Goal: Task Accomplishment & Management: Complete application form

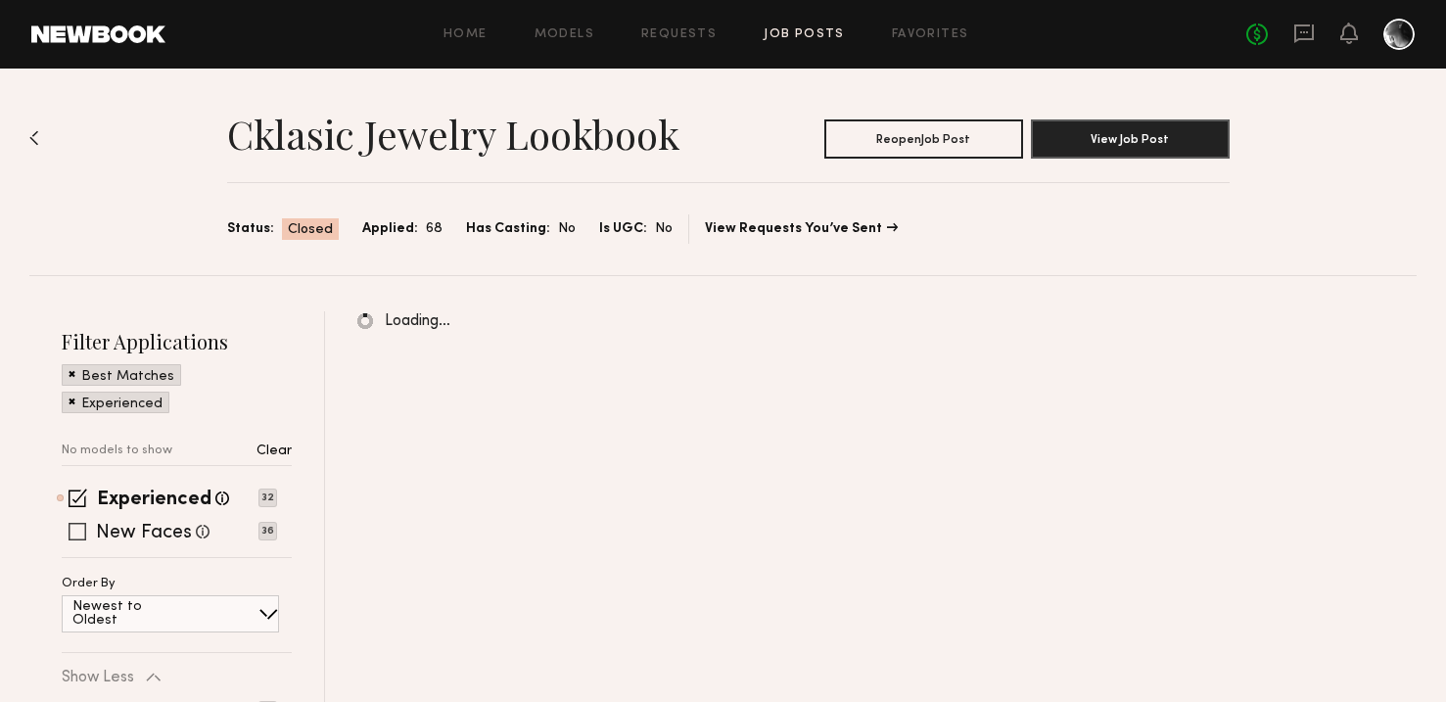
click at [84, 527] on span at bounding box center [78, 532] width 18 height 18
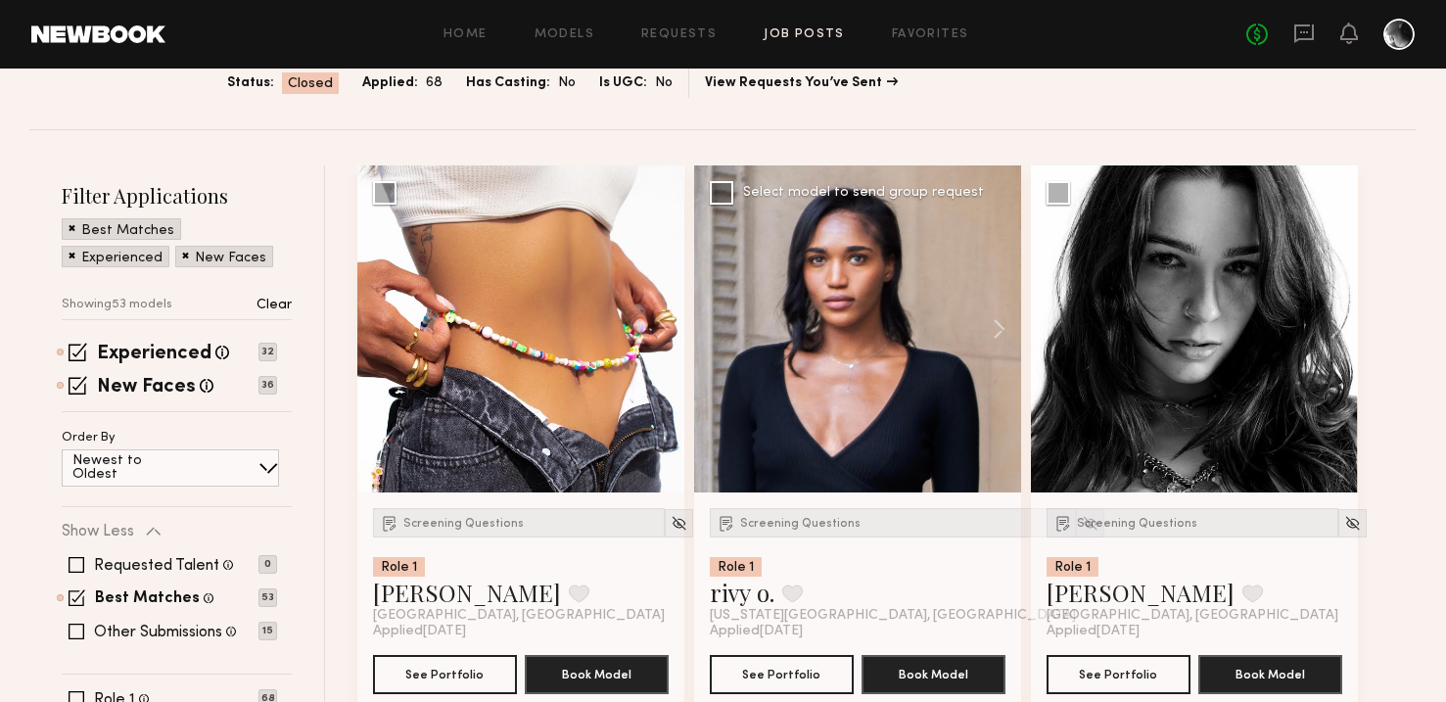
scroll to position [148, 0]
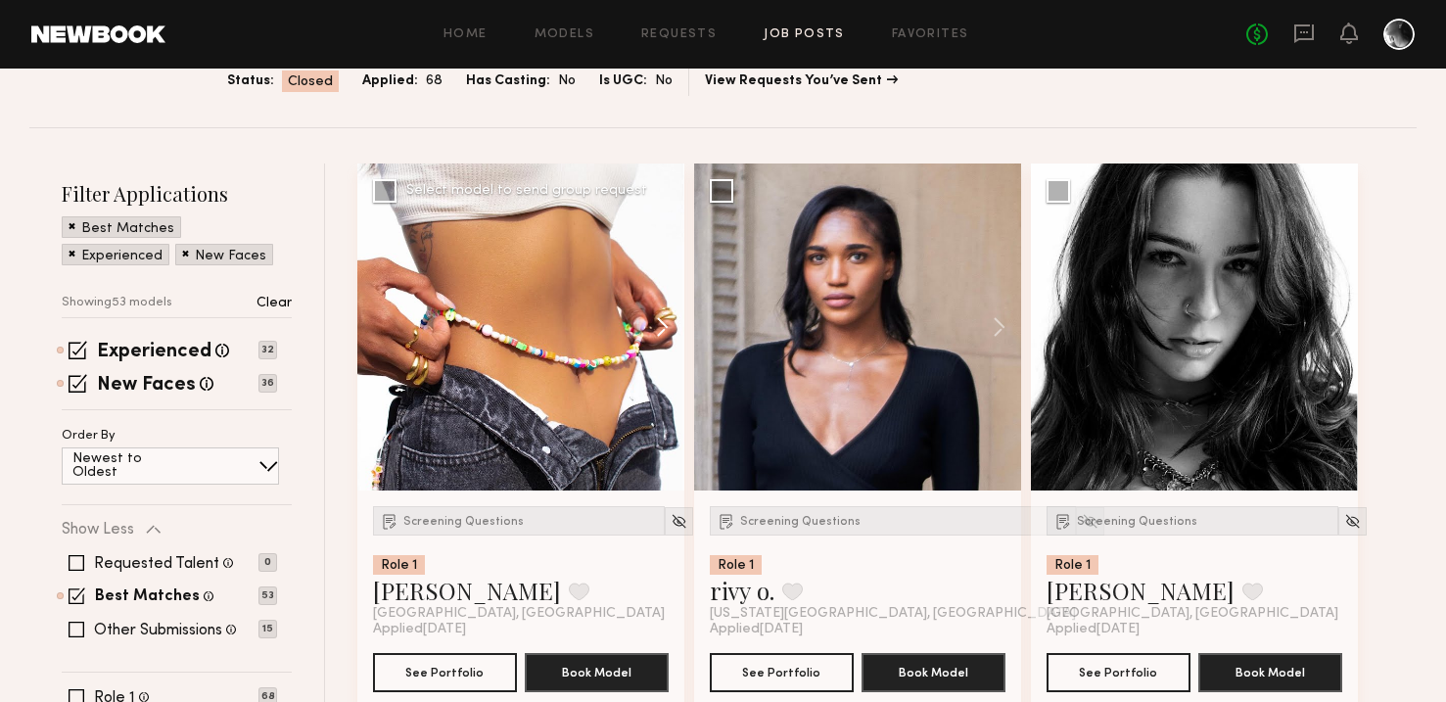
click at [659, 330] on button at bounding box center [653, 327] width 63 height 327
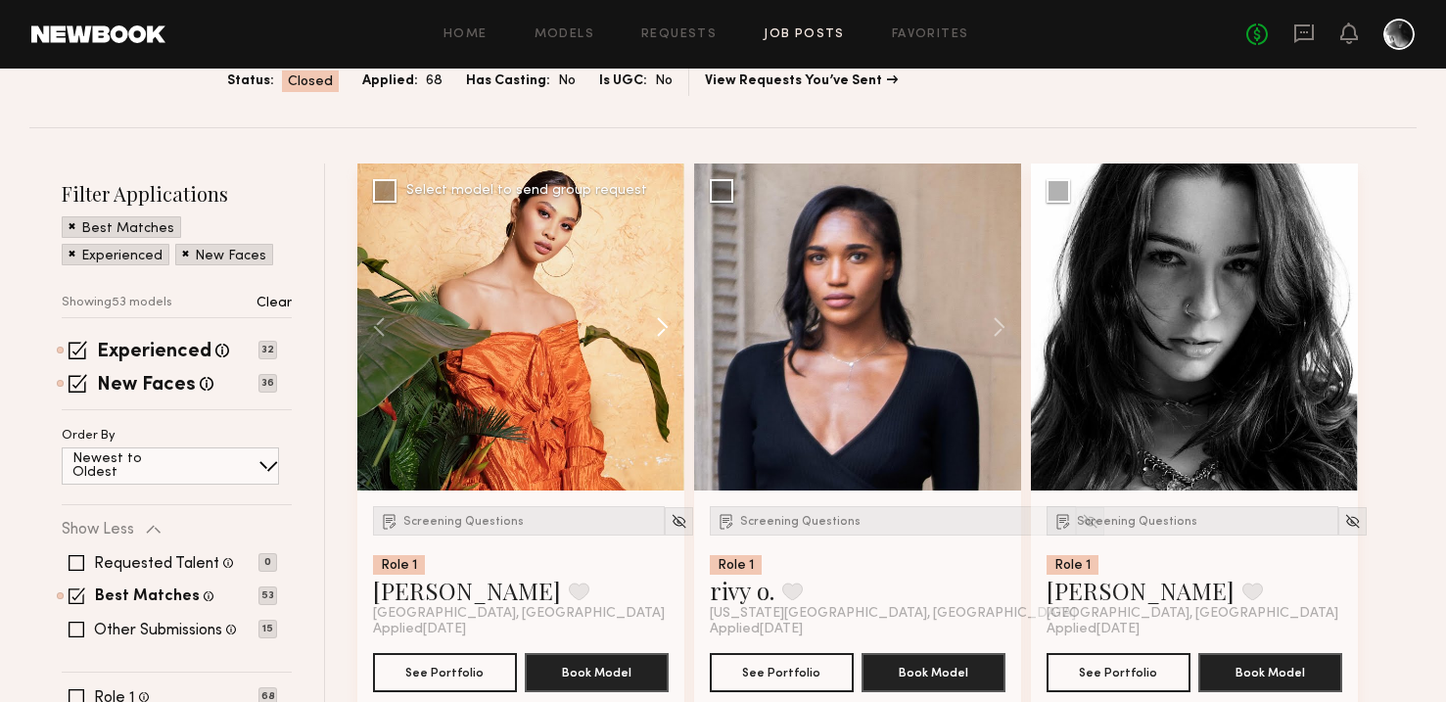
click at [659, 330] on button at bounding box center [653, 327] width 63 height 327
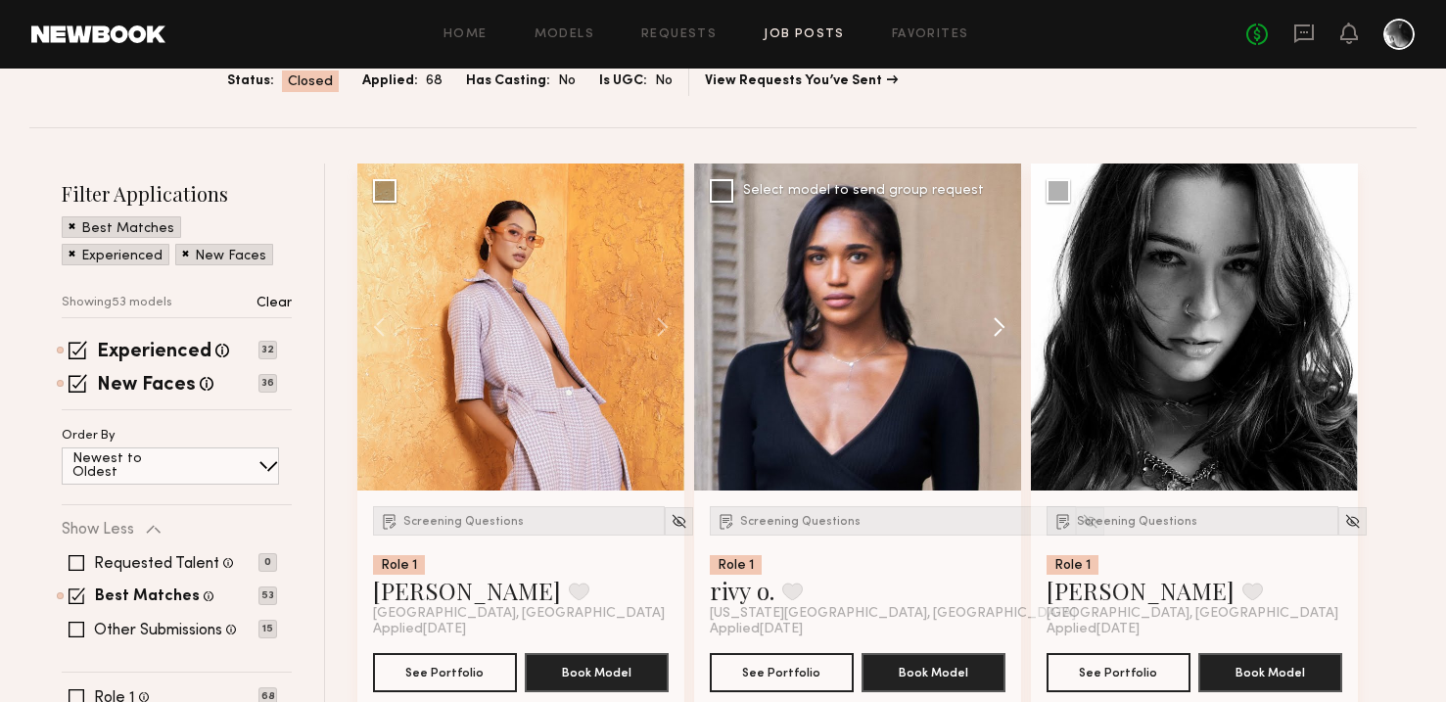
click at [996, 329] on button at bounding box center [990, 327] width 63 height 327
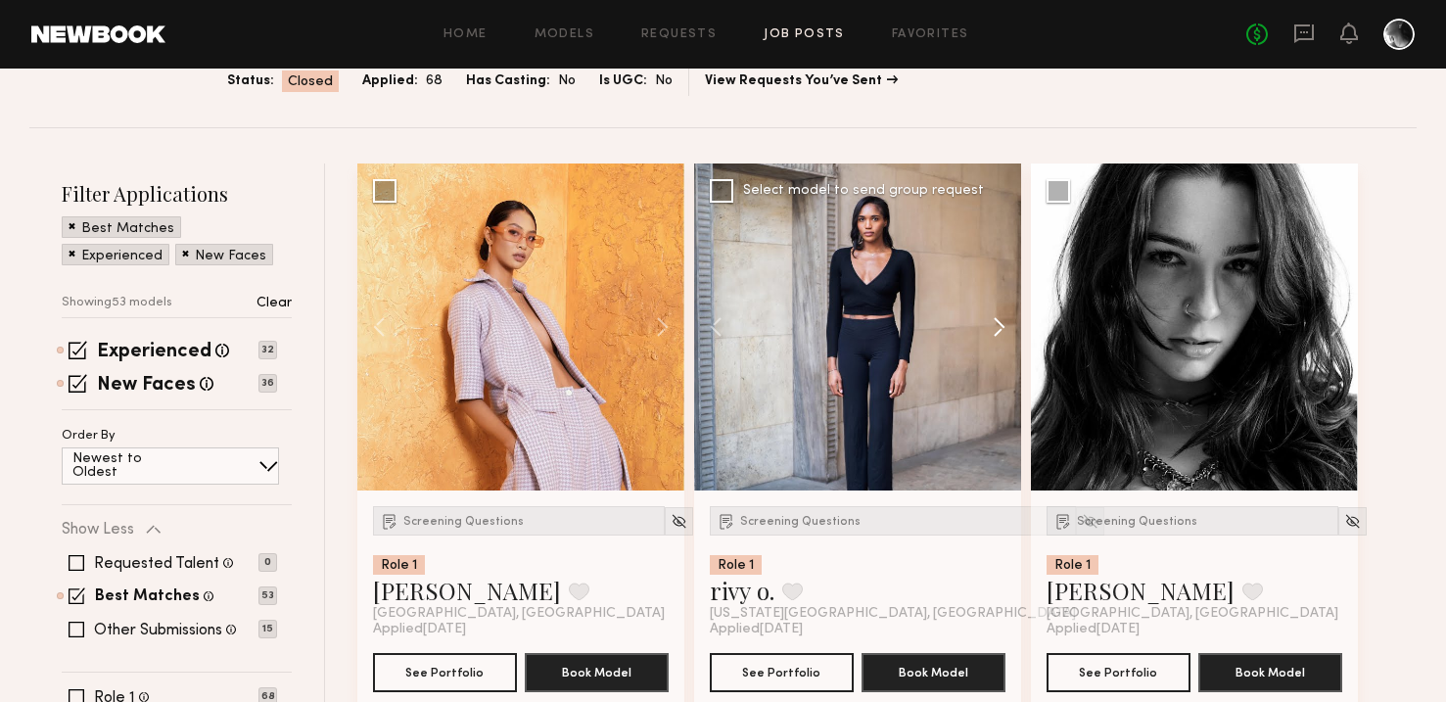
click at [996, 329] on button at bounding box center [990, 327] width 63 height 327
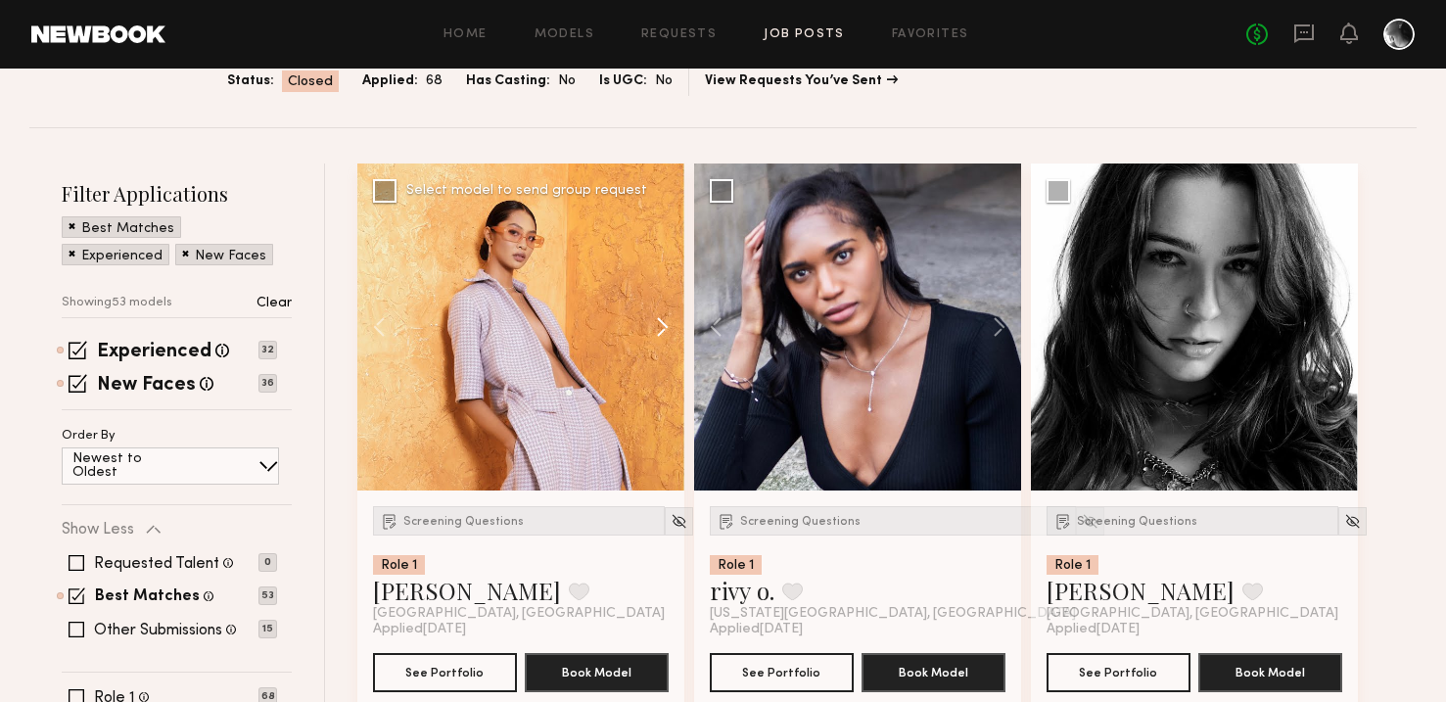
click at [668, 331] on button at bounding box center [653, 327] width 63 height 327
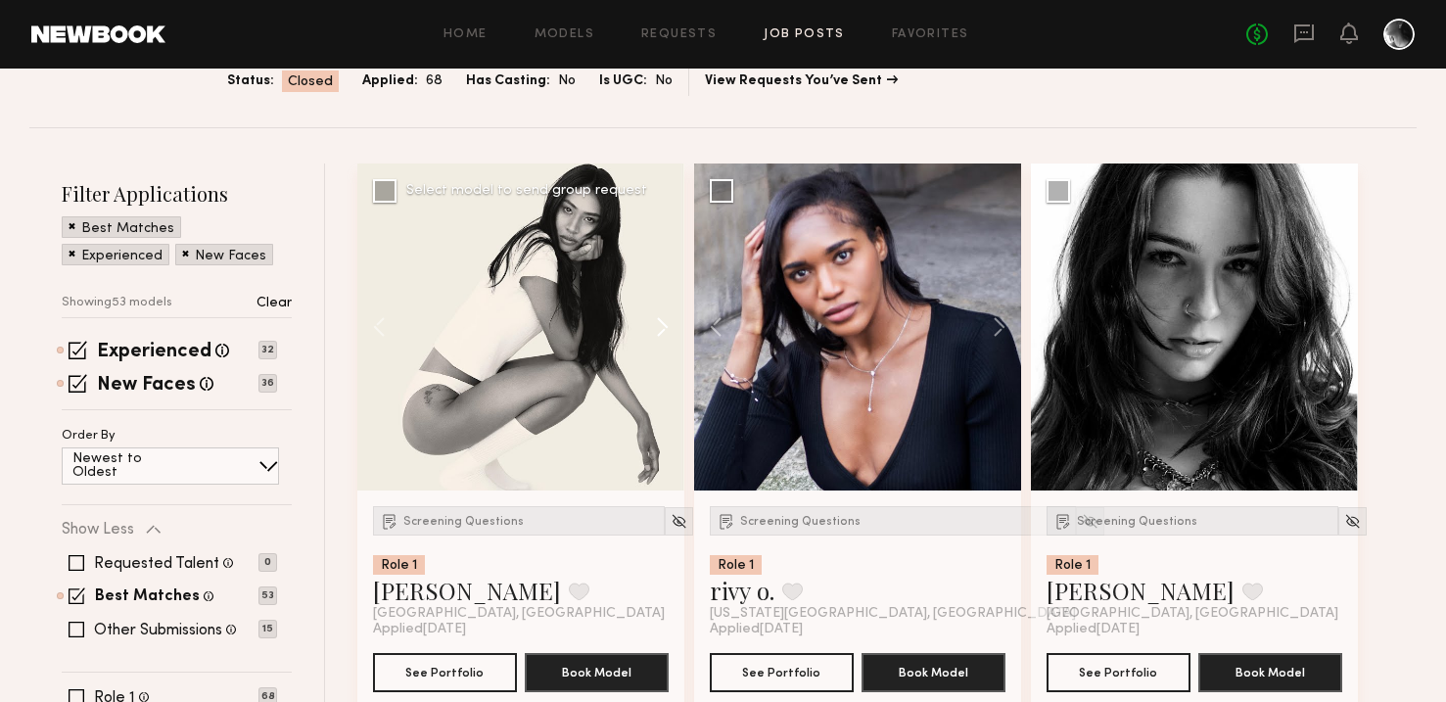
click at [668, 331] on button at bounding box center [653, 327] width 63 height 327
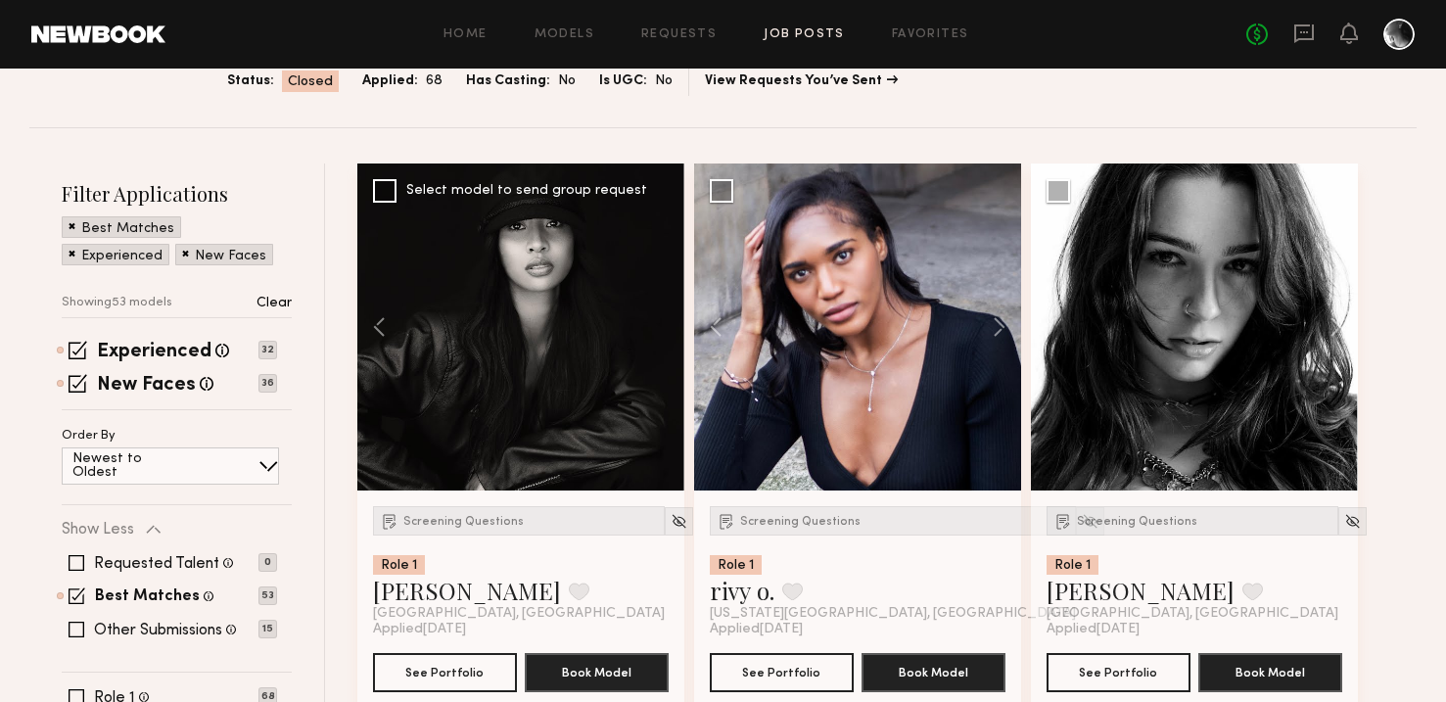
click at [668, 331] on div at bounding box center [520, 327] width 327 height 327
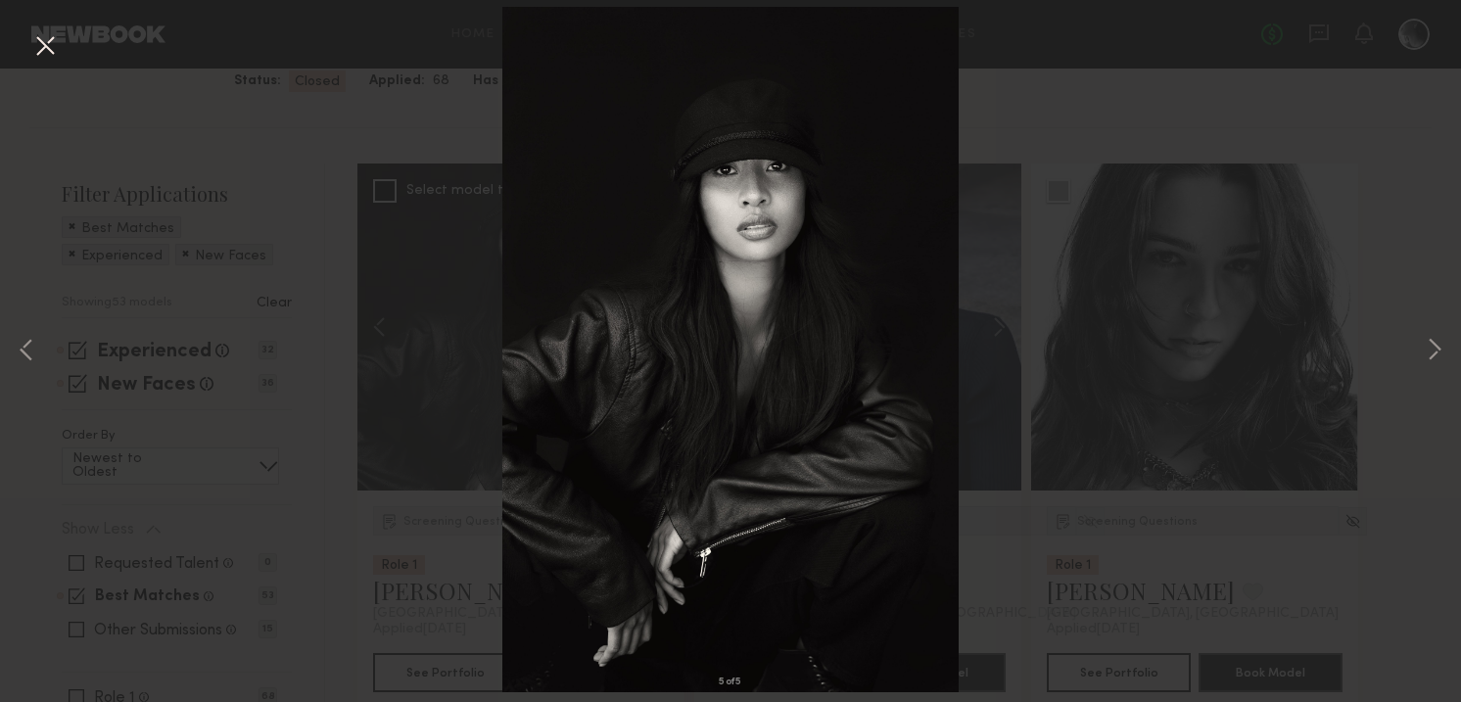
click at [1372, 319] on div "5 of 5" at bounding box center [730, 351] width 1461 height 702
click at [322, 632] on div "5 of 5" at bounding box center [730, 351] width 1461 height 702
click at [46, 37] on button at bounding box center [44, 46] width 31 height 35
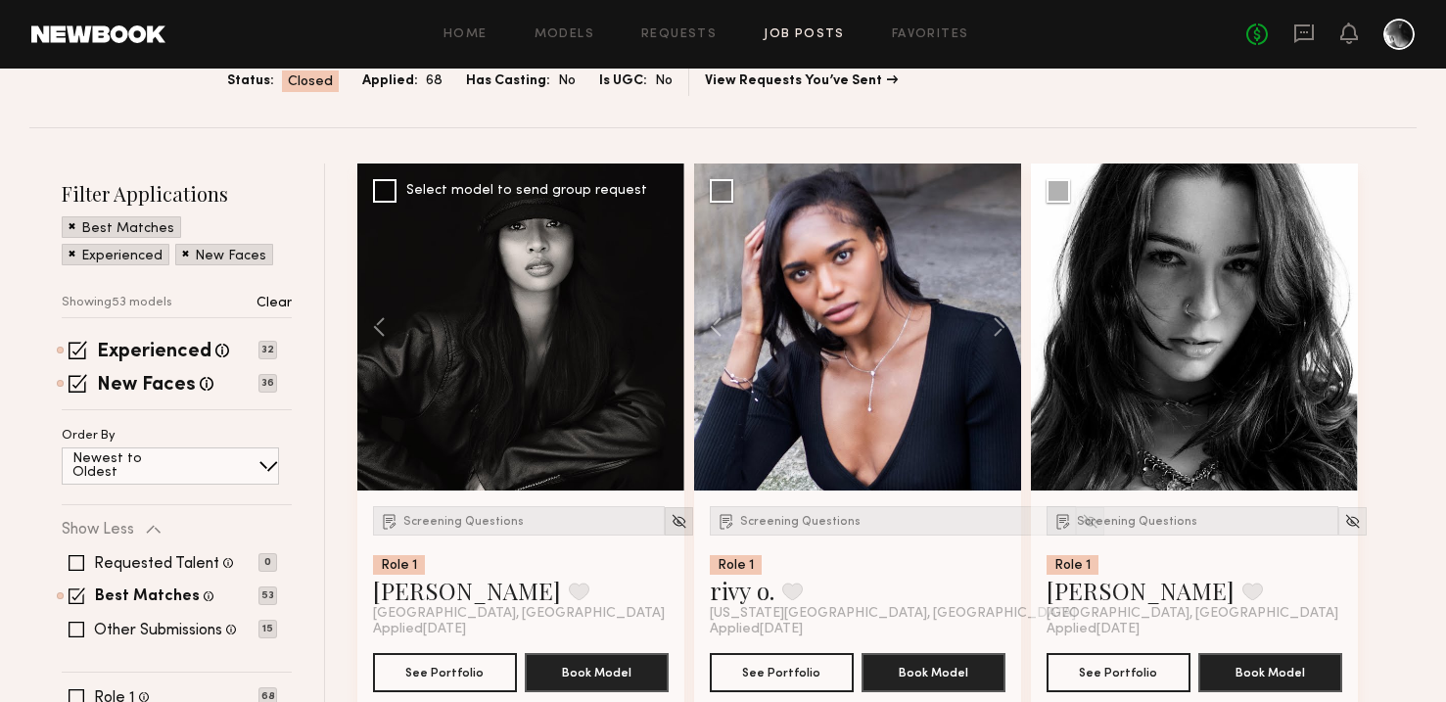
click at [671, 516] on img at bounding box center [679, 521] width 17 height 17
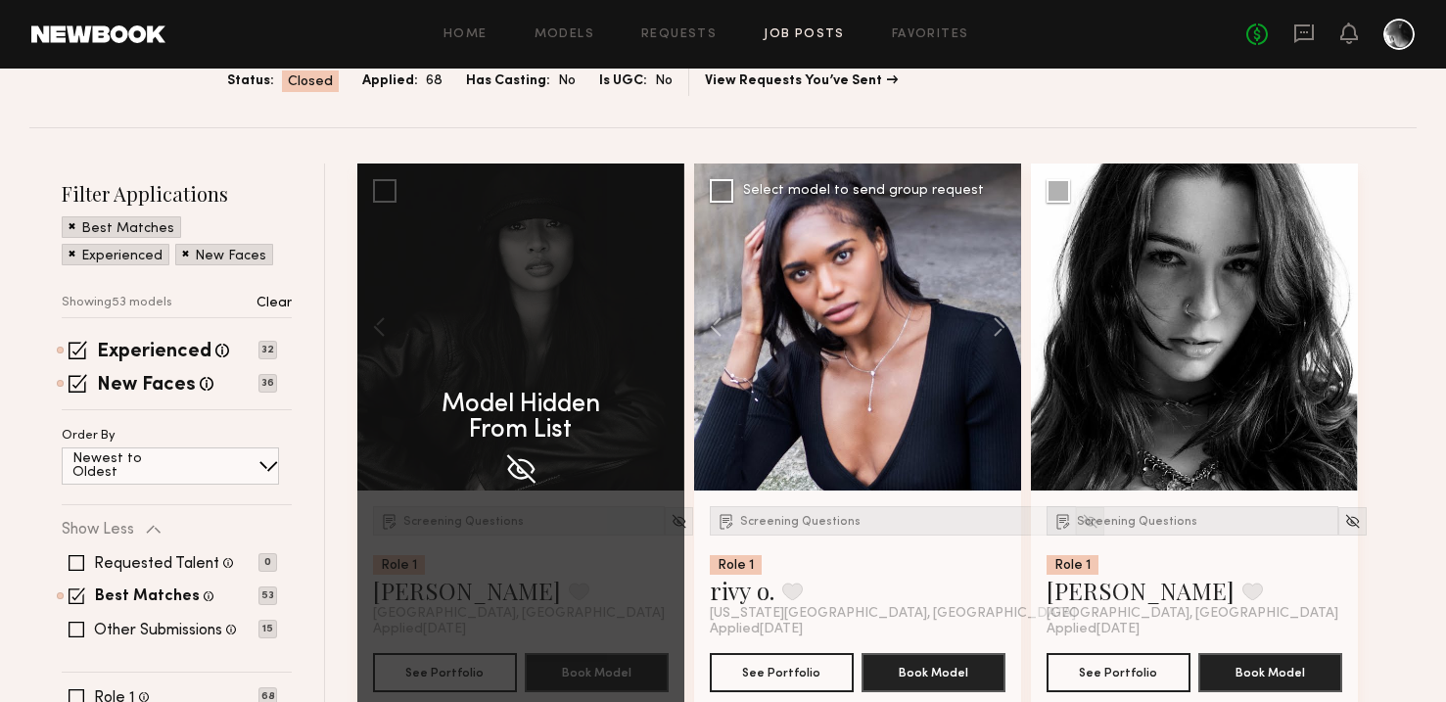
click at [1082, 513] on img at bounding box center [1090, 521] width 17 height 17
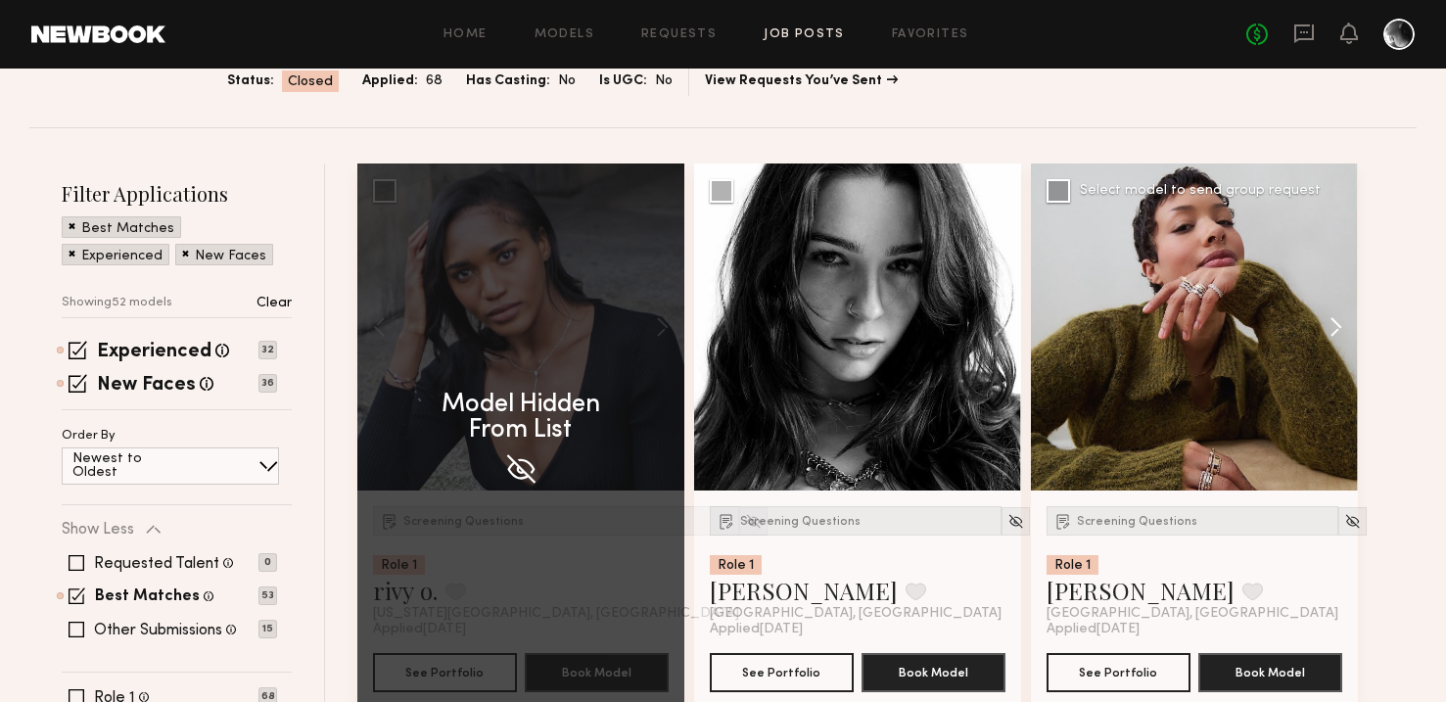
click at [1337, 328] on button at bounding box center [1327, 327] width 63 height 327
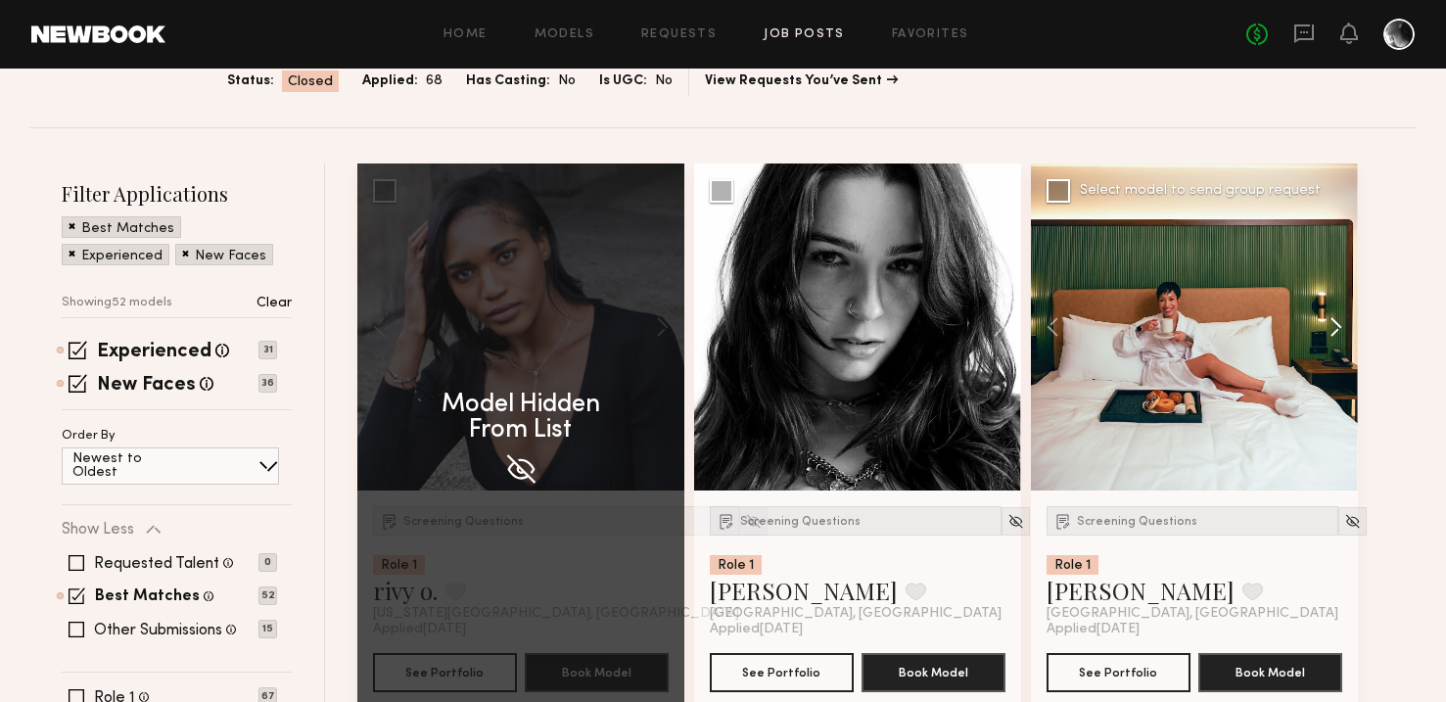
click at [1296, 325] on button at bounding box center [1327, 327] width 63 height 327
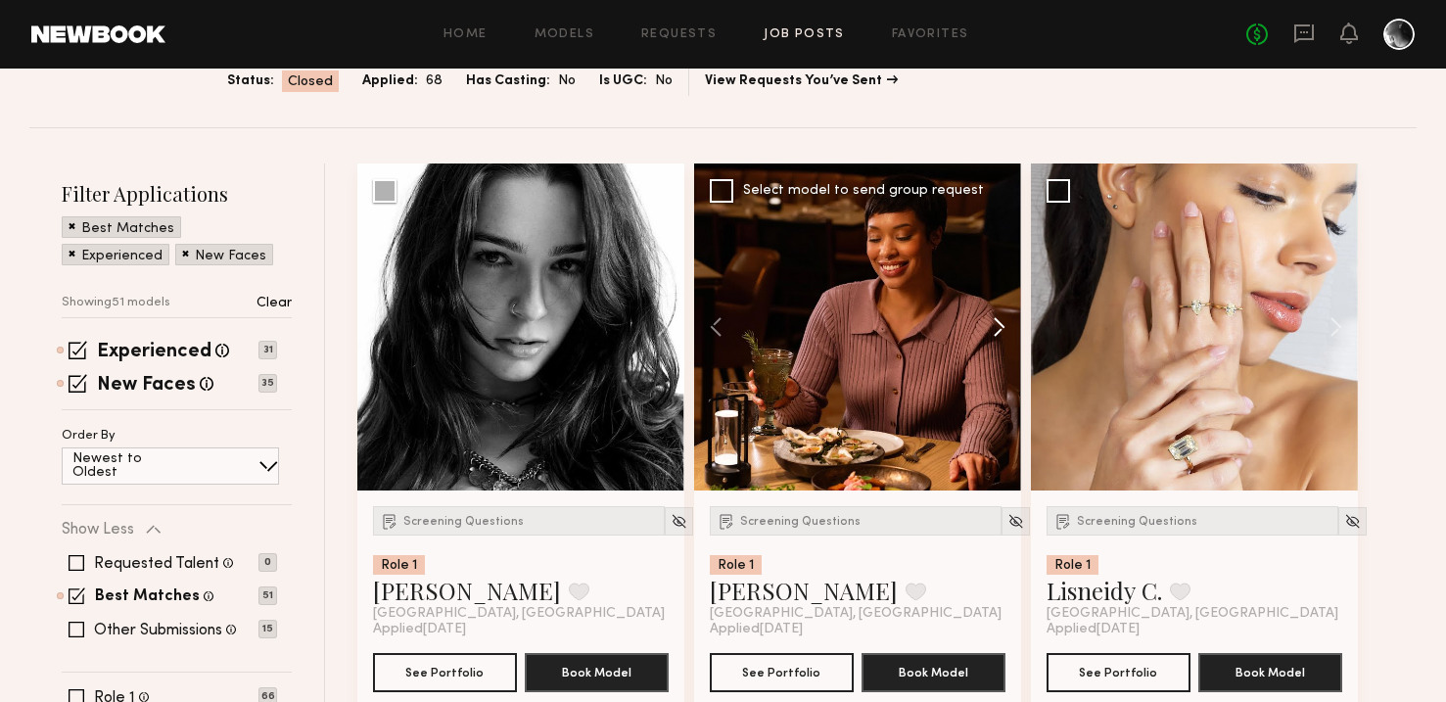
click at [991, 325] on button at bounding box center [990, 327] width 63 height 327
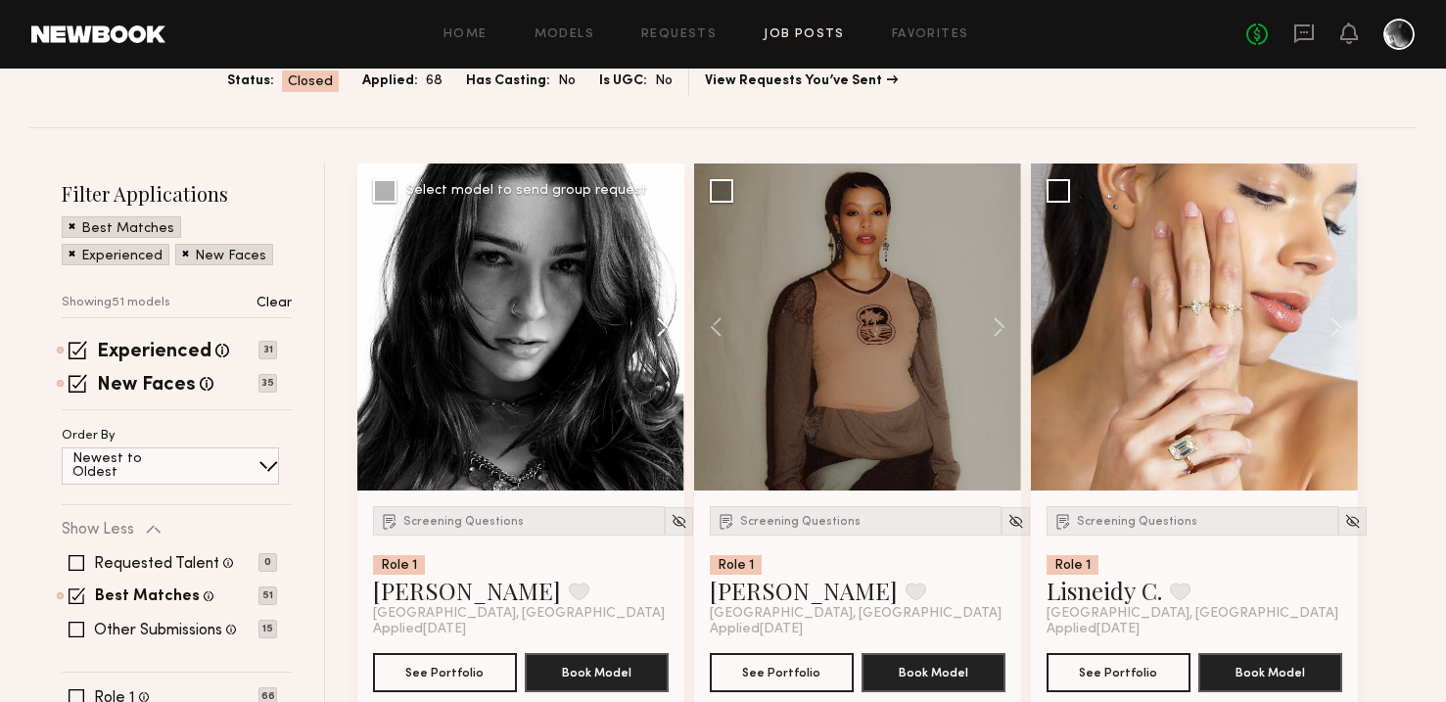
click at [658, 331] on button at bounding box center [653, 327] width 63 height 327
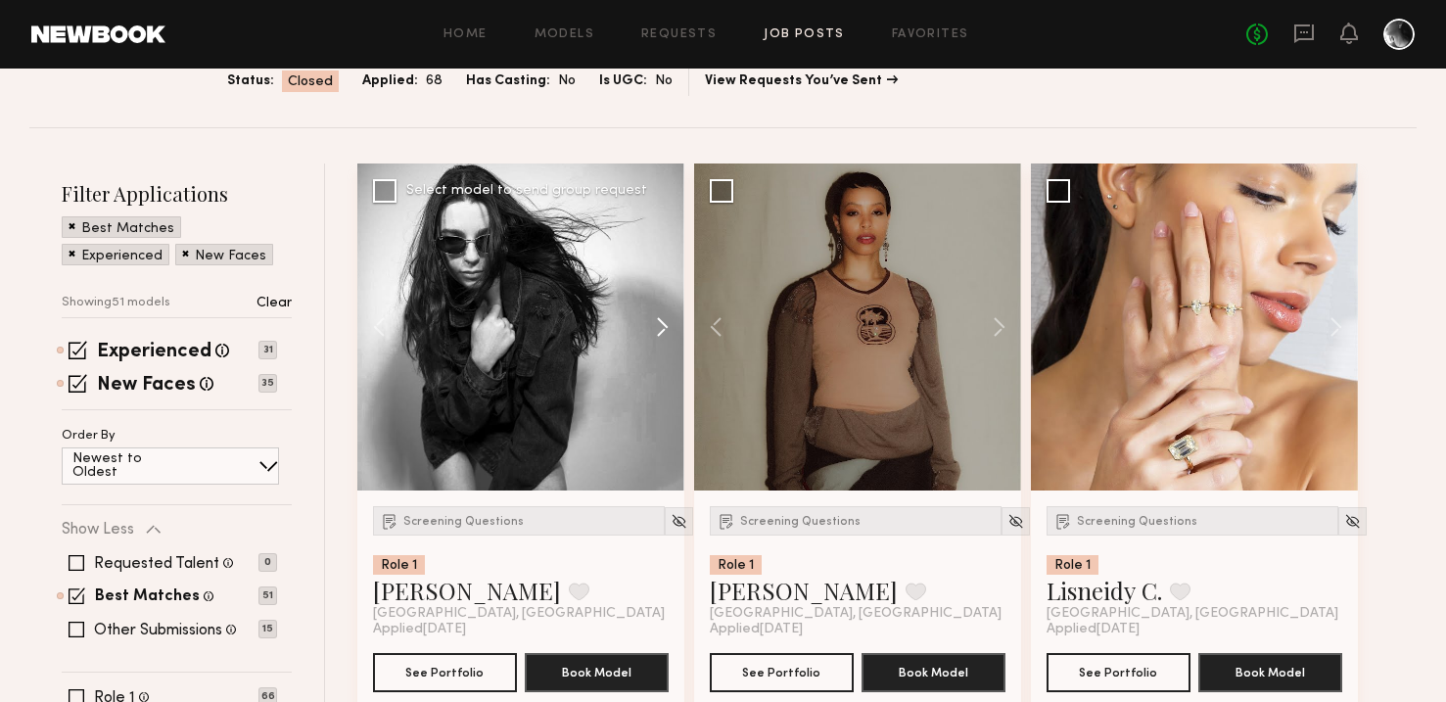
click at [658, 331] on button at bounding box center [653, 327] width 63 height 327
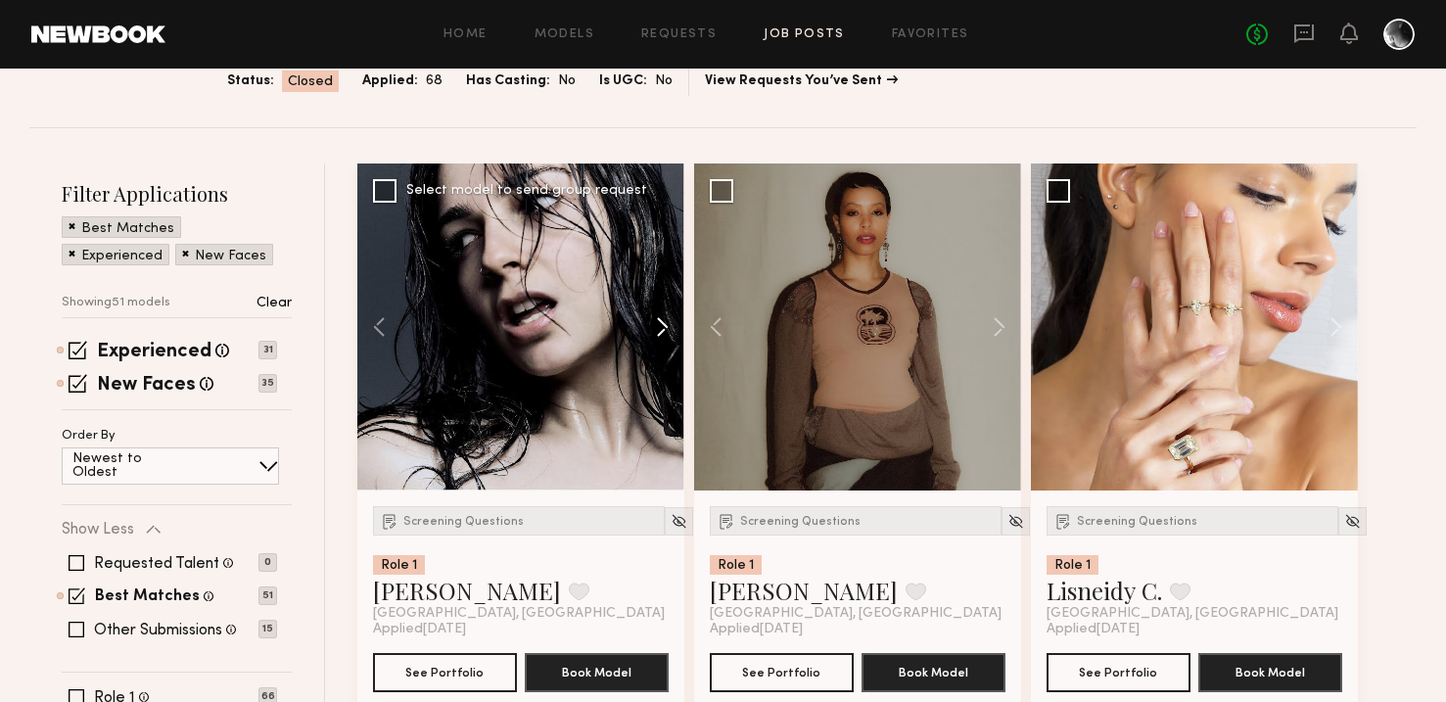
click at [658, 331] on button at bounding box center [653, 327] width 63 height 327
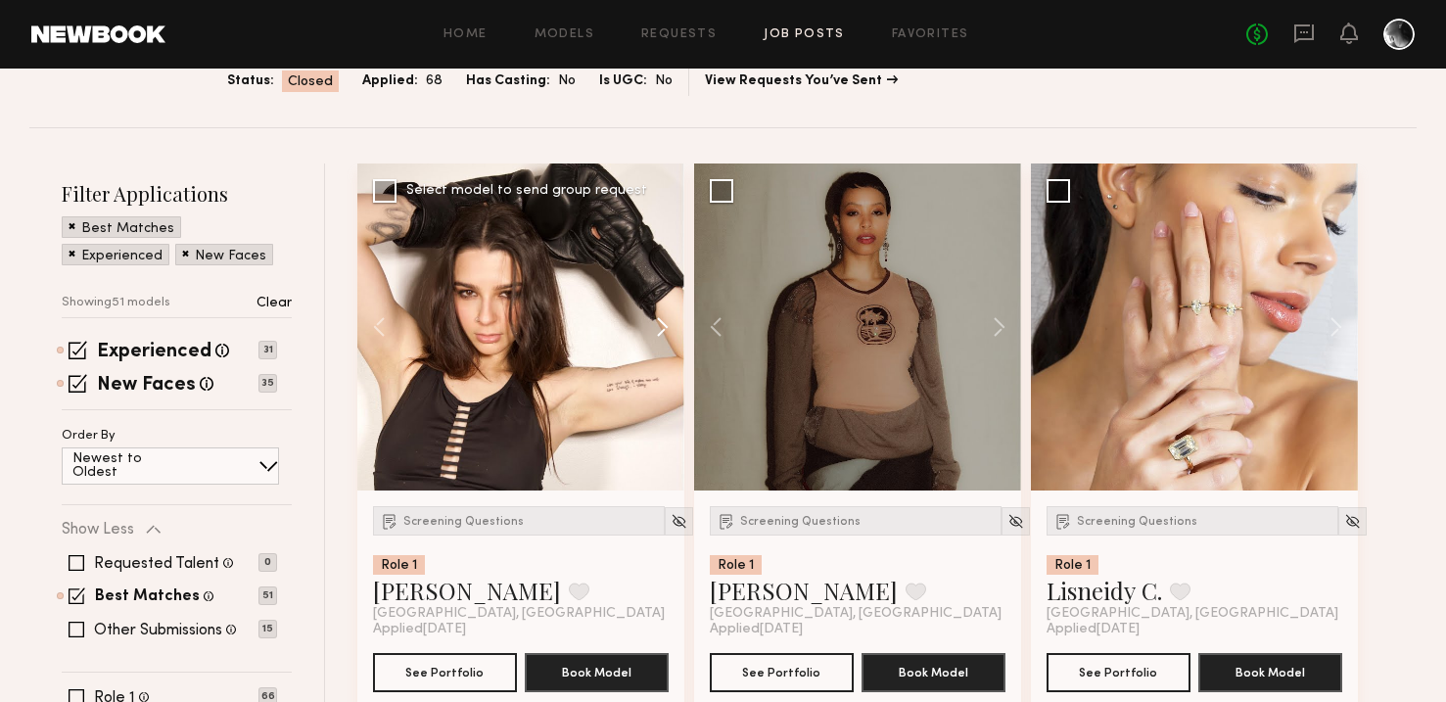
click at [658, 331] on button at bounding box center [653, 327] width 63 height 327
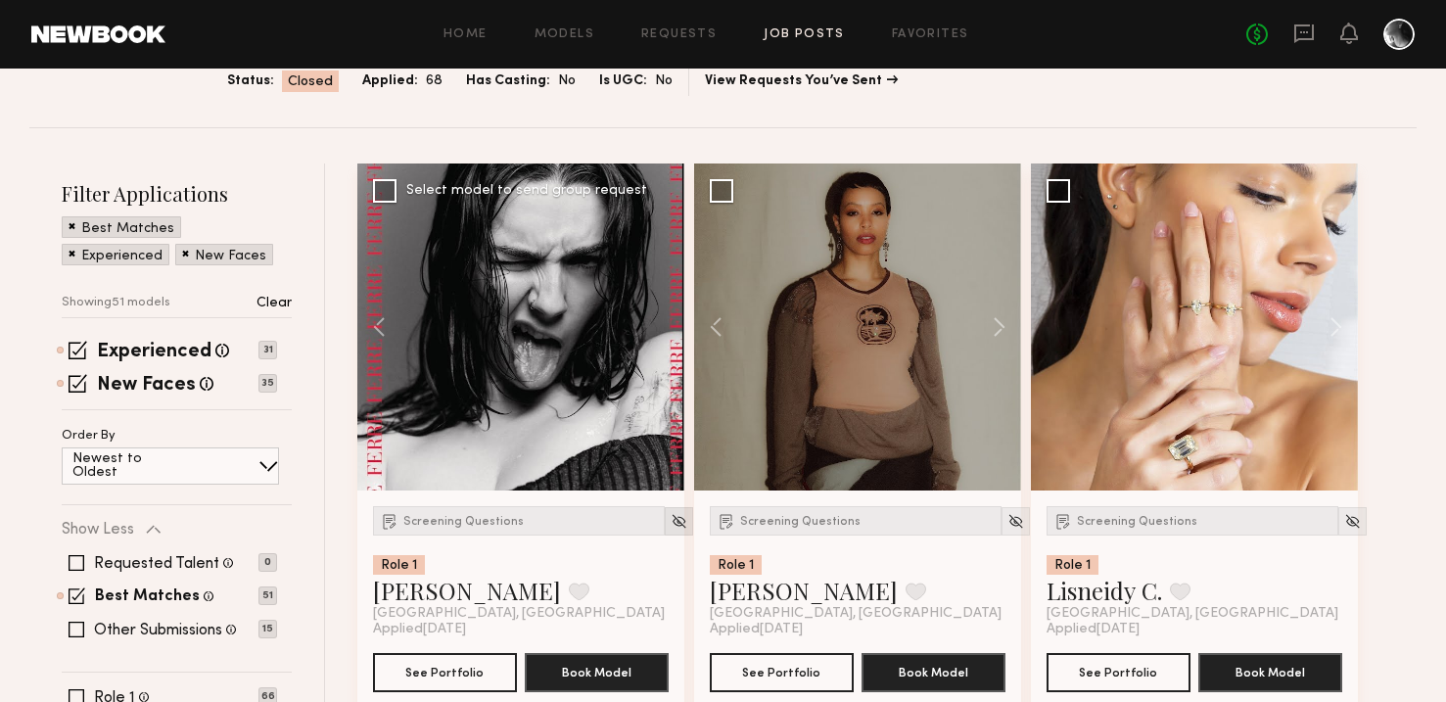
click at [665, 509] on div at bounding box center [679, 521] width 28 height 28
click at [671, 525] on img at bounding box center [679, 521] width 17 height 17
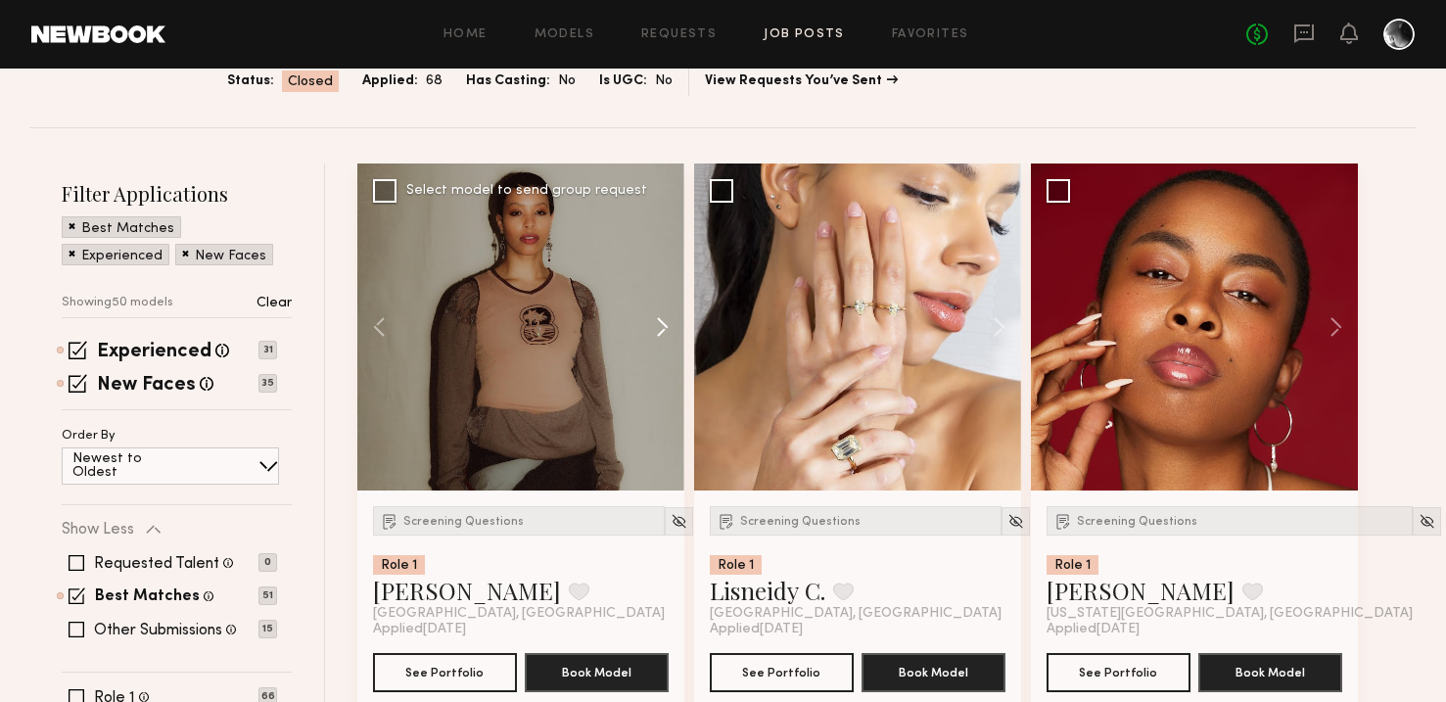
click at [668, 327] on button at bounding box center [653, 327] width 63 height 327
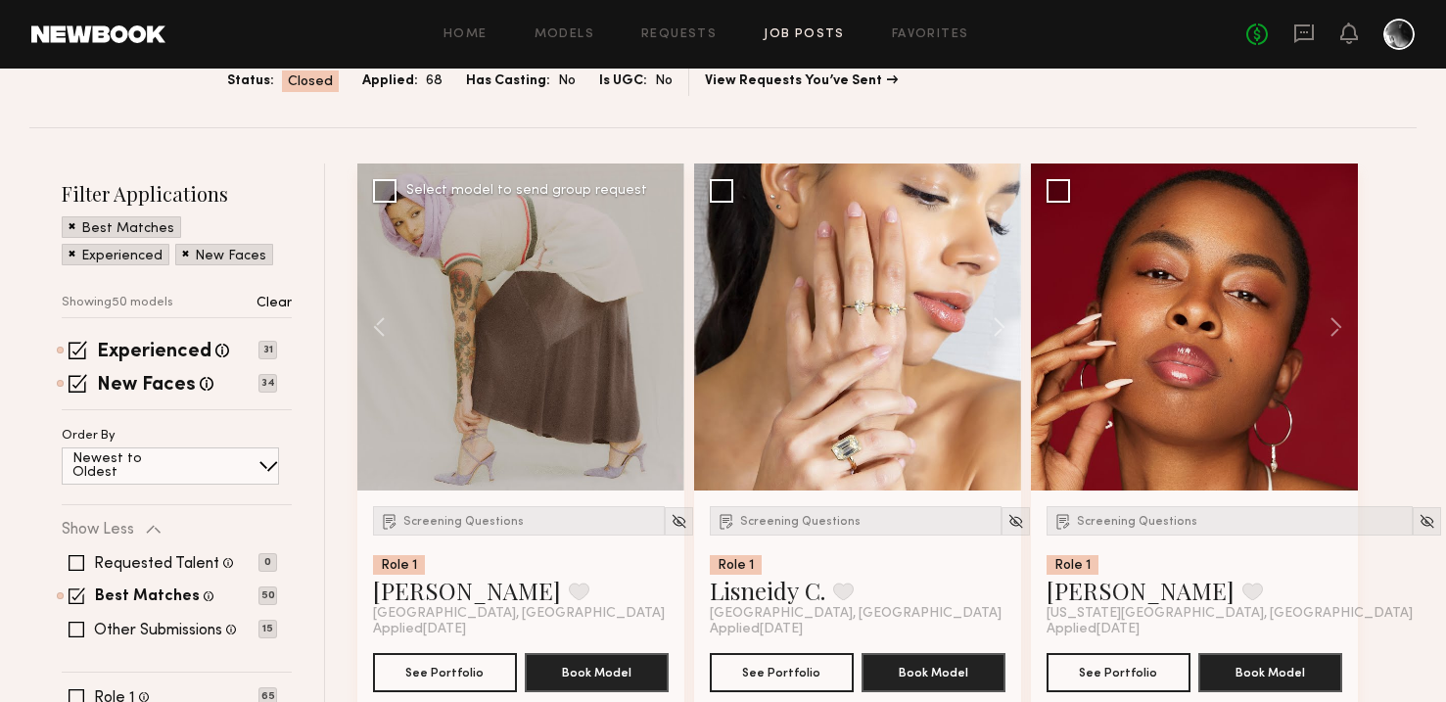
click at [668, 327] on div at bounding box center [520, 327] width 327 height 327
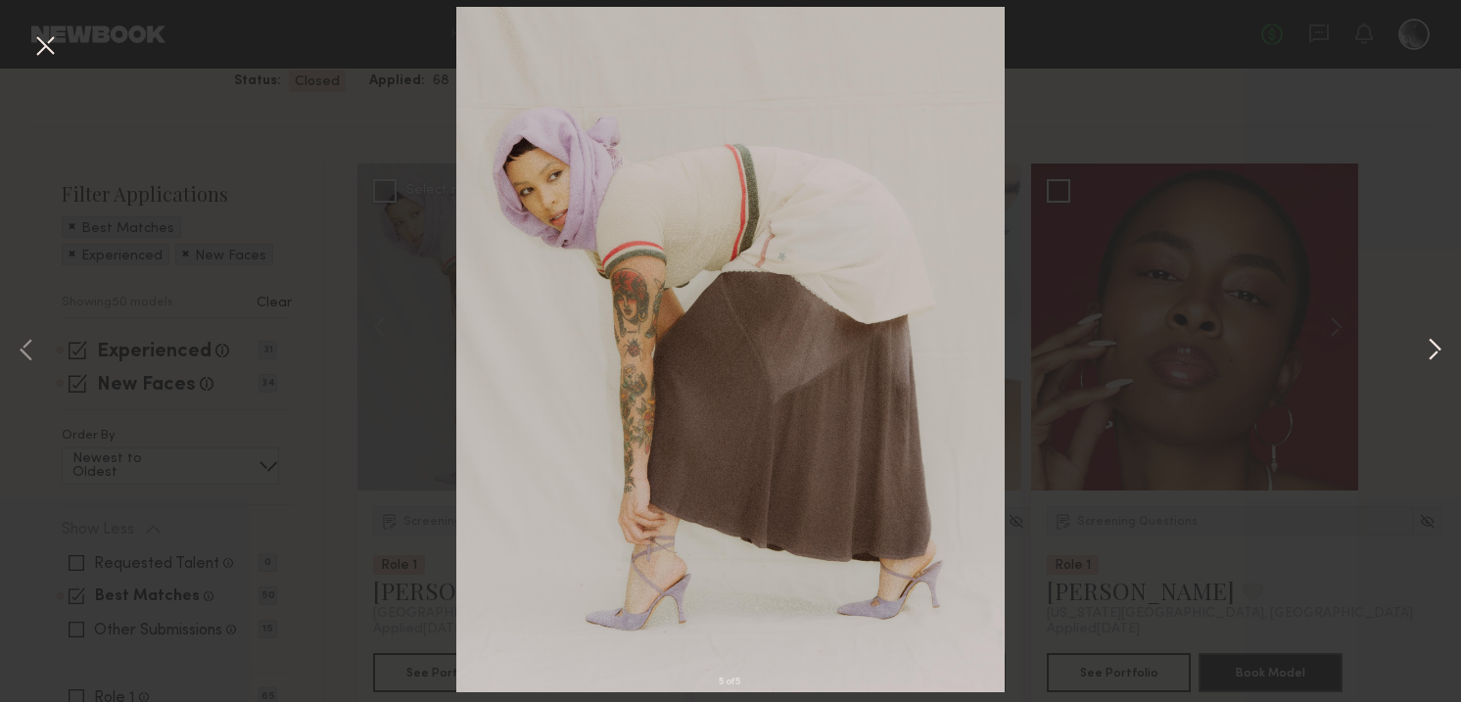
click at [1438, 344] on button at bounding box center [1435, 352] width 24 height 562
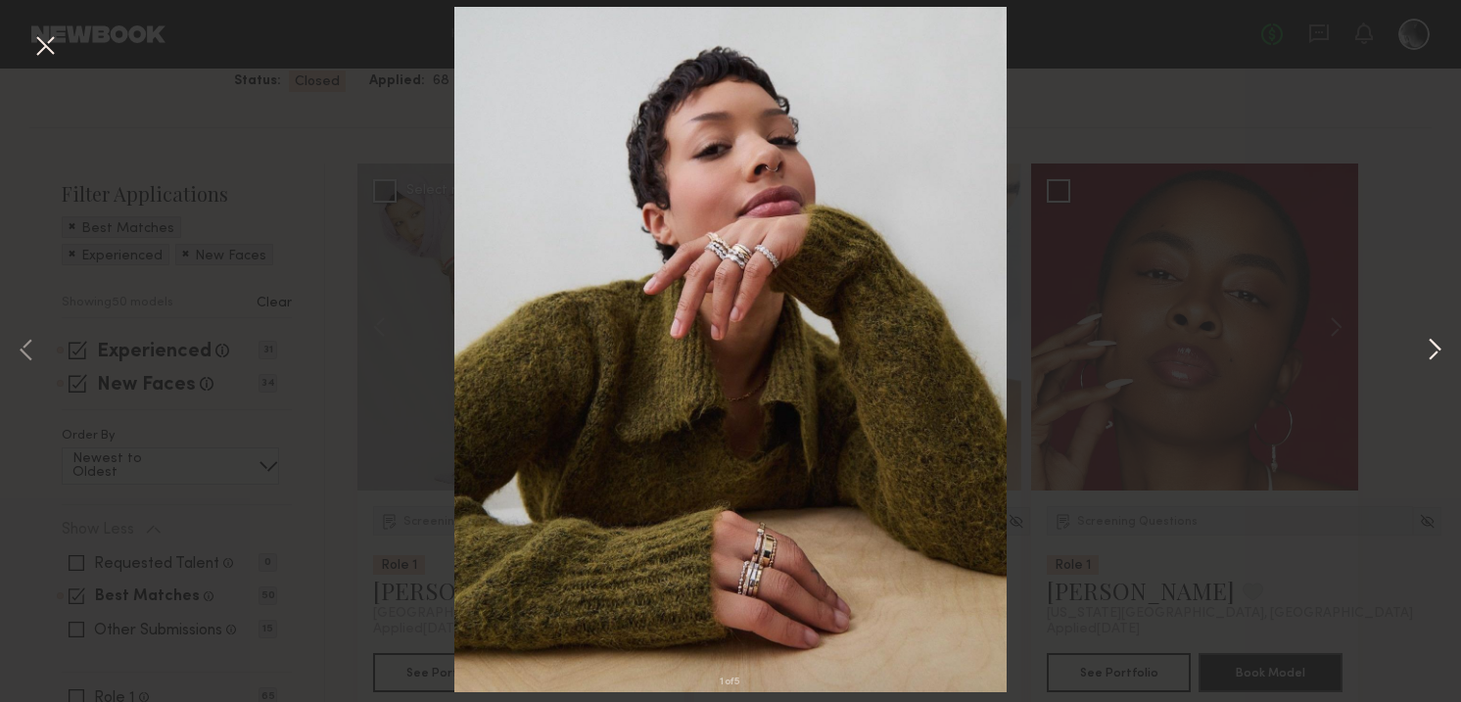
click at [1432, 347] on button at bounding box center [1435, 352] width 24 height 562
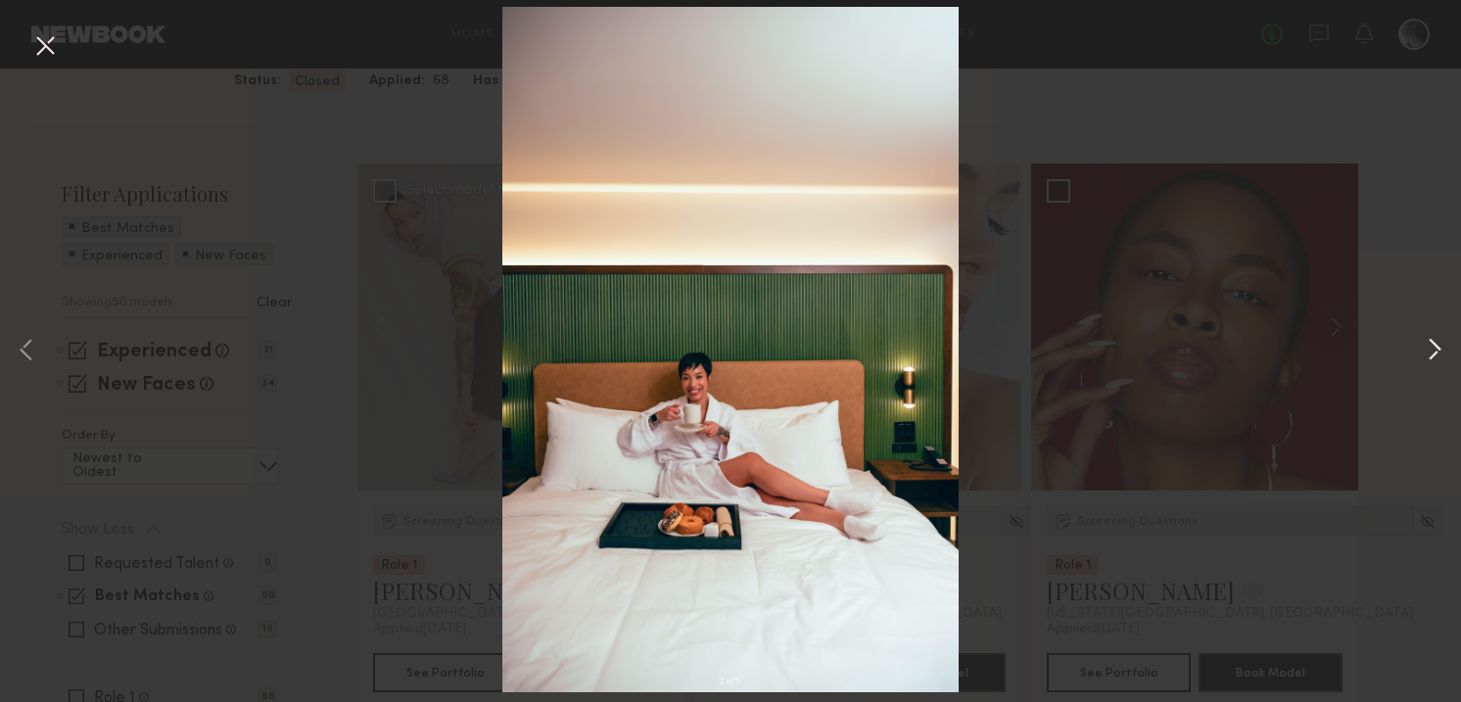
click at [1432, 347] on button at bounding box center [1435, 352] width 24 height 562
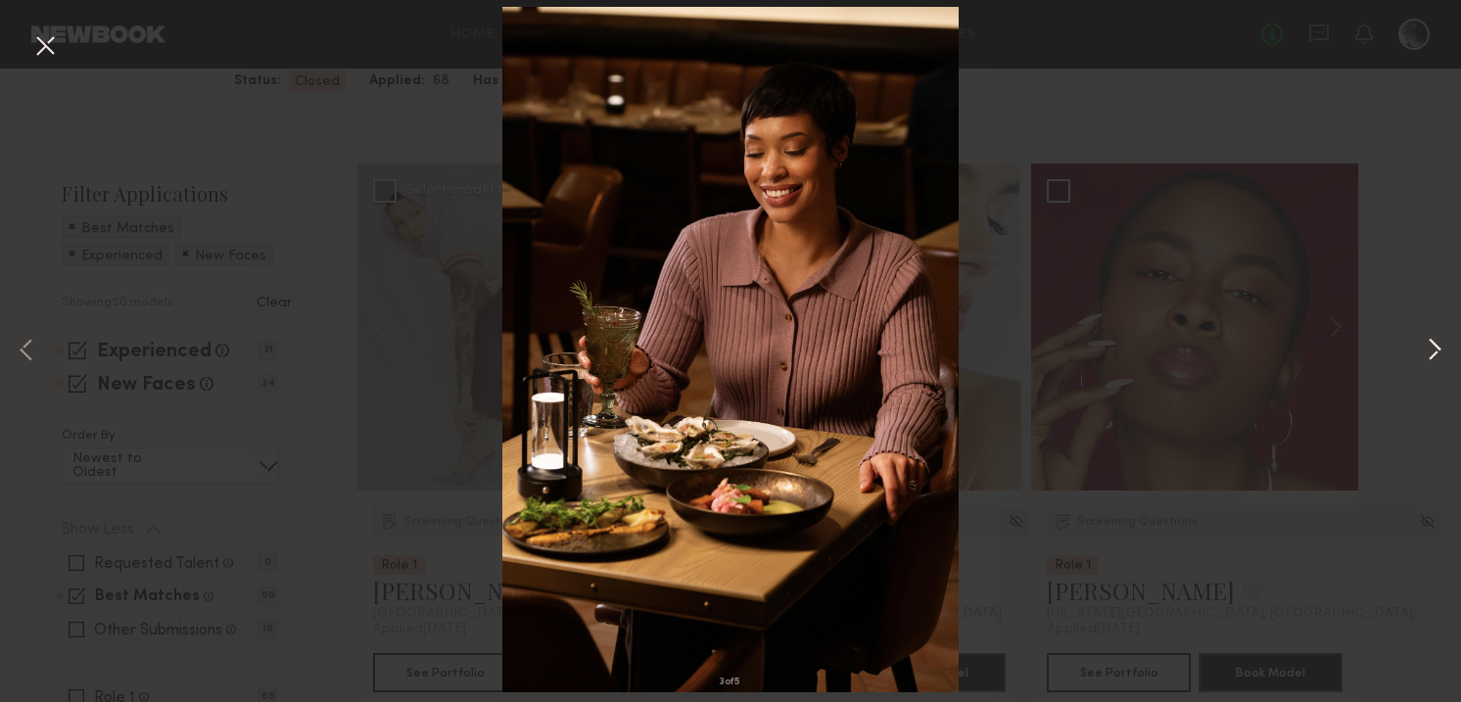
click at [1432, 347] on button at bounding box center [1435, 352] width 24 height 562
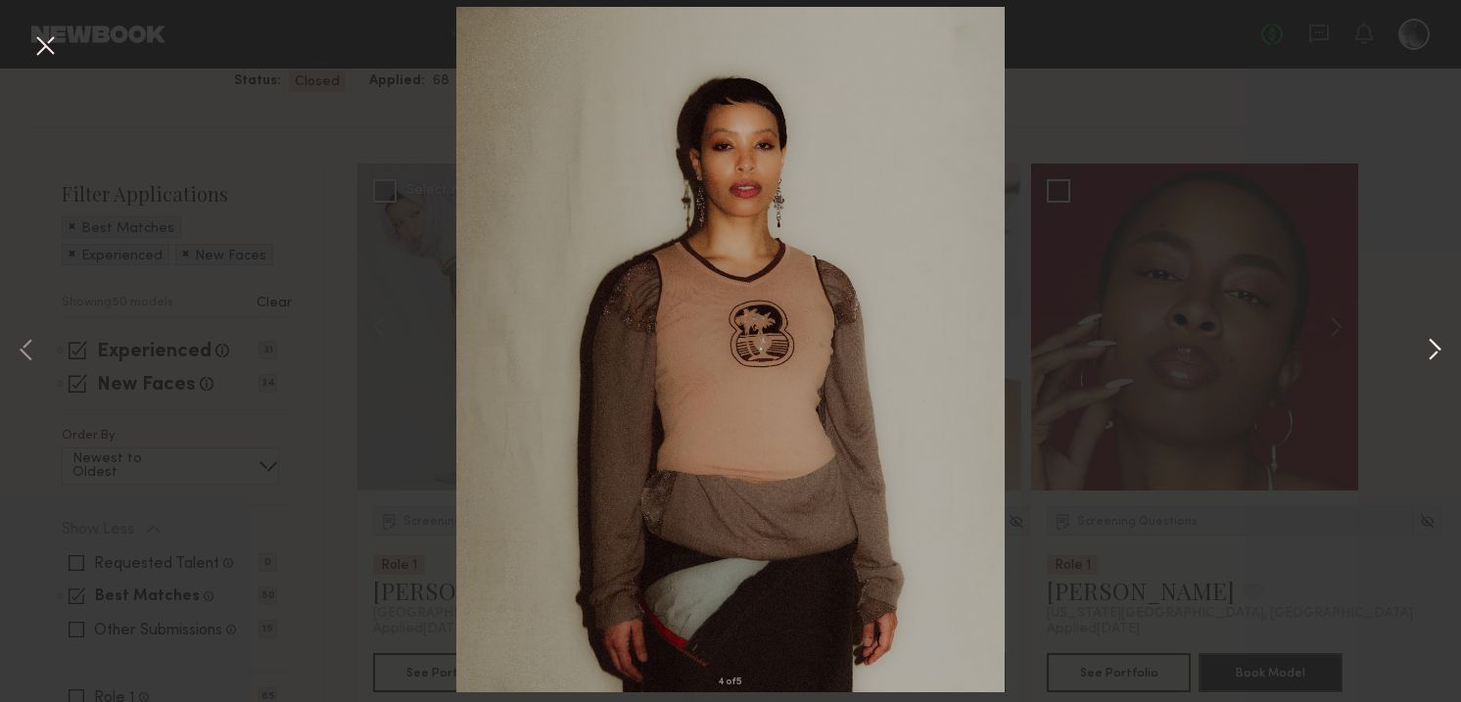
click at [1432, 347] on button at bounding box center [1435, 352] width 24 height 562
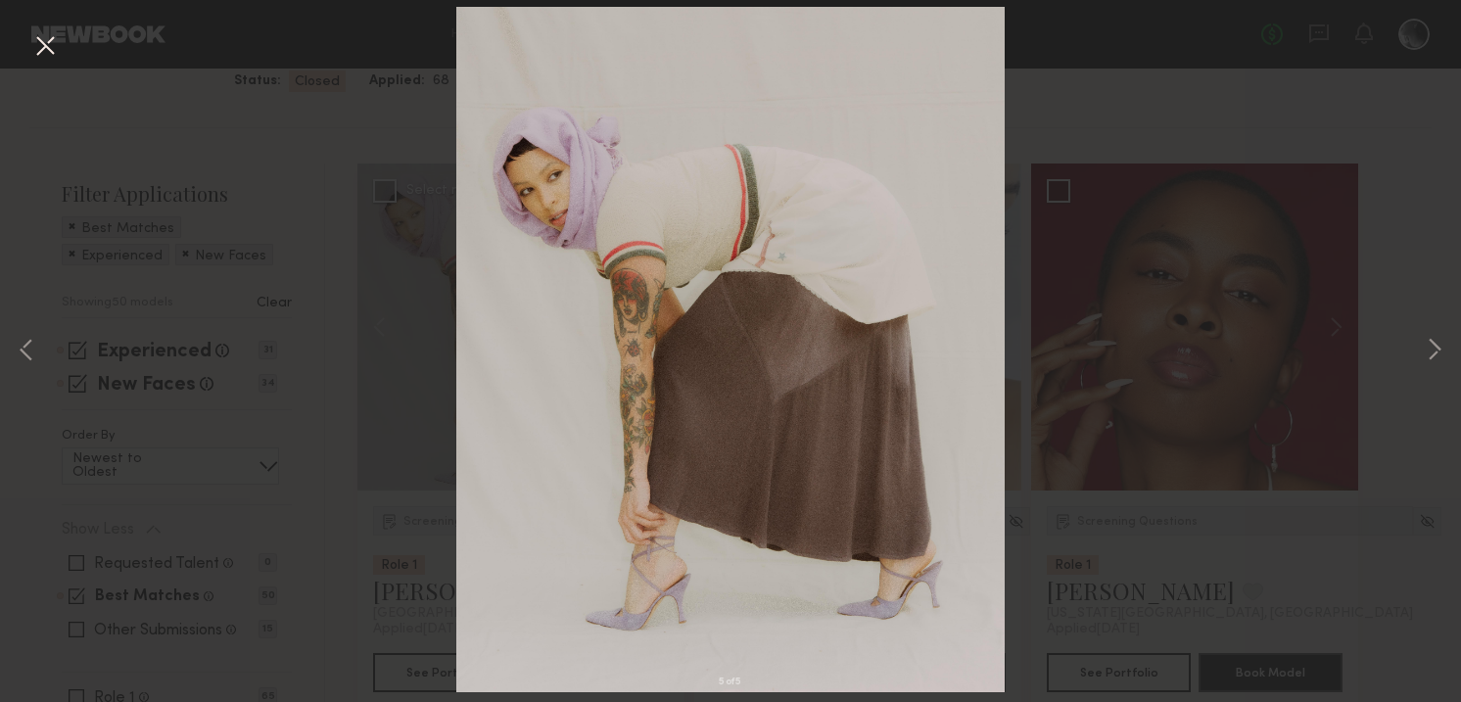
click at [50, 41] on button at bounding box center [44, 46] width 31 height 35
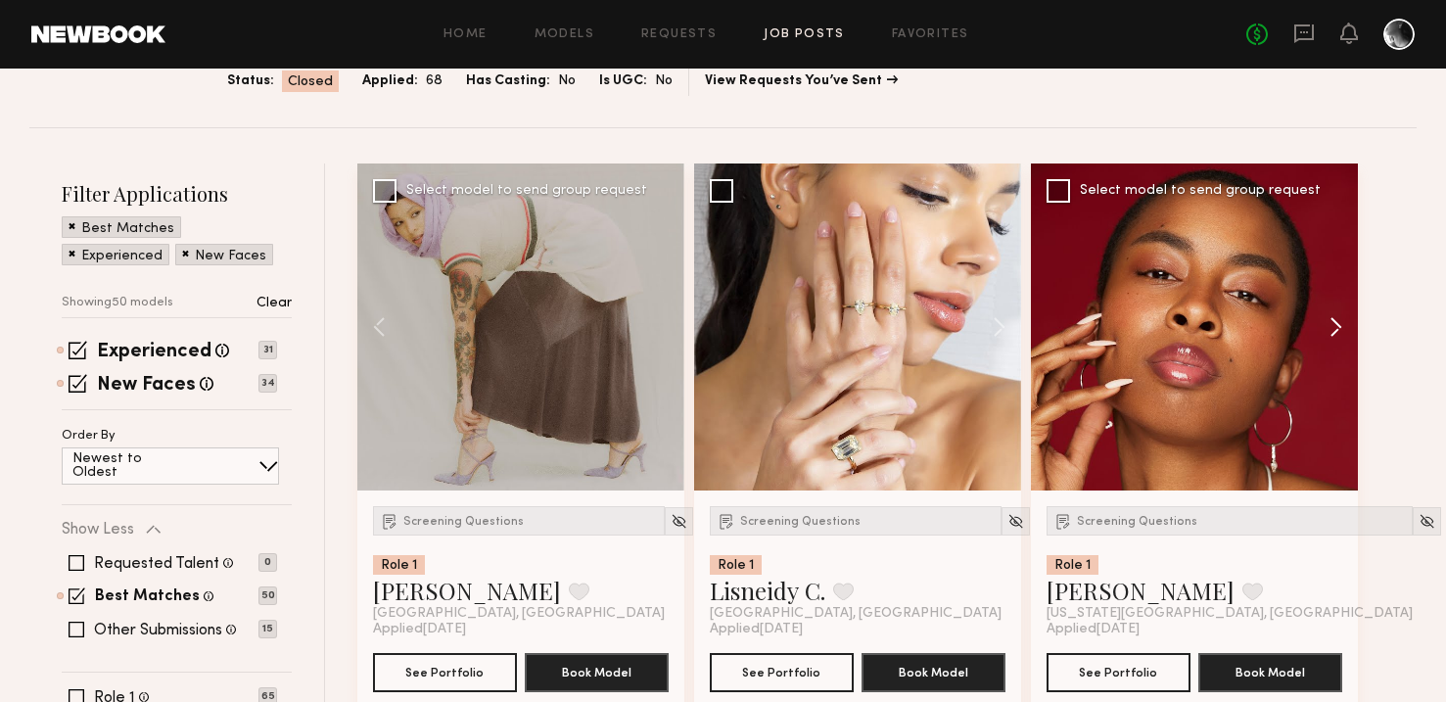
click at [1345, 326] on button at bounding box center [1327, 327] width 63 height 327
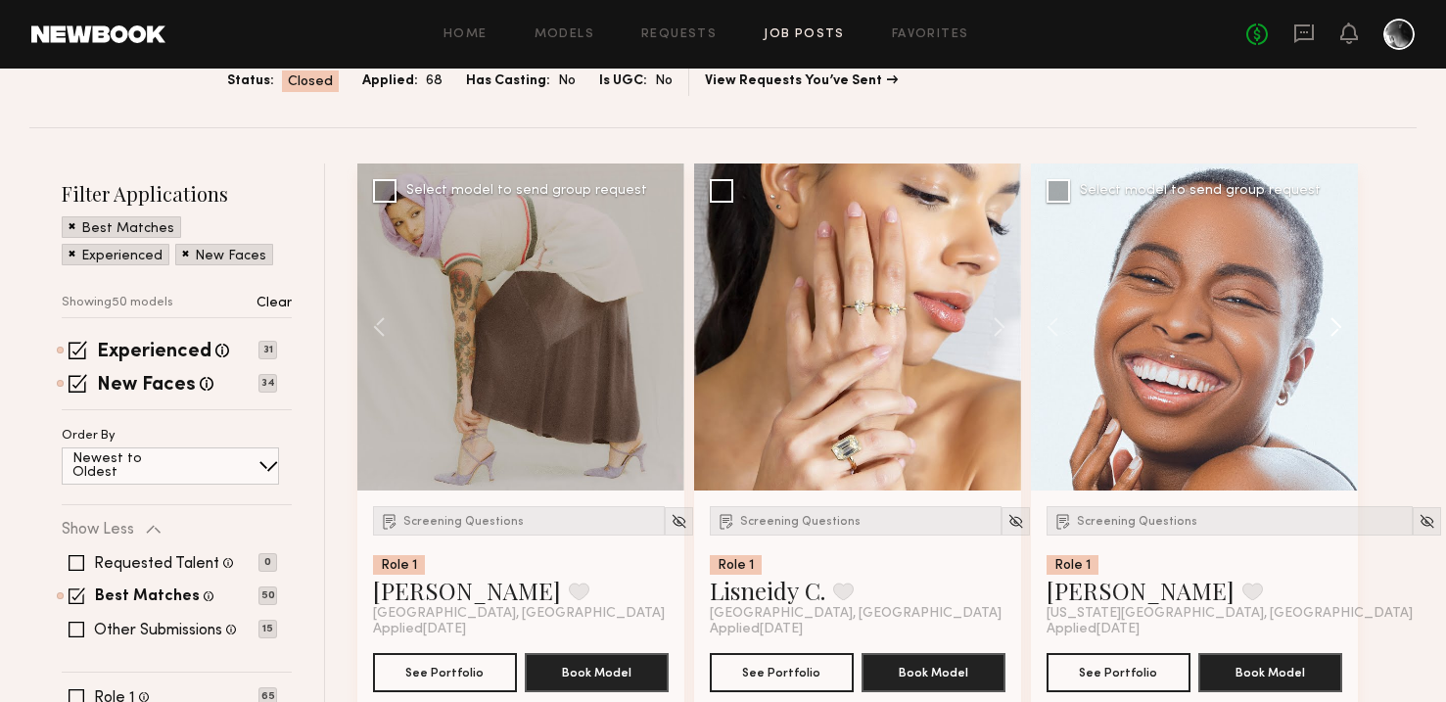
click at [1329, 321] on button at bounding box center [1327, 327] width 63 height 327
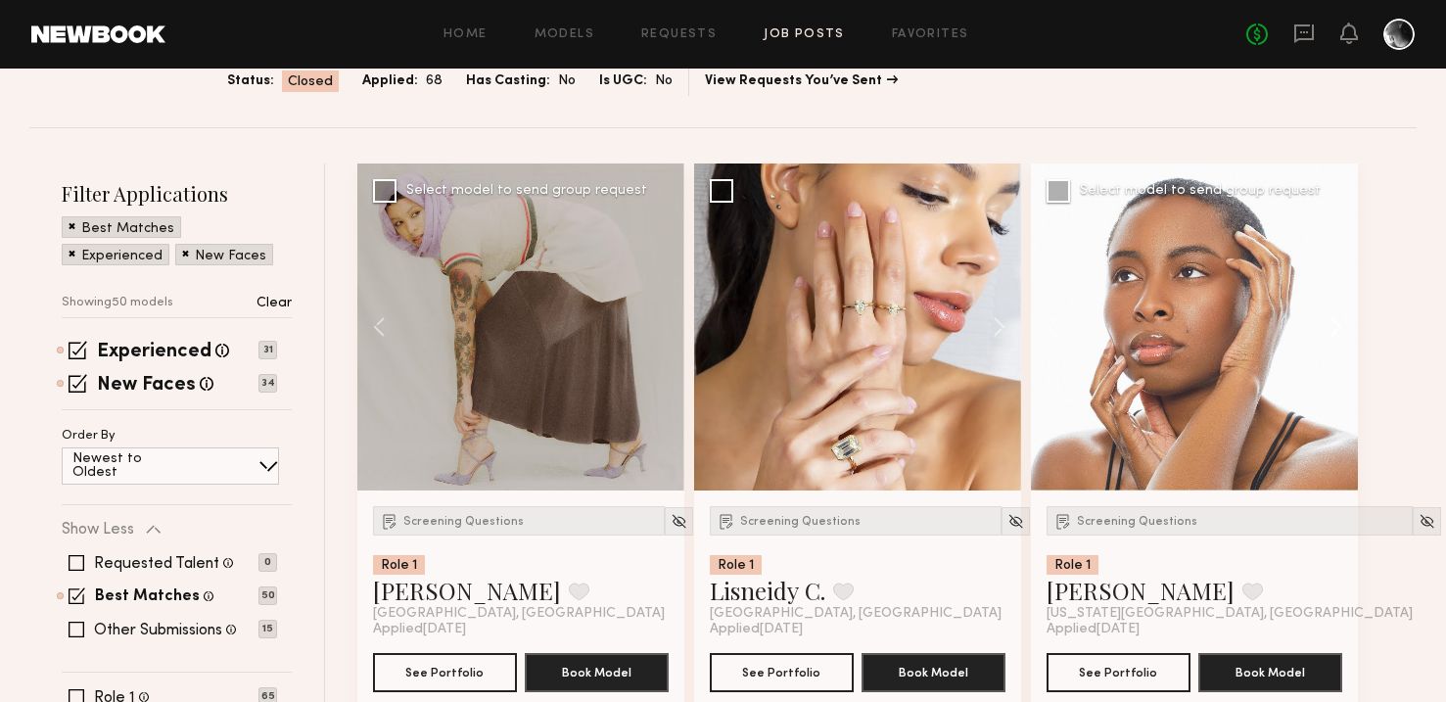
click at [1329, 321] on button at bounding box center [1327, 327] width 63 height 327
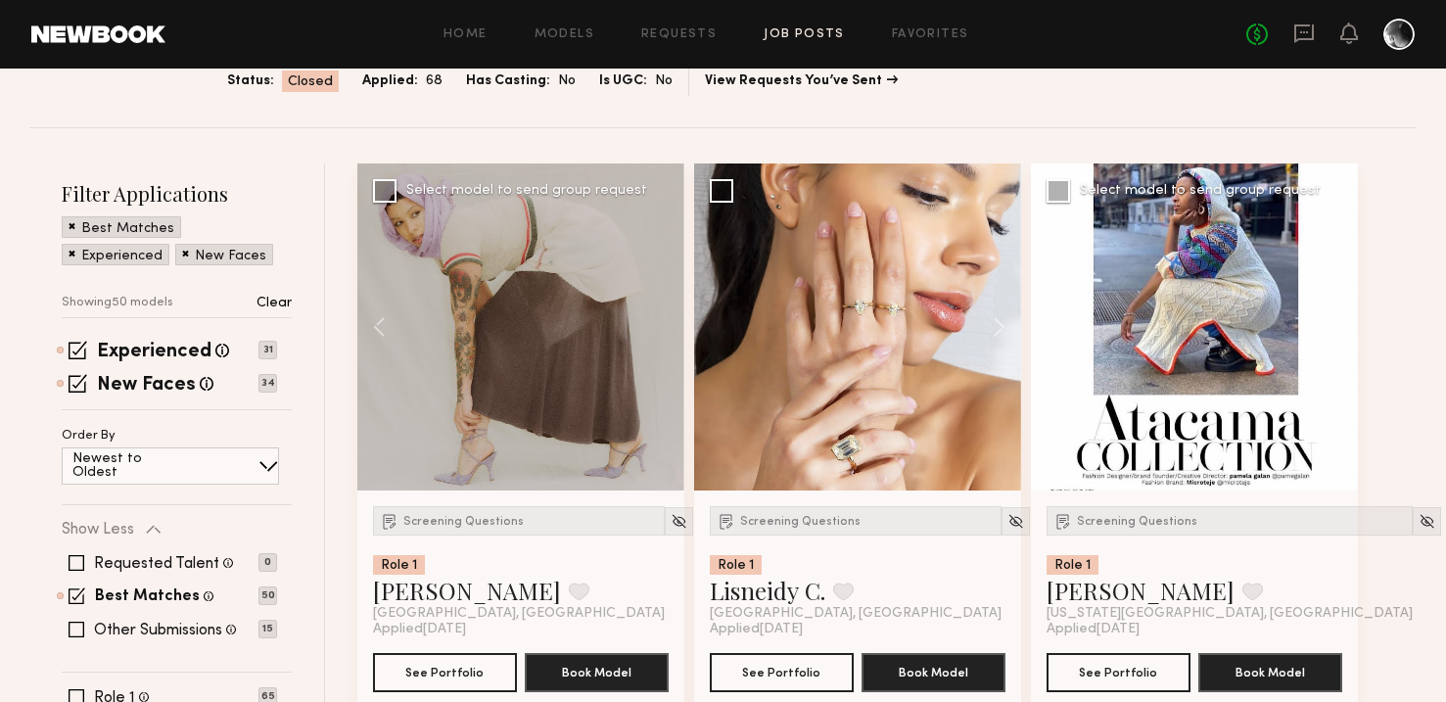
click at [1329, 321] on button at bounding box center [1327, 327] width 63 height 327
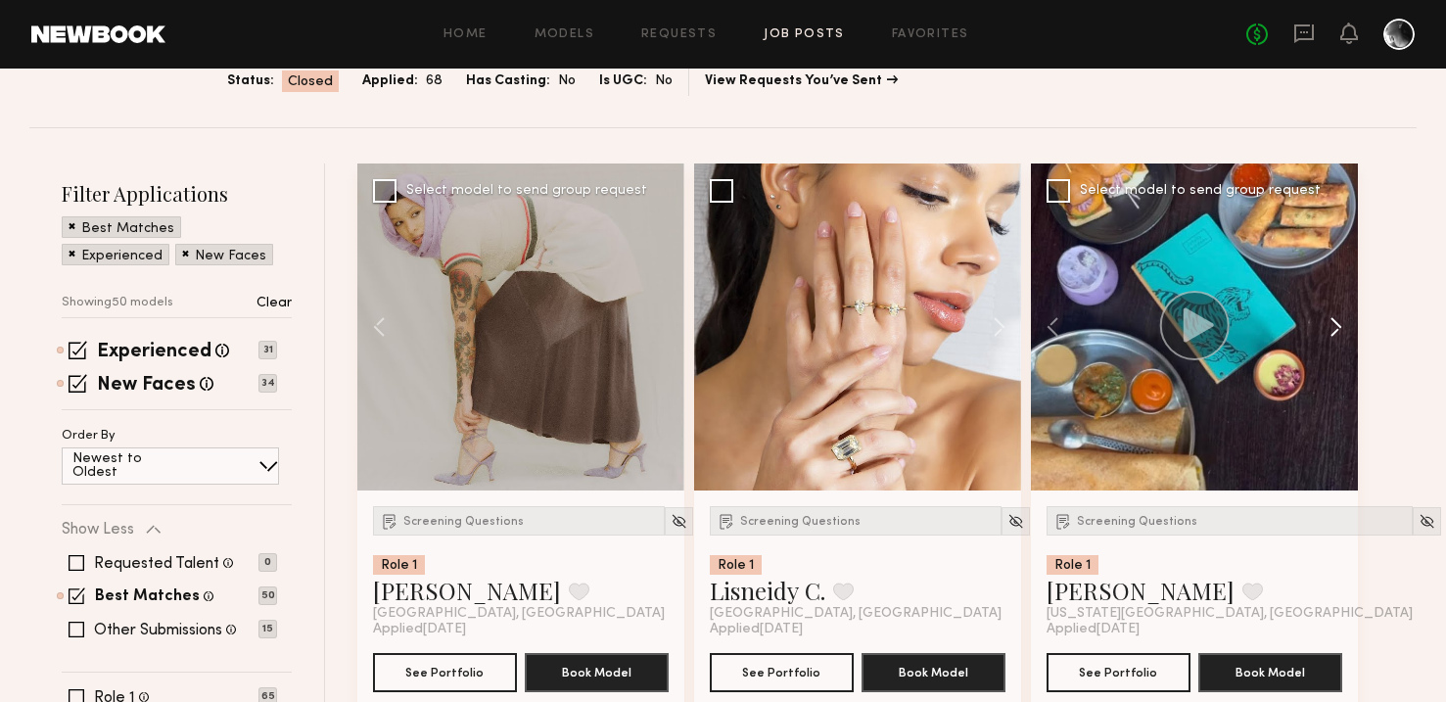
click at [1329, 321] on button at bounding box center [1327, 327] width 63 height 327
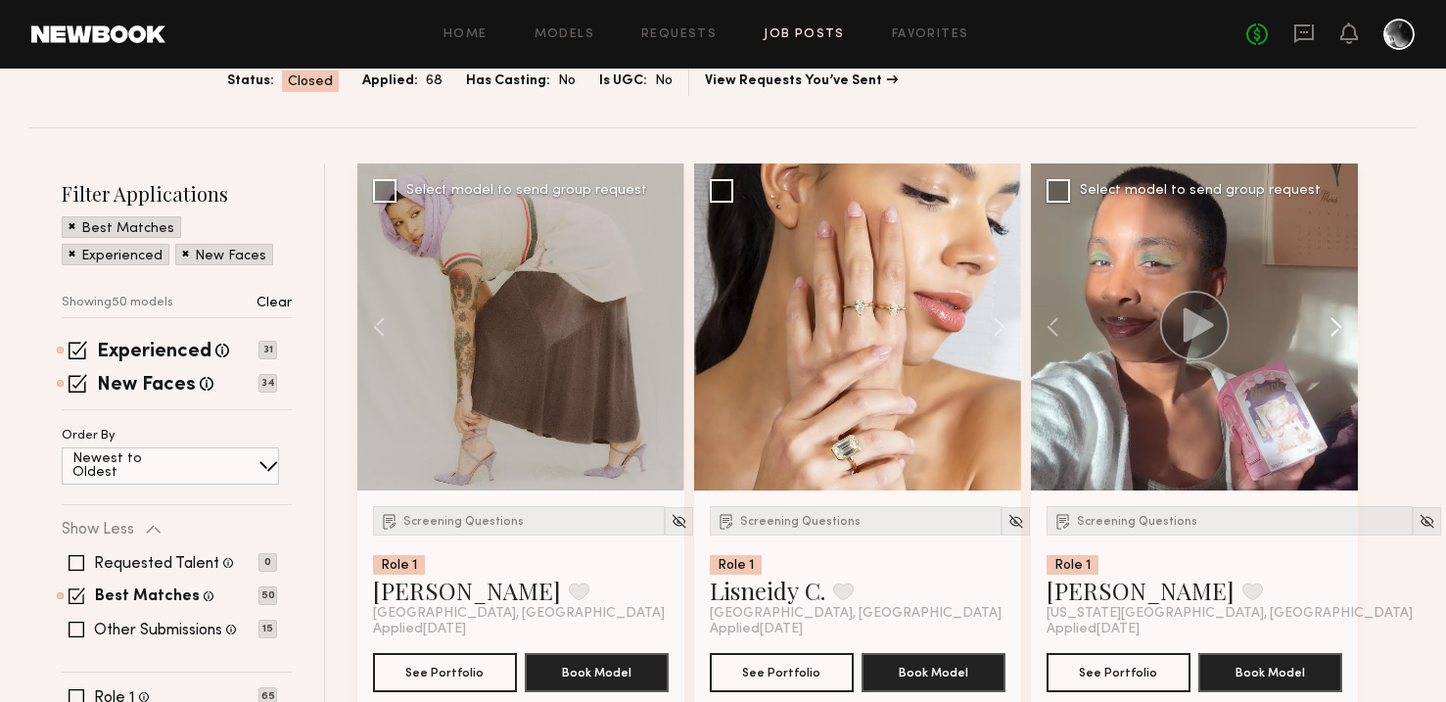
click at [1329, 321] on button at bounding box center [1327, 327] width 63 height 327
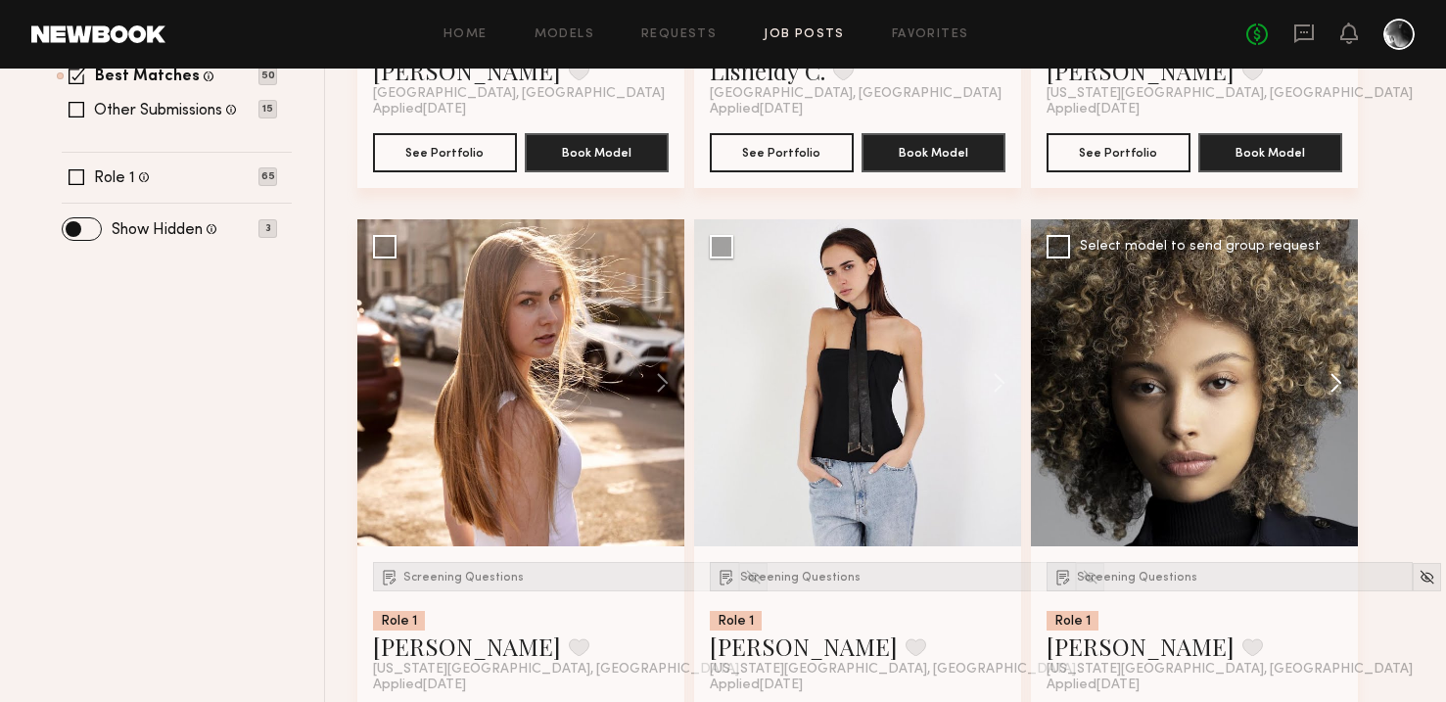
scroll to position [670, 0]
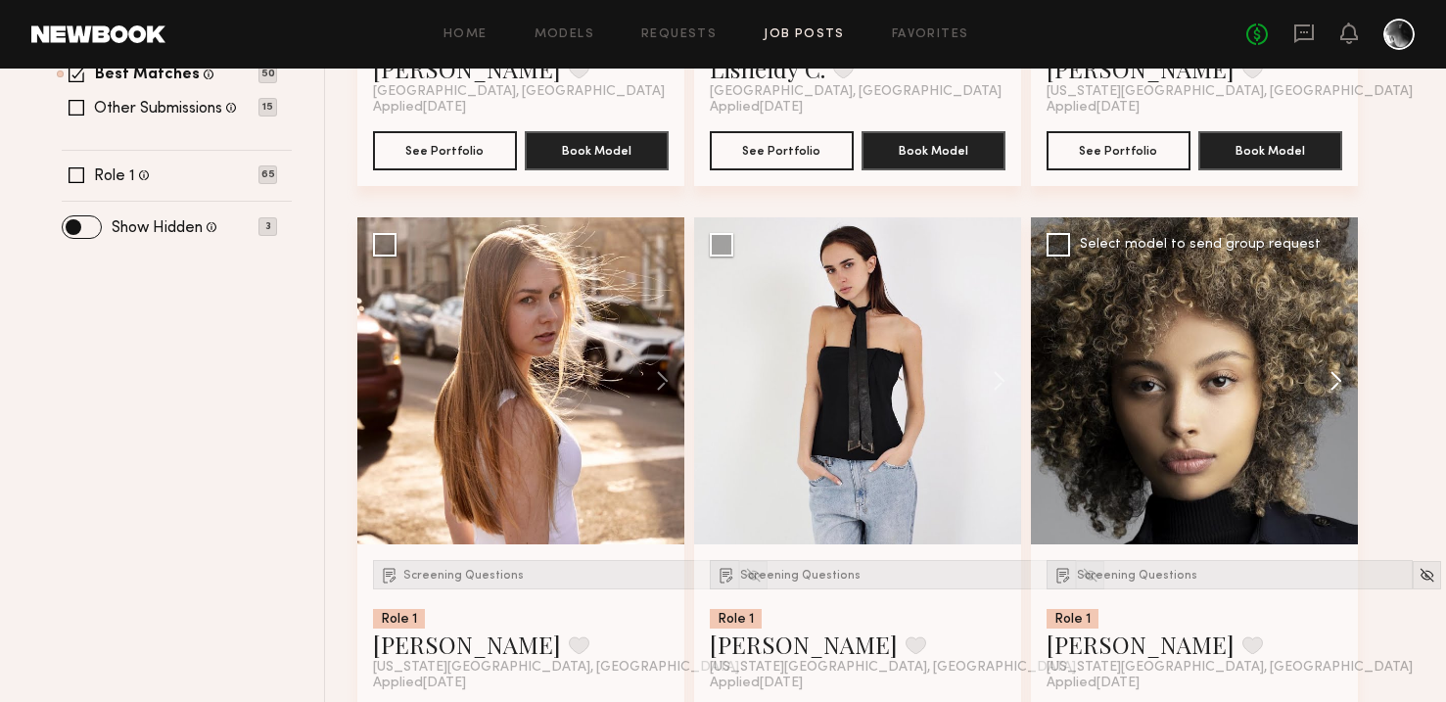
click at [1337, 382] on button at bounding box center [1327, 380] width 63 height 327
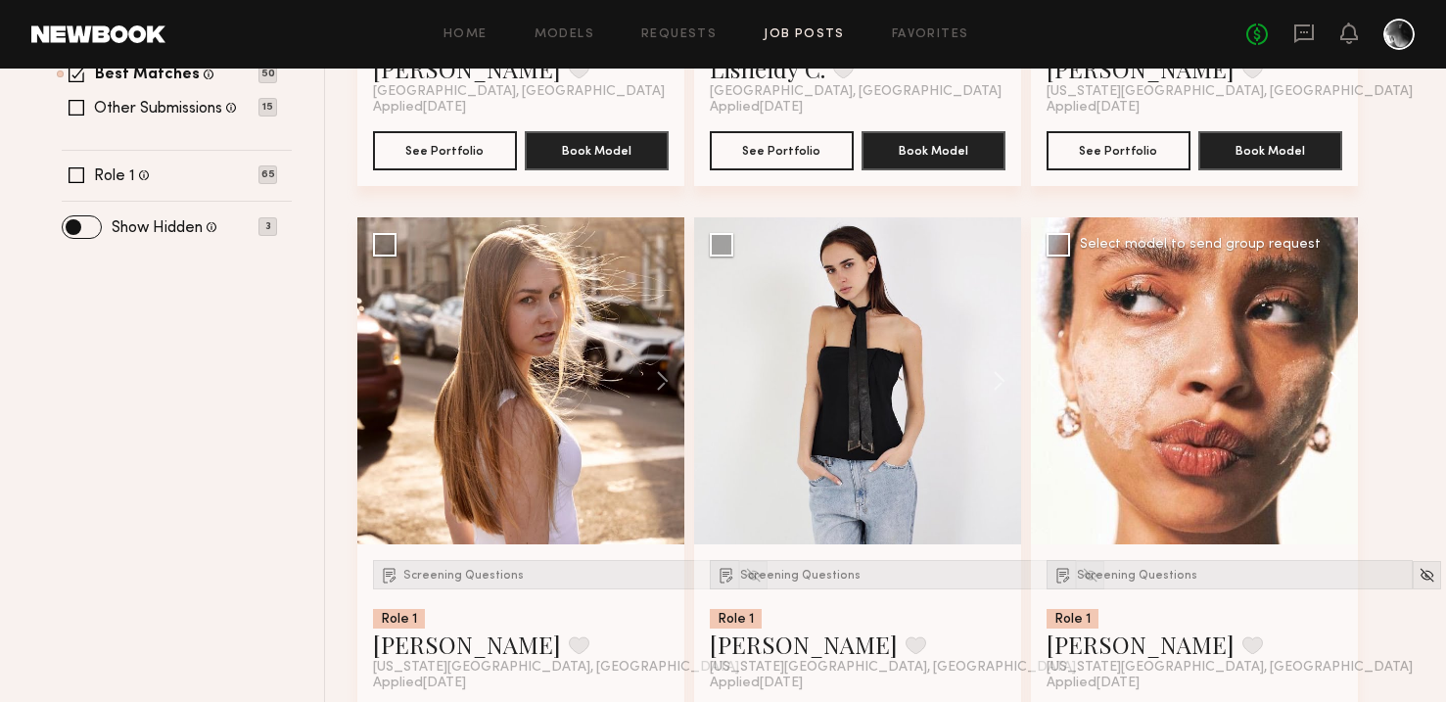
click at [1337, 382] on button at bounding box center [1327, 380] width 63 height 327
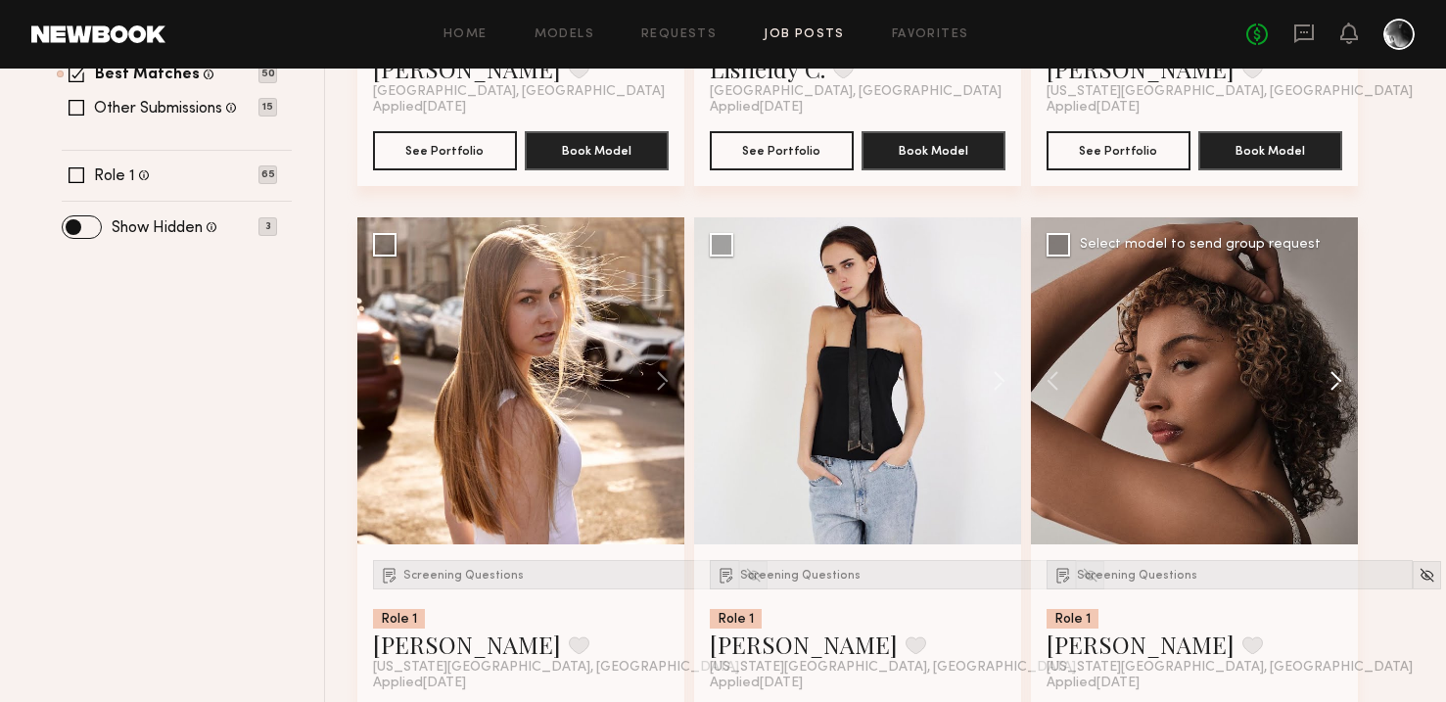
click at [1337, 382] on button at bounding box center [1327, 380] width 63 height 327
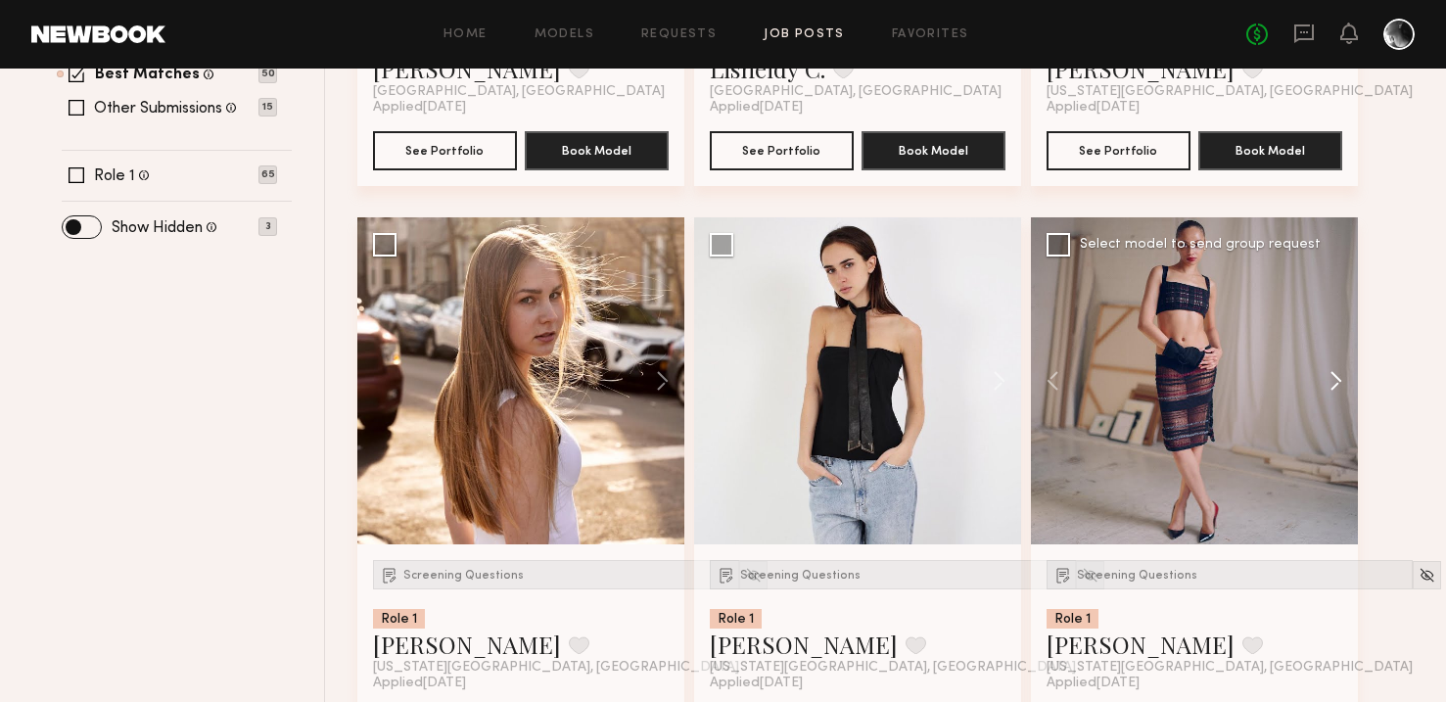
click at [1337, 382] on button at bounding box center [1327, 380] width 63 height 327
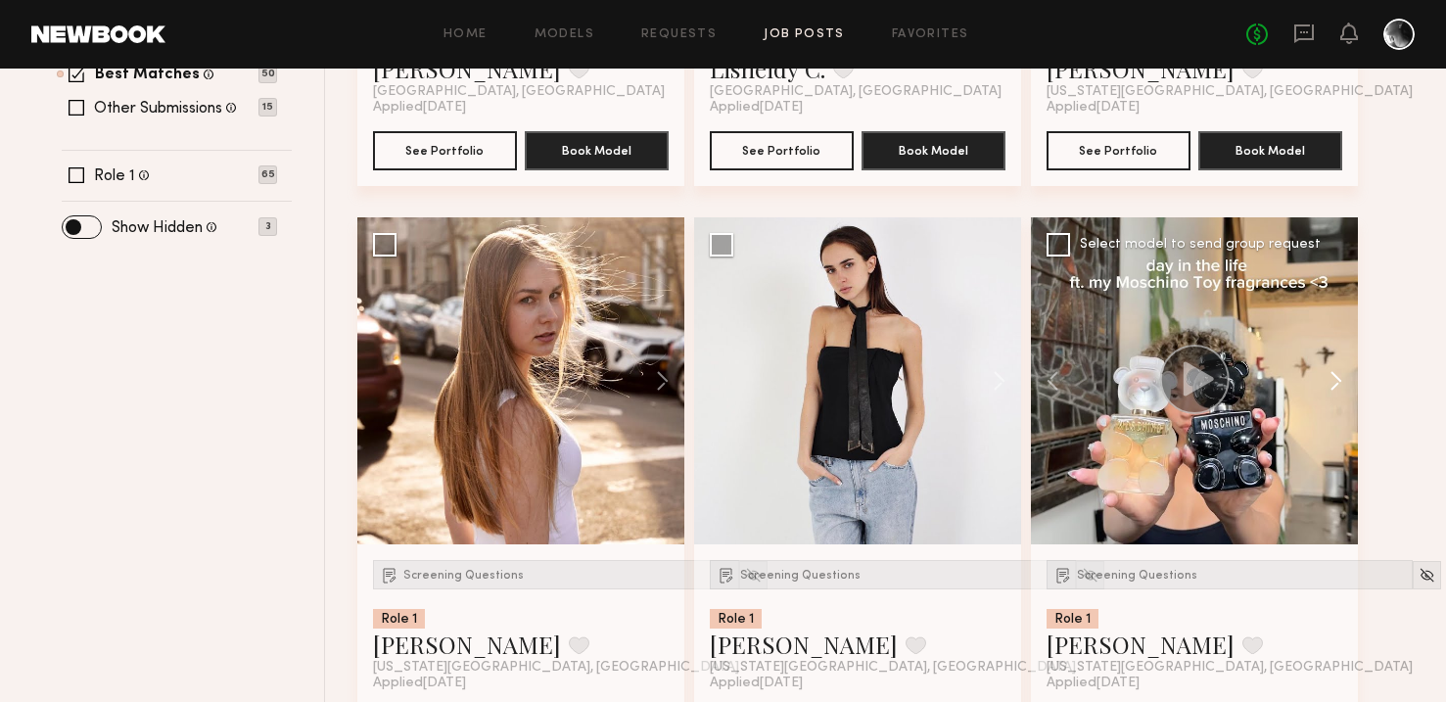
click at [1337, 382] on button at bounding box center [1327, 380] width 63 height 327
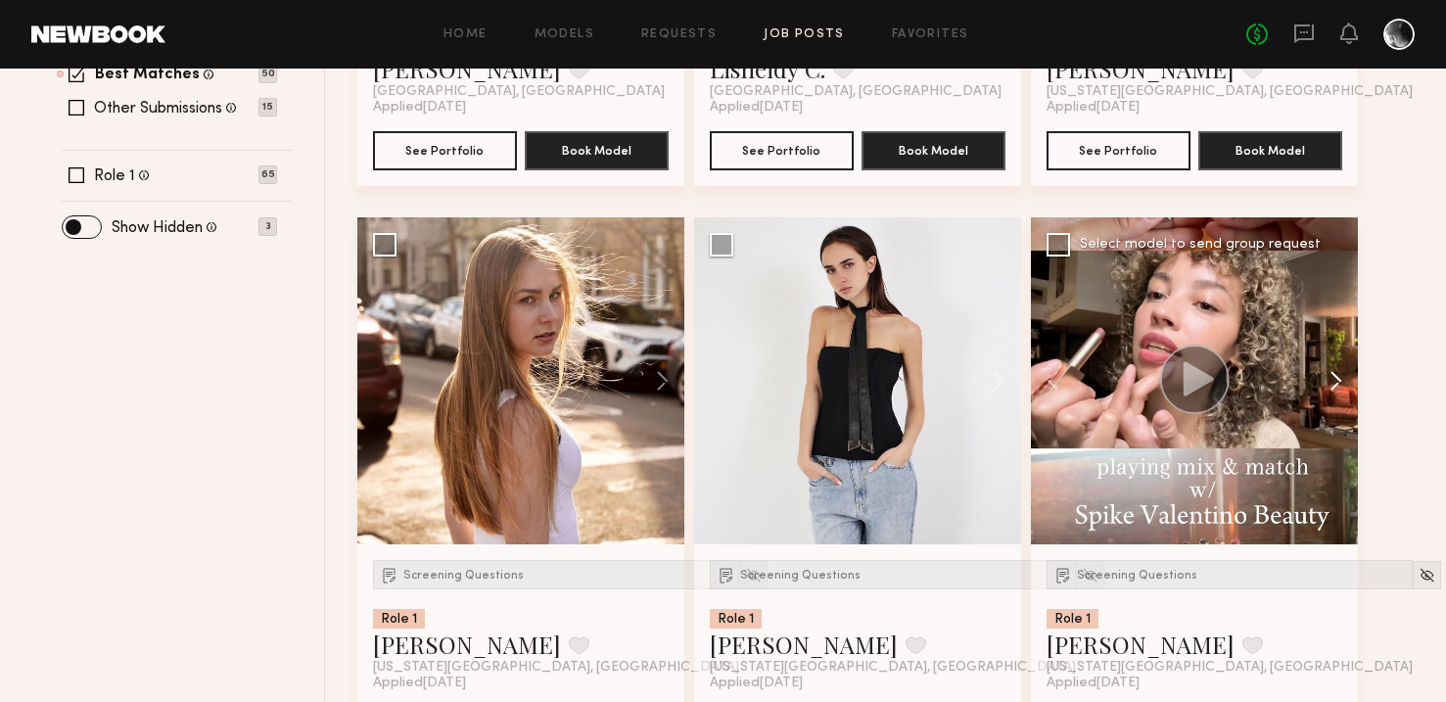
click at [1337, 382] on button at bounding box center [1327, 380] width 63 height 327
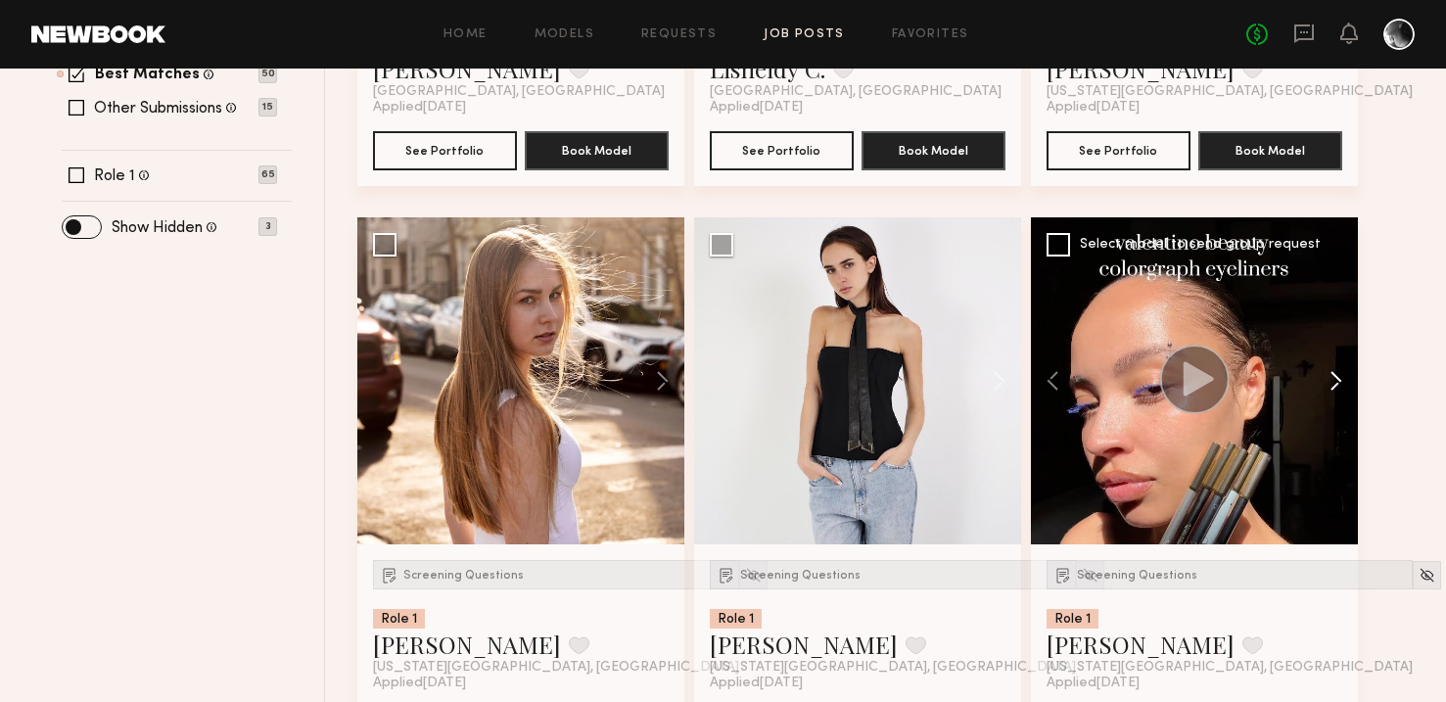
click at [1337, 382] on button at bounding box center [1327, 380] width 63 height 327
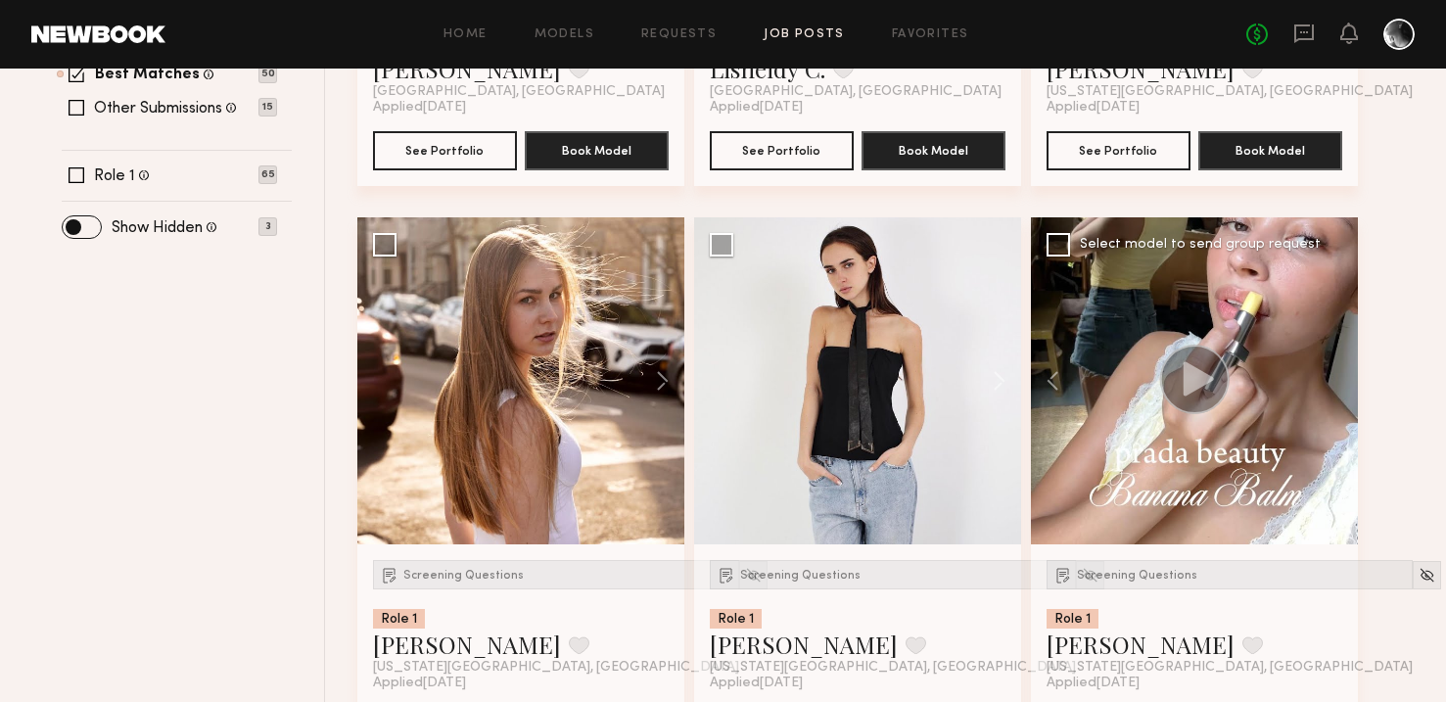
click at [1337, 382] on div at bounding box center [1194, 380] width 327 height 327
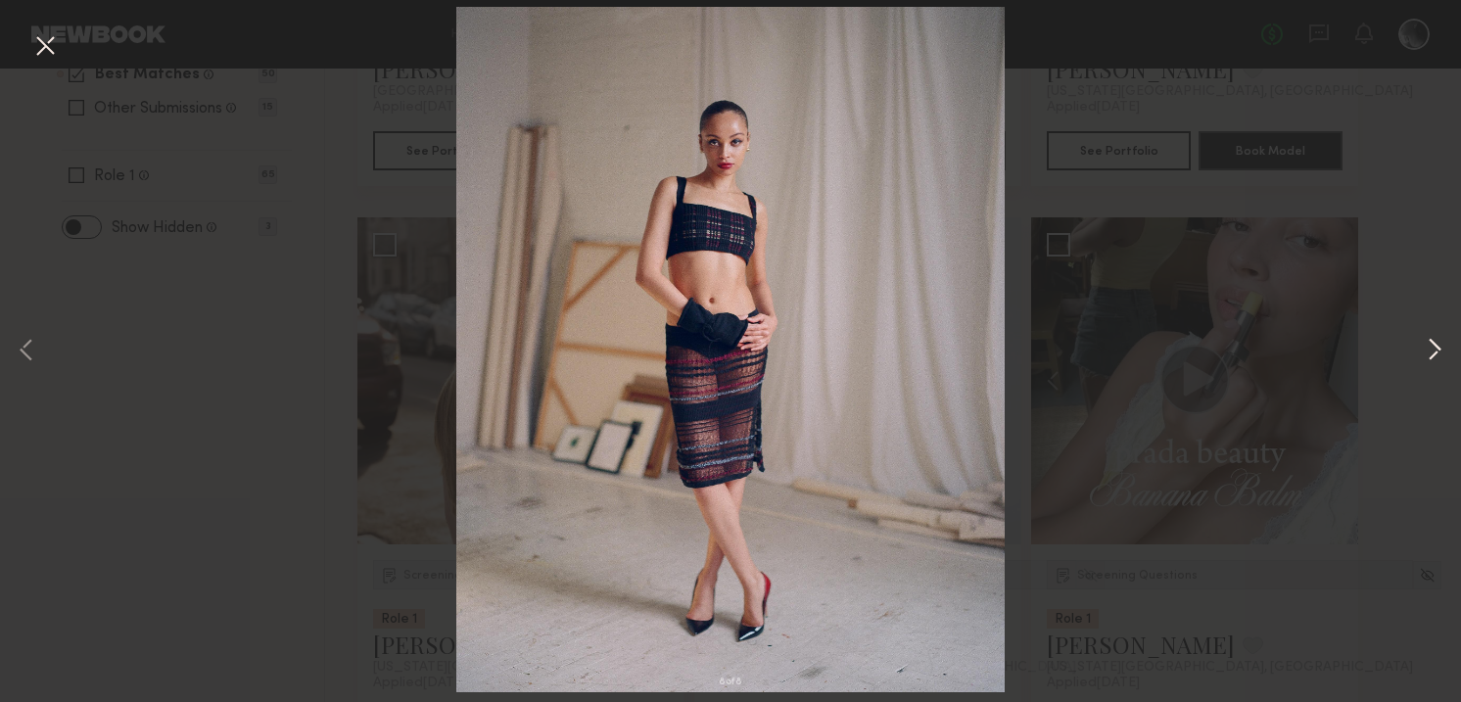
click at [1435, 352] on button at bounding box center [1435, 352] width 24 height 562
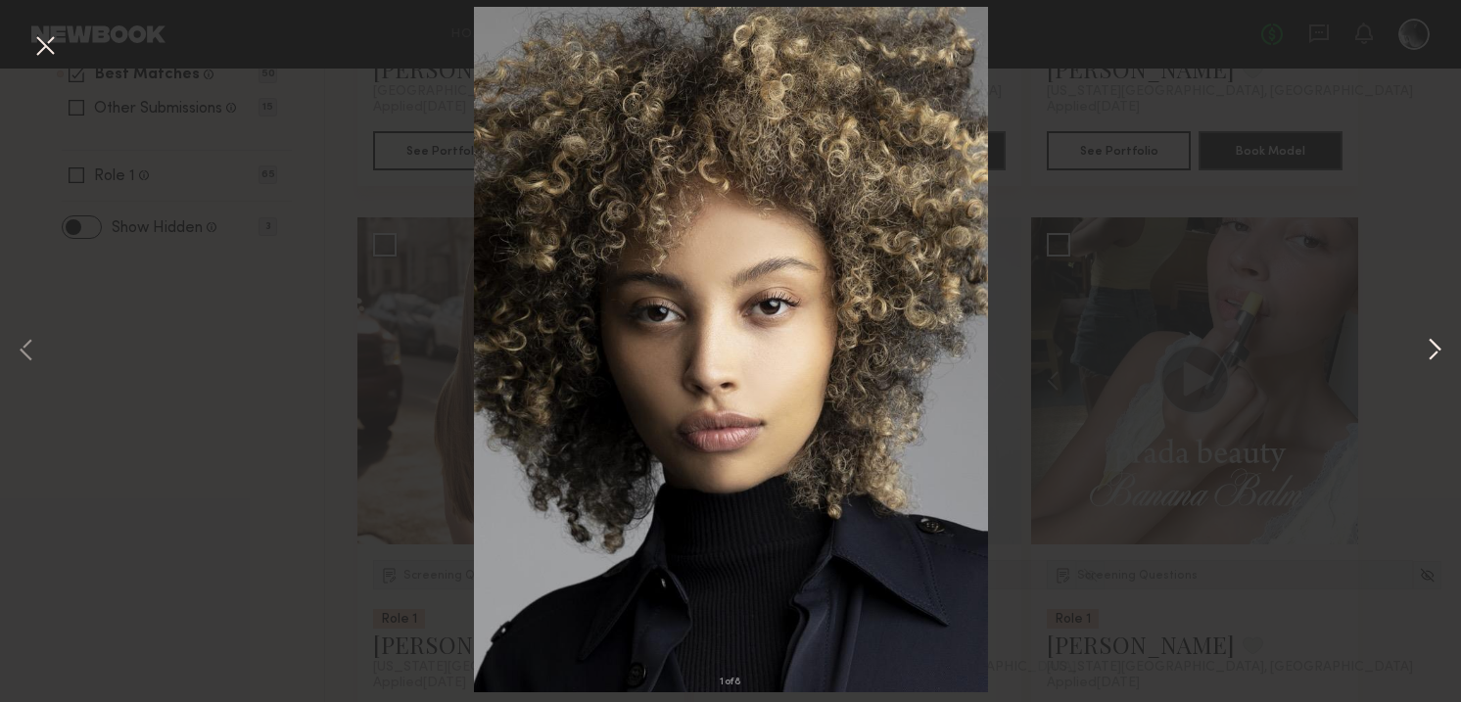
click at [1435, 352] on button at bounding box center [1435, 352] width 24 height 562
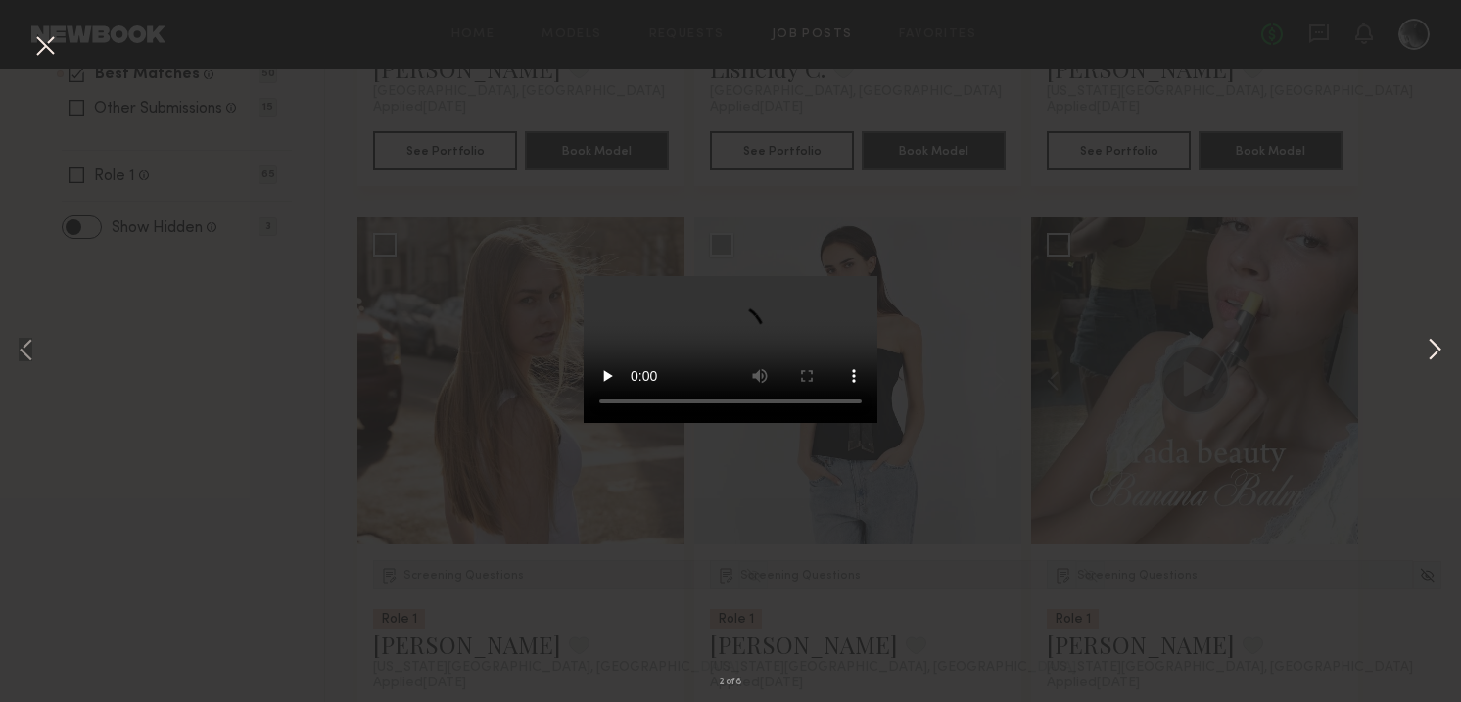
click at [1435, 352] on button at bounding box center [1435, 352] width 24 height 562
click at [49, 47] on button at bounding box center [44, 46] width 31 height 35
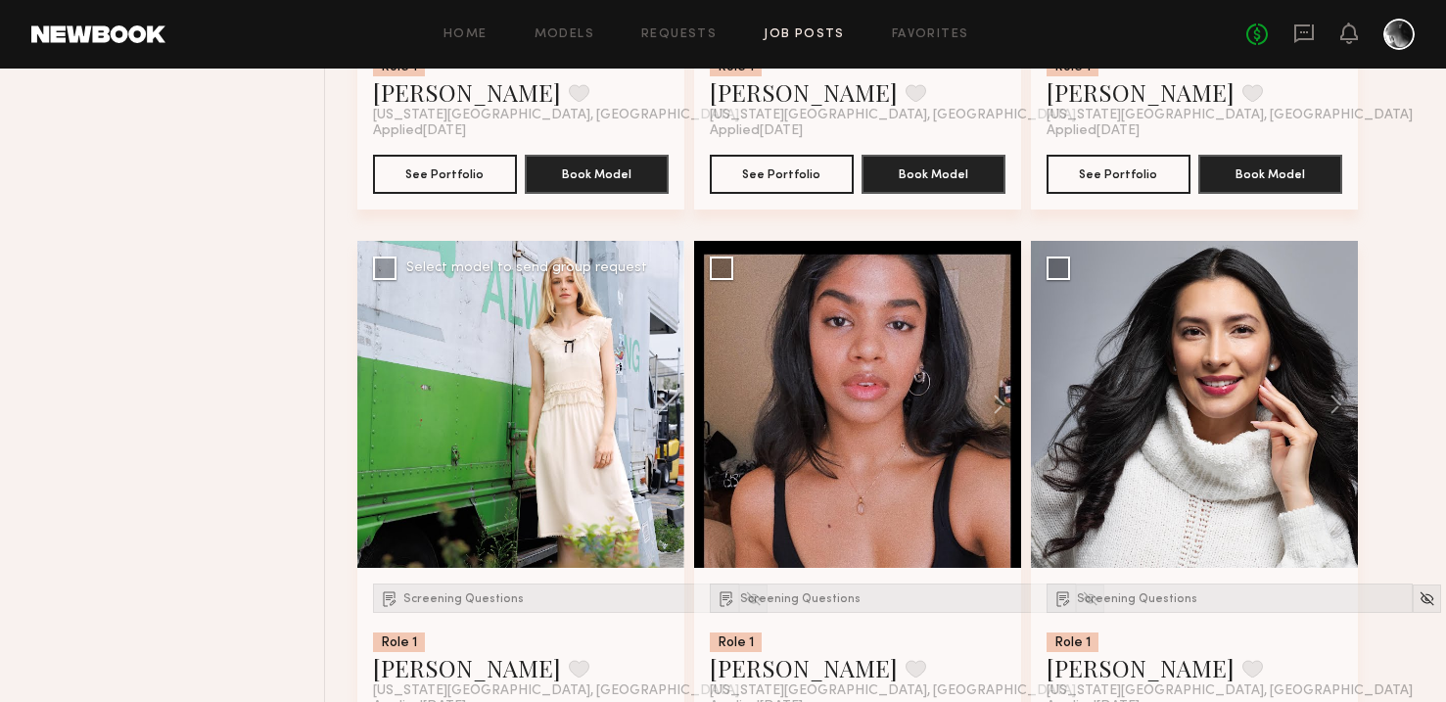
scroll to position [1247, 0]
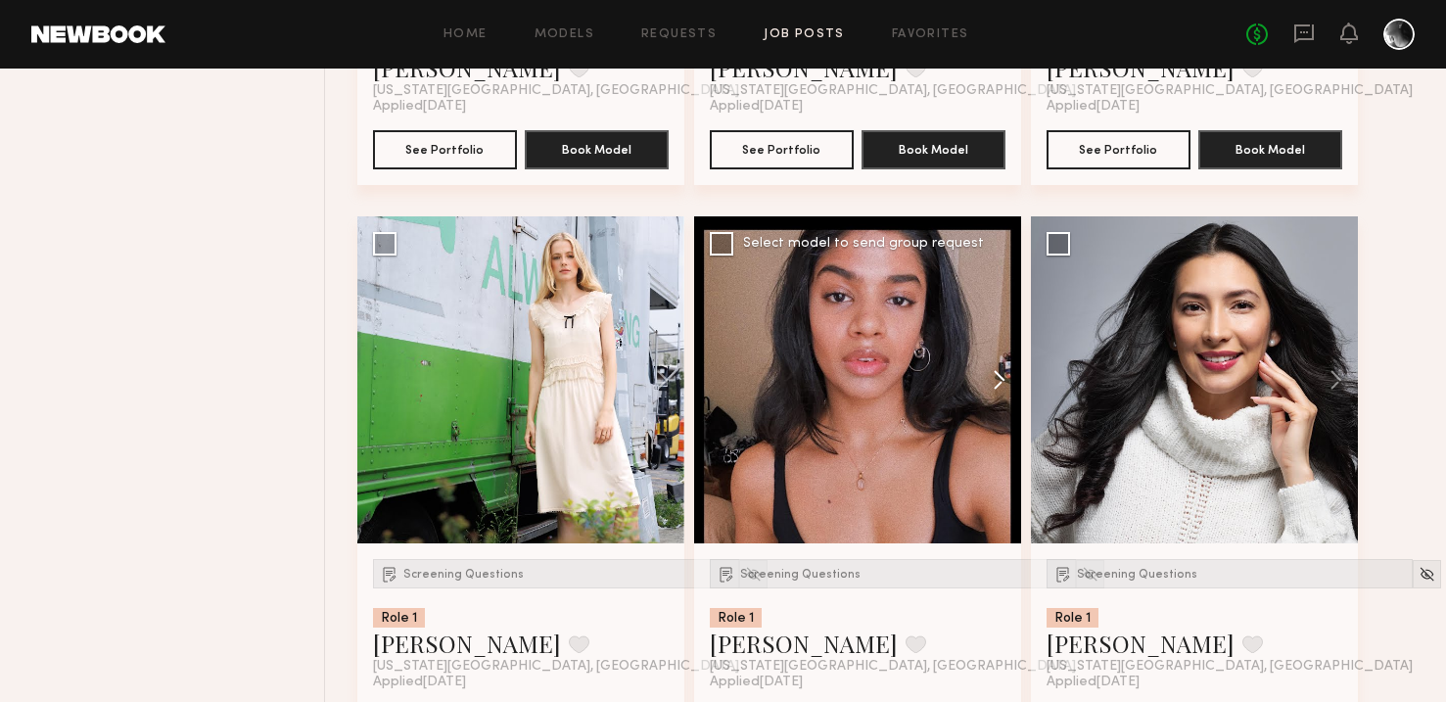
click at [1001, 378] on button at bounding box center [990, 379] width 63 height 327
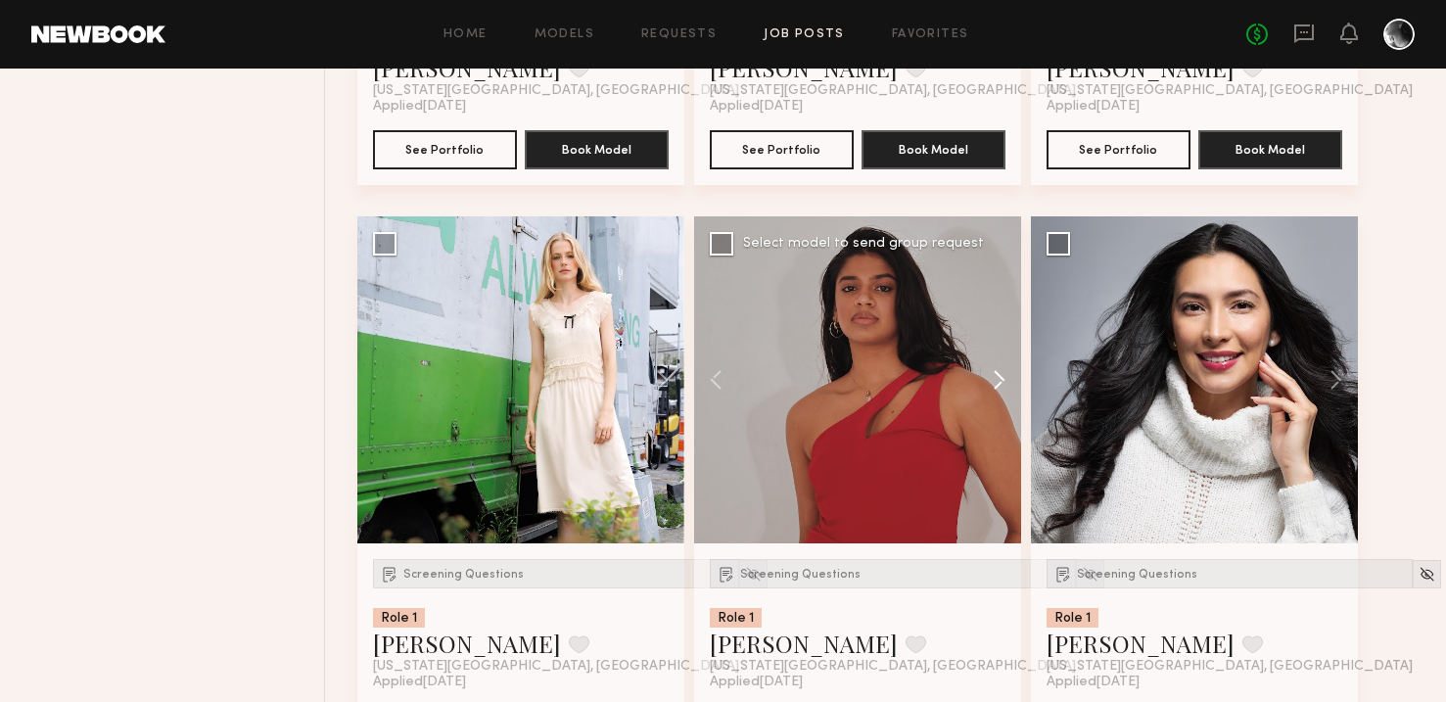
click at [1001, 378] on button at bounding box center [990, 379] width 63 height 327
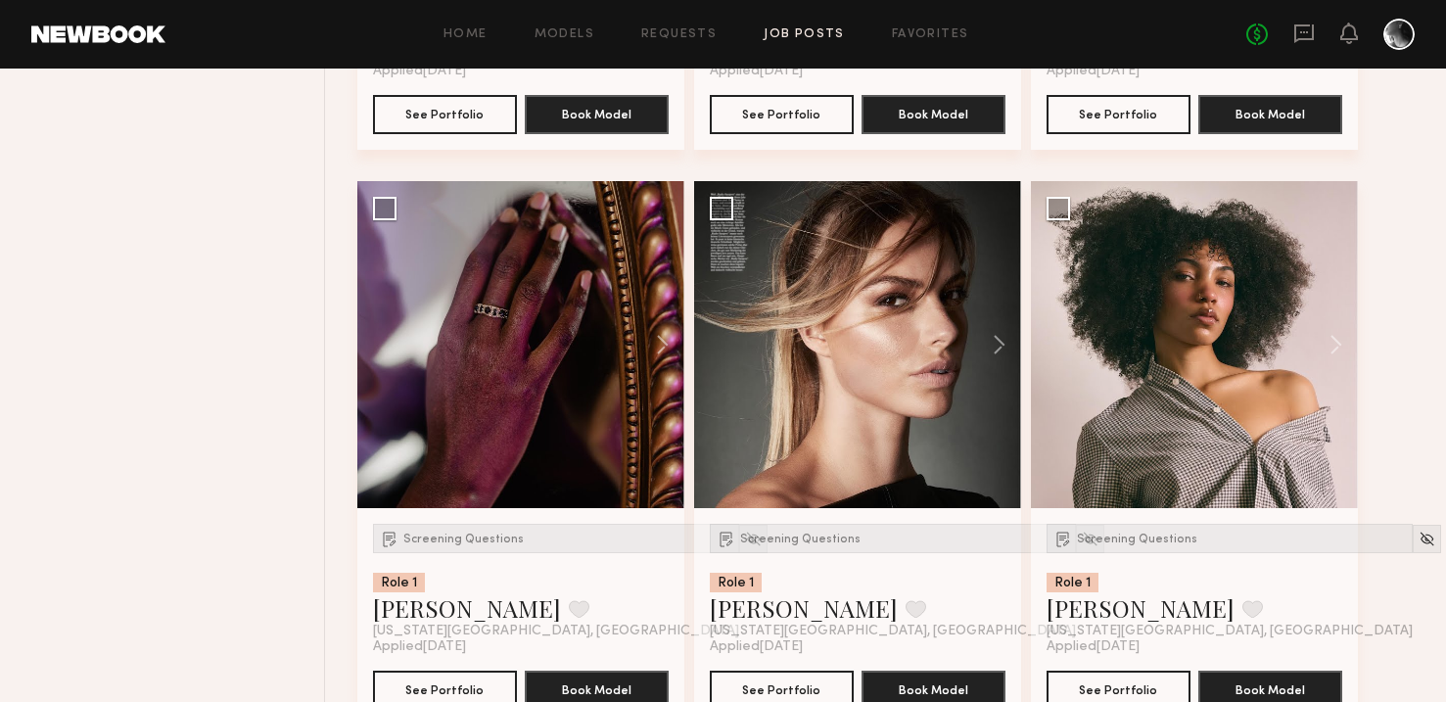
scroll to position [2500, 0]
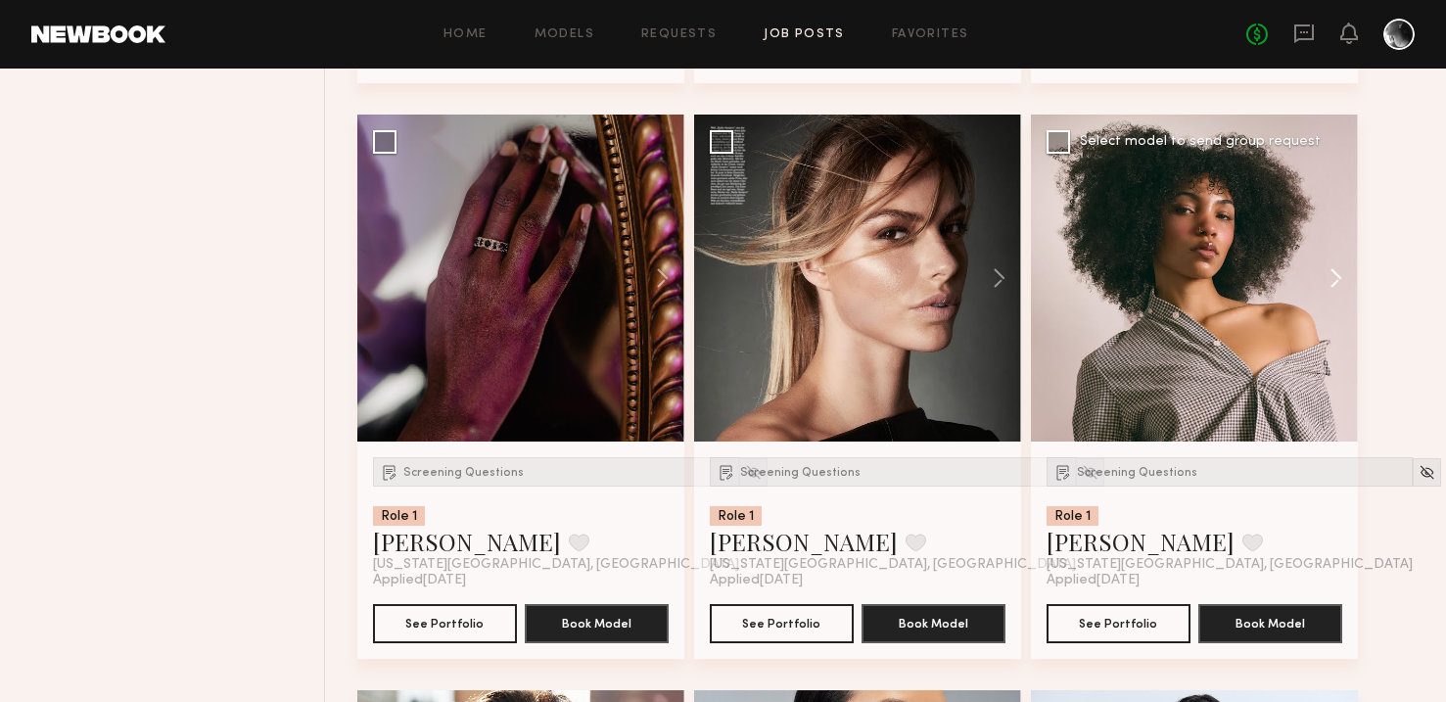
click at [1332, 280] on button at bounding box center [1327, 278] width 63 height 327
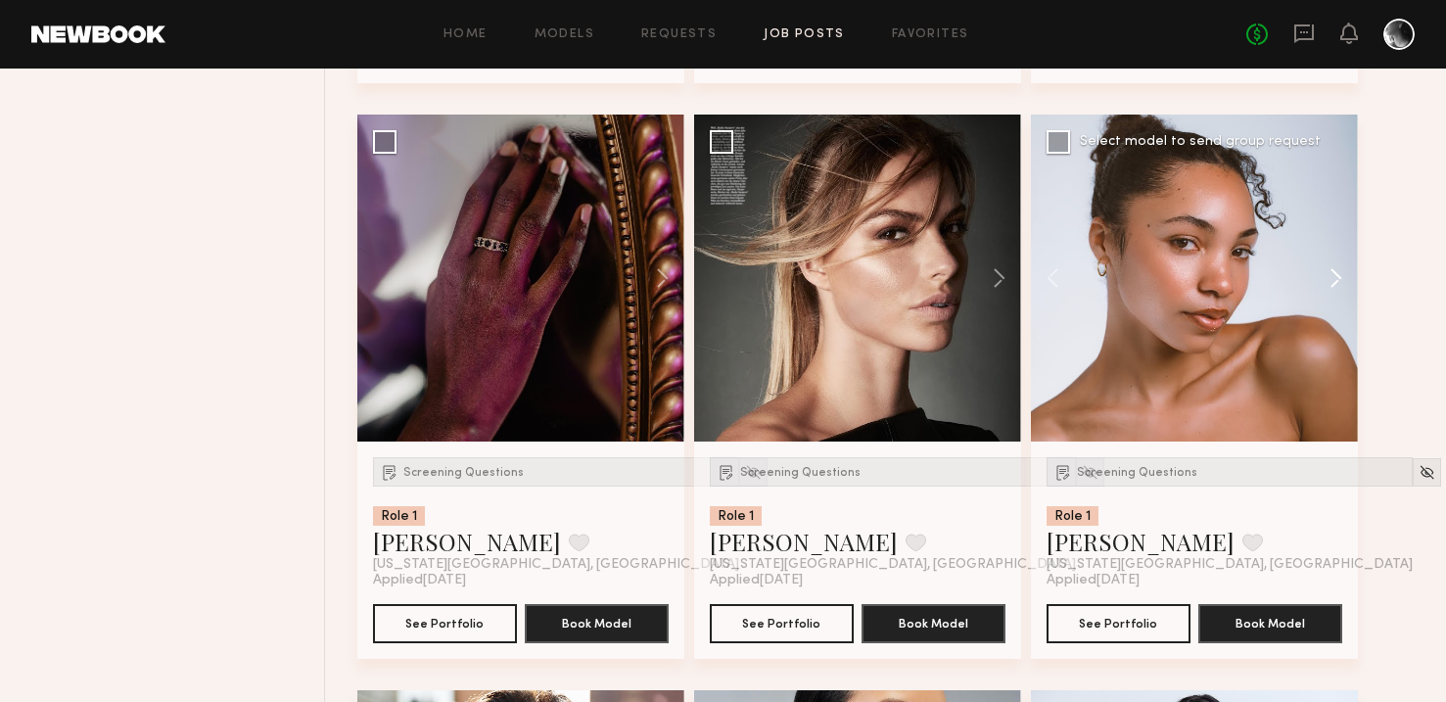
click at [1332, 280] on button at bounding box center [1327, 278] width 63 height 327
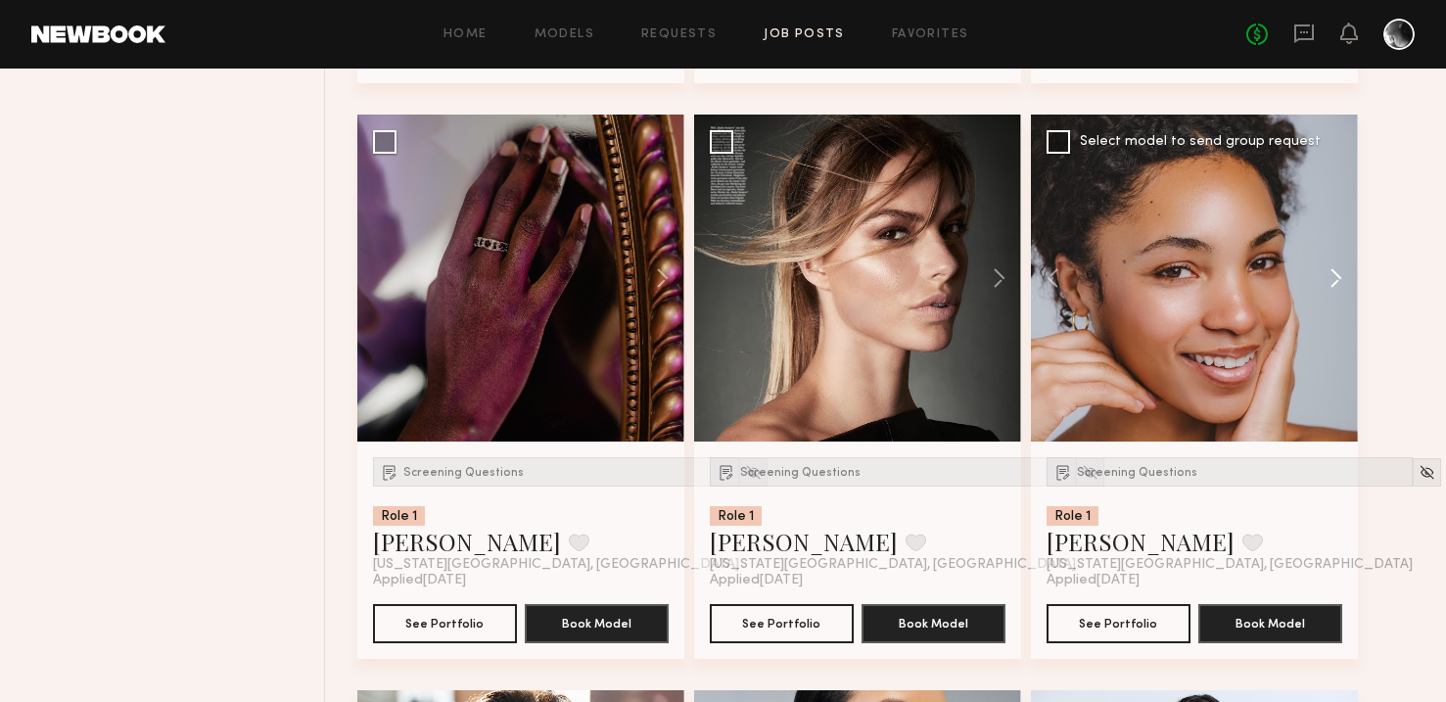
click at [1332, 280] on button at bounding box center [1327, 278] width 63 height 327
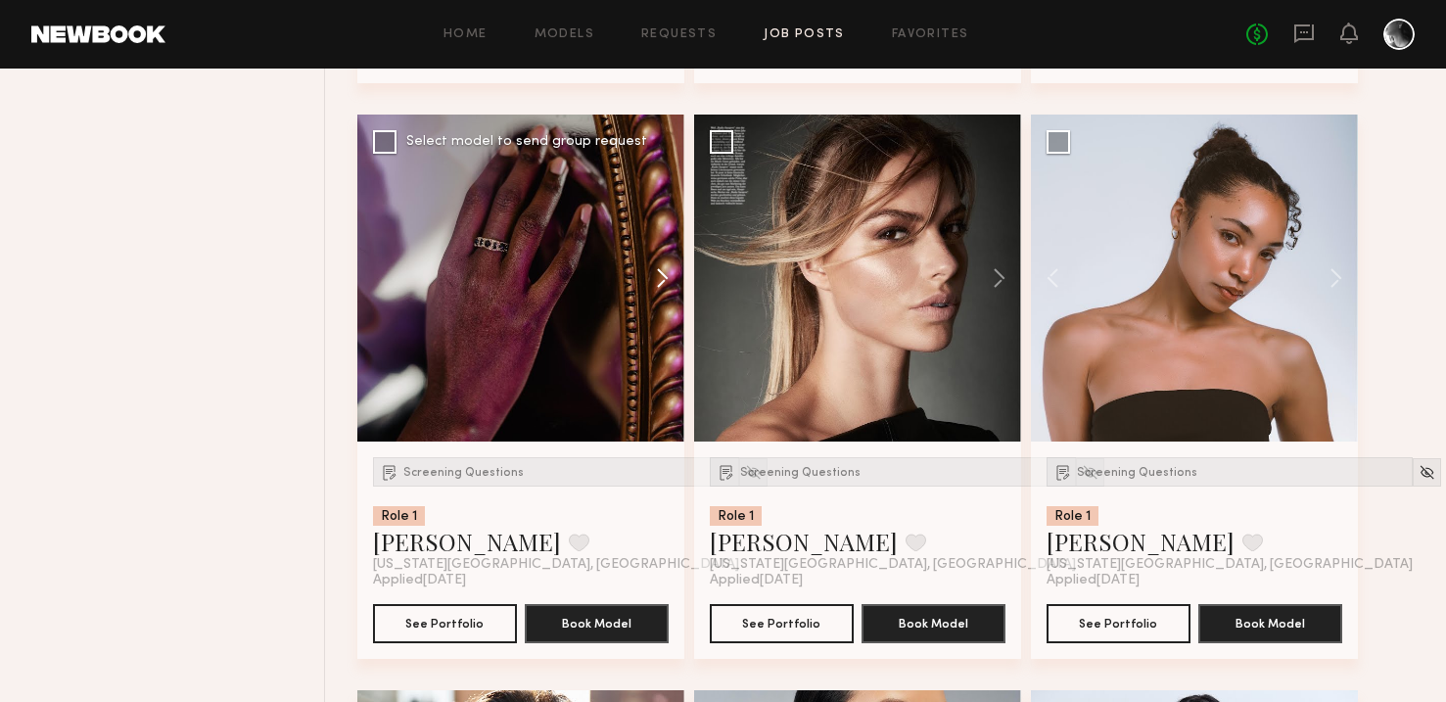
click at [649, 277] on button at bounding box center [653, 278] width 63 height 327
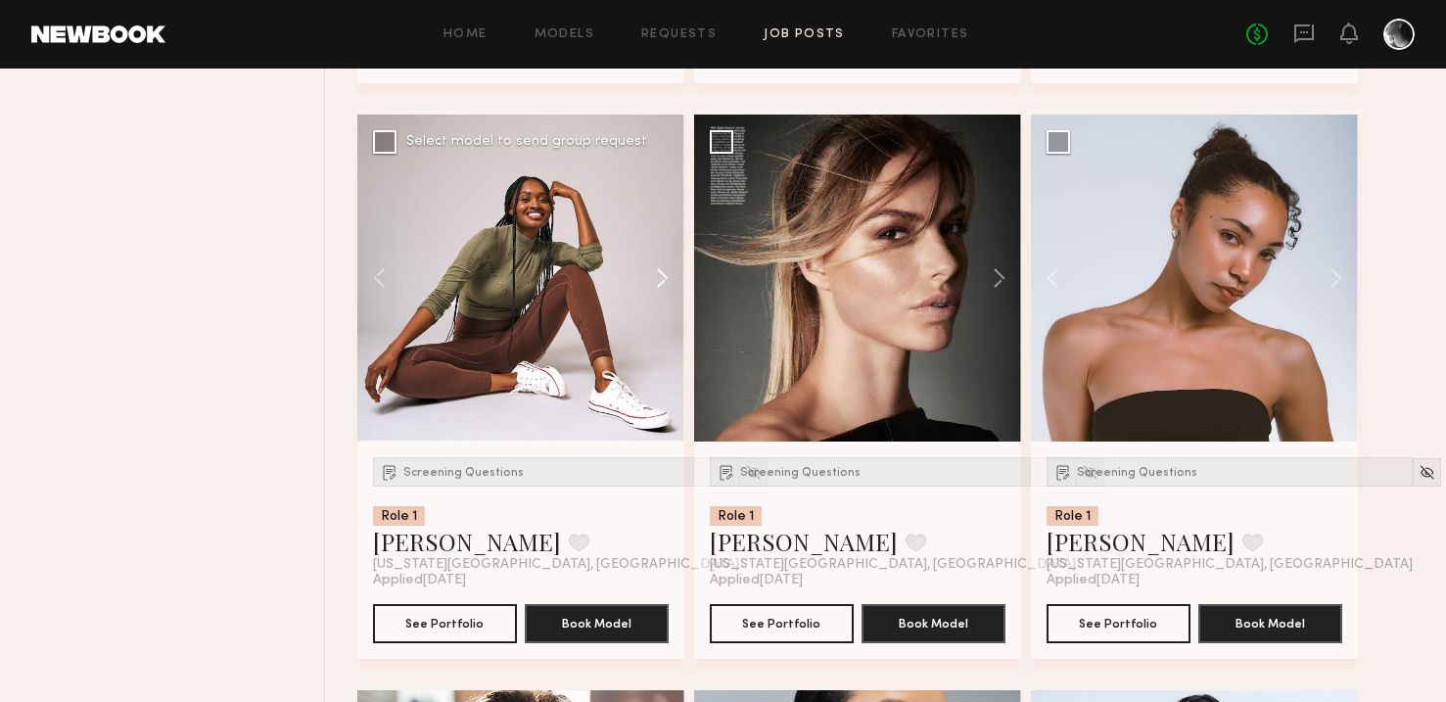
click at [649, 277] on button at bounding box center [653, 278] width 63 height 327
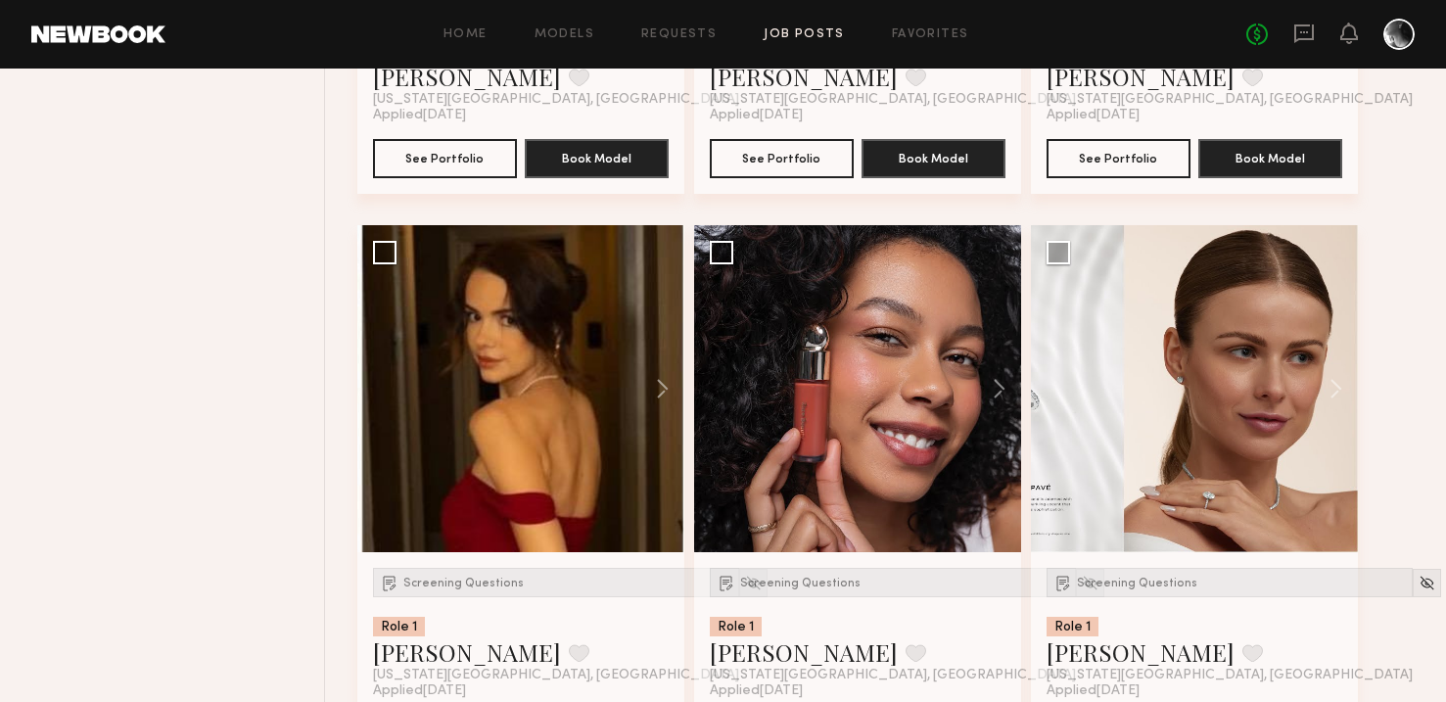
scroll to position [3558, 0]
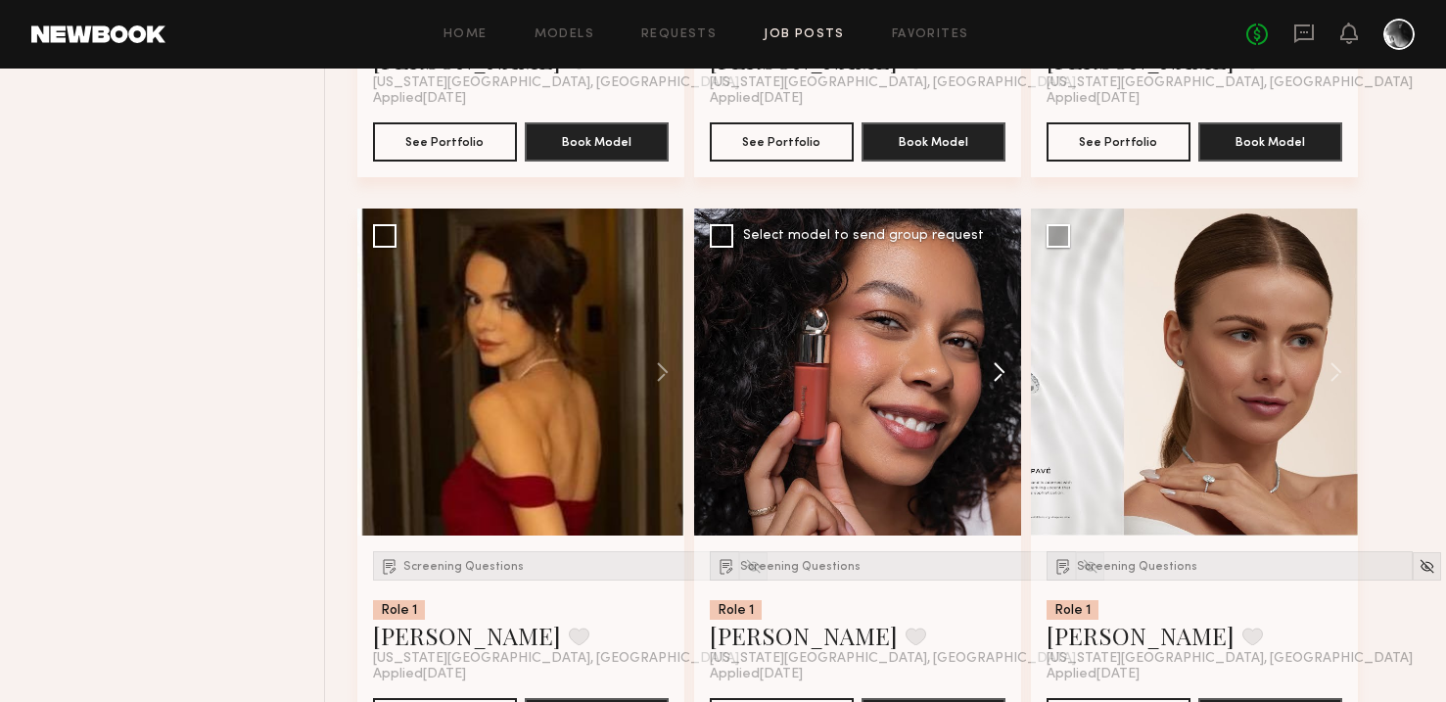
click at [985, 369] on button at bounding box center [990, 372] width 63 height 327
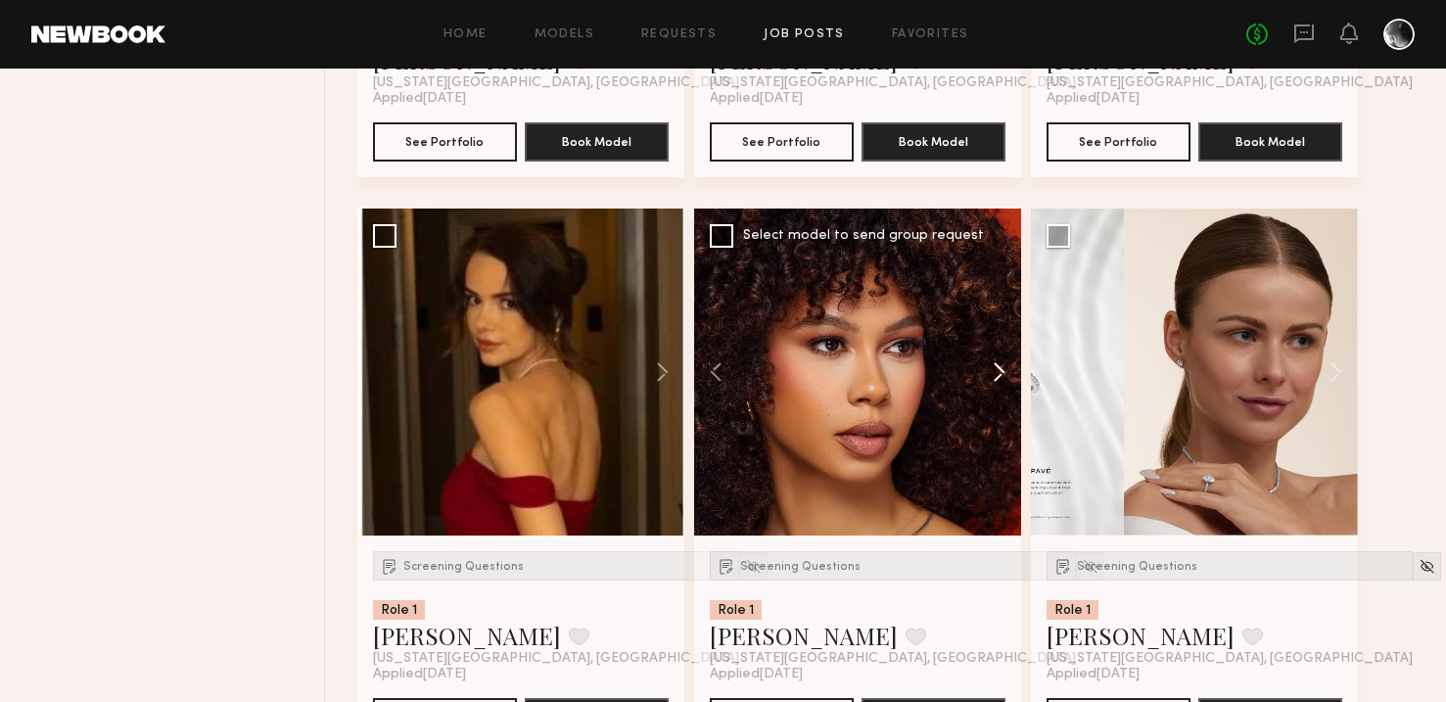
click at [997, 370] on button at bounding box center [990, 372] width 63 height 327
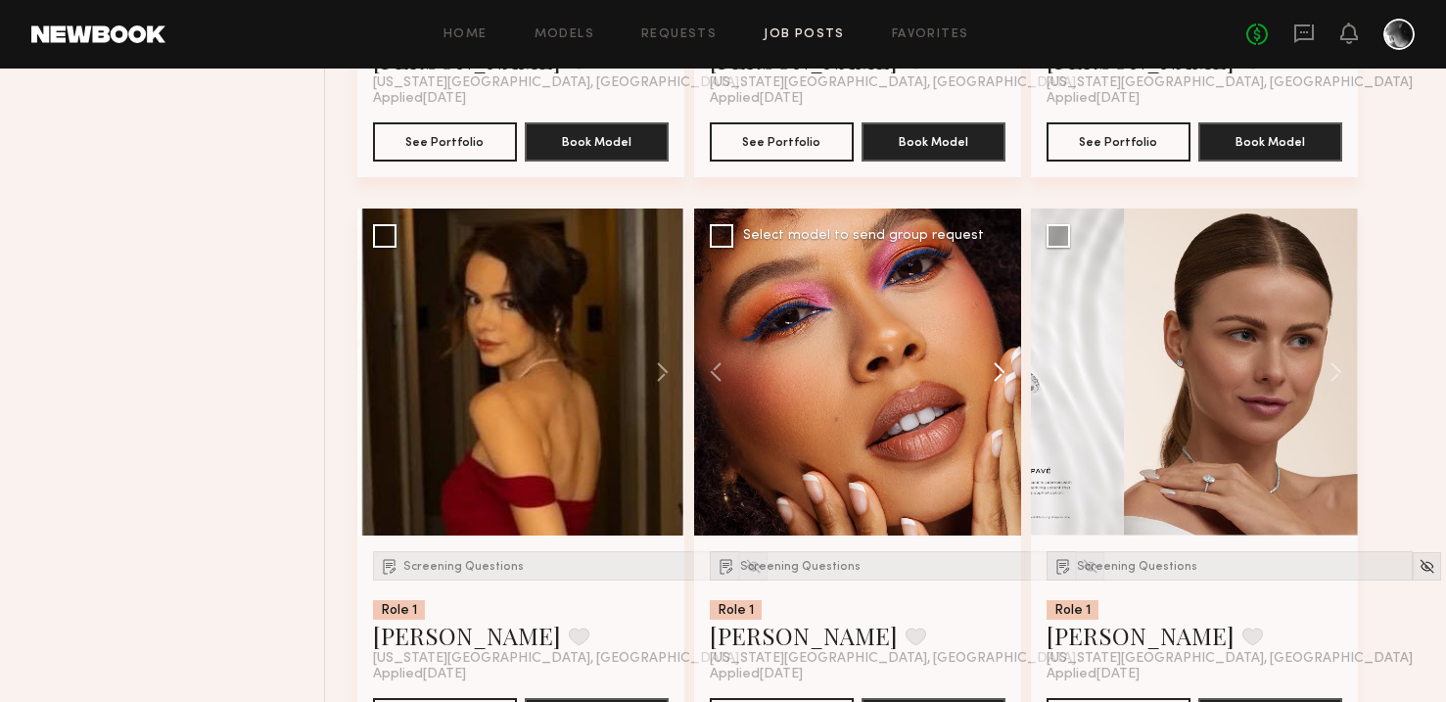
click at [997, 370] on button at bounding box center [990, 372] width 63 height 327
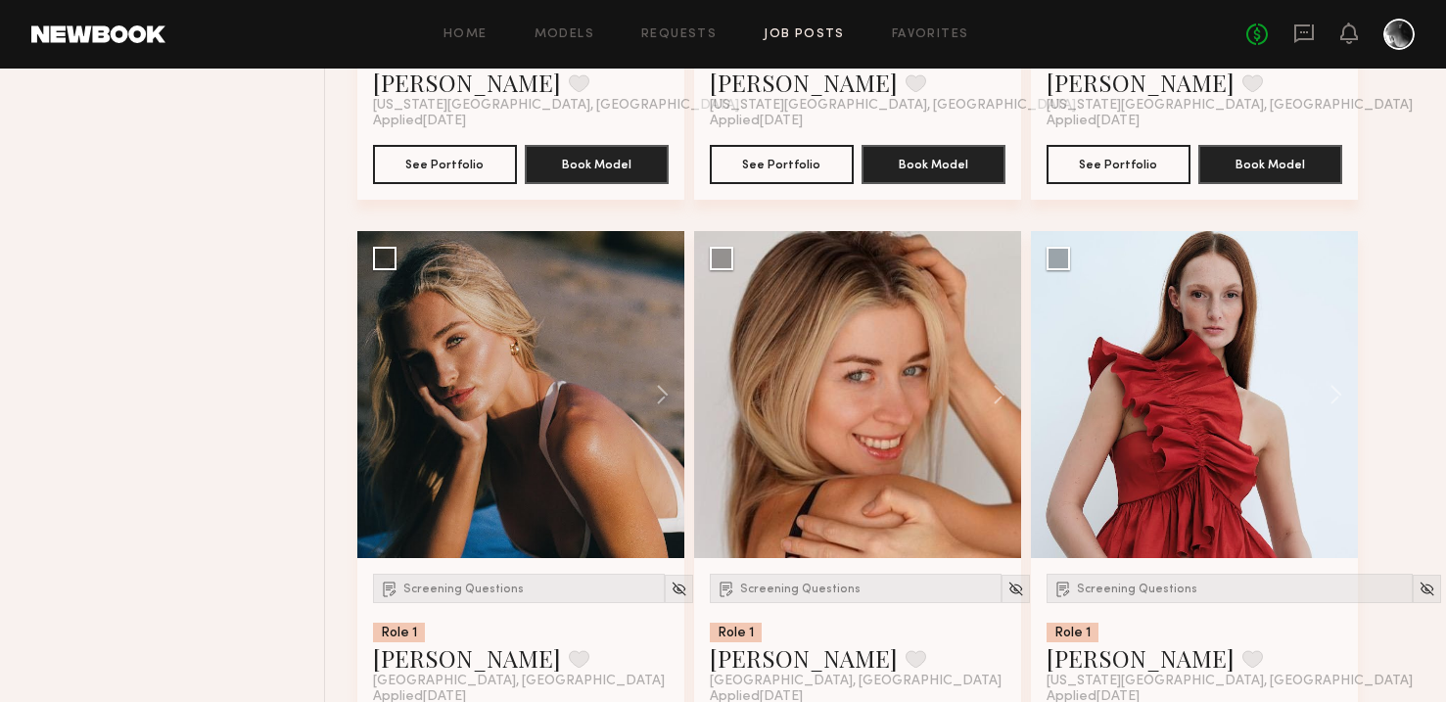
scroll to position [4120, 0]
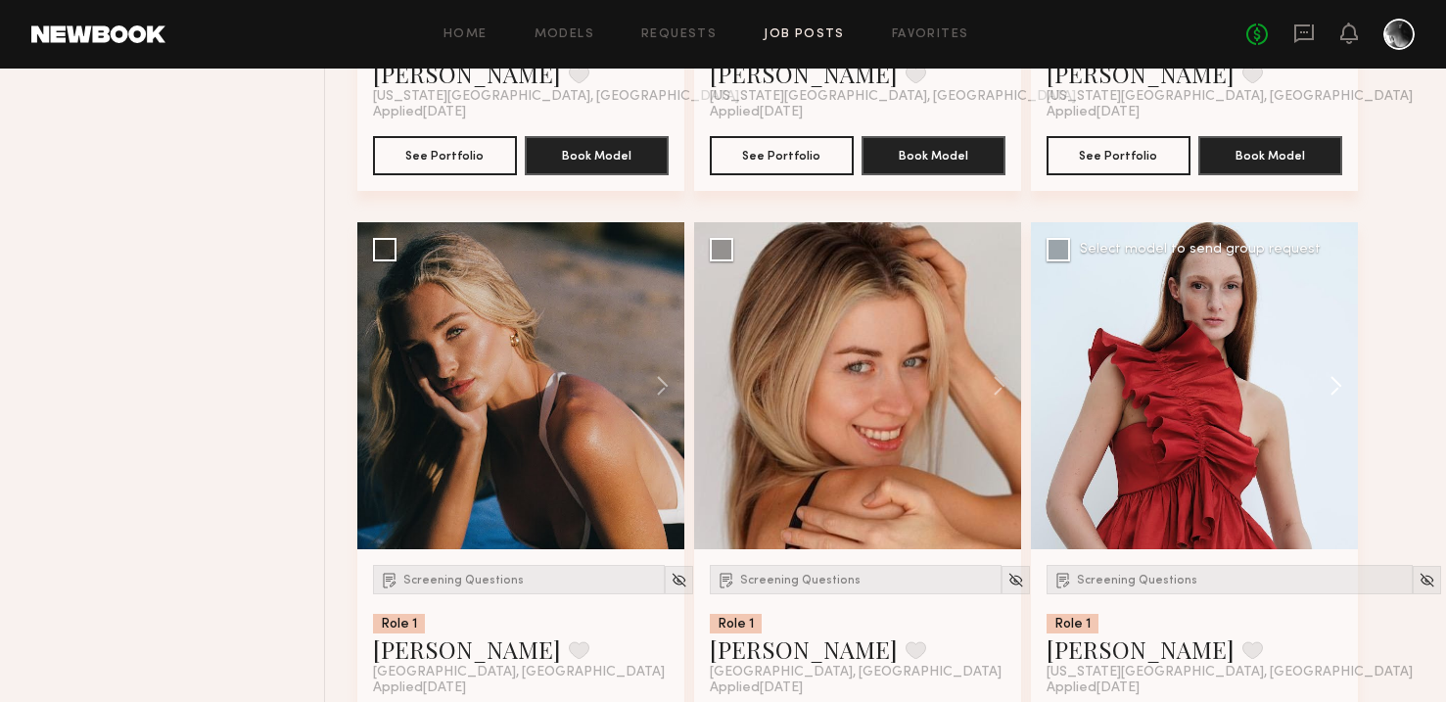
click at [1333, 384] on button at bounding box center [1327, 385] width 63 height 327
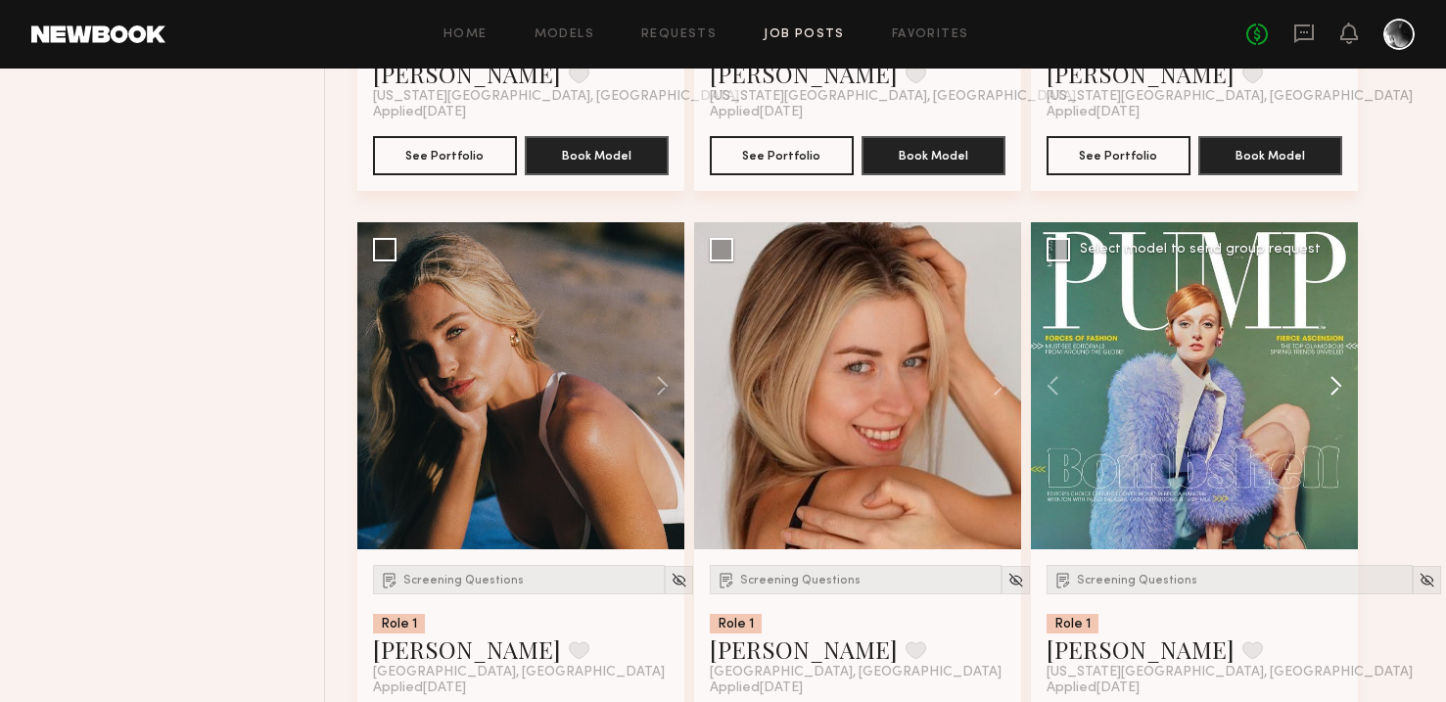
click at [1333, 384] on button at bounding box center [1327, 385] width 63 height 327
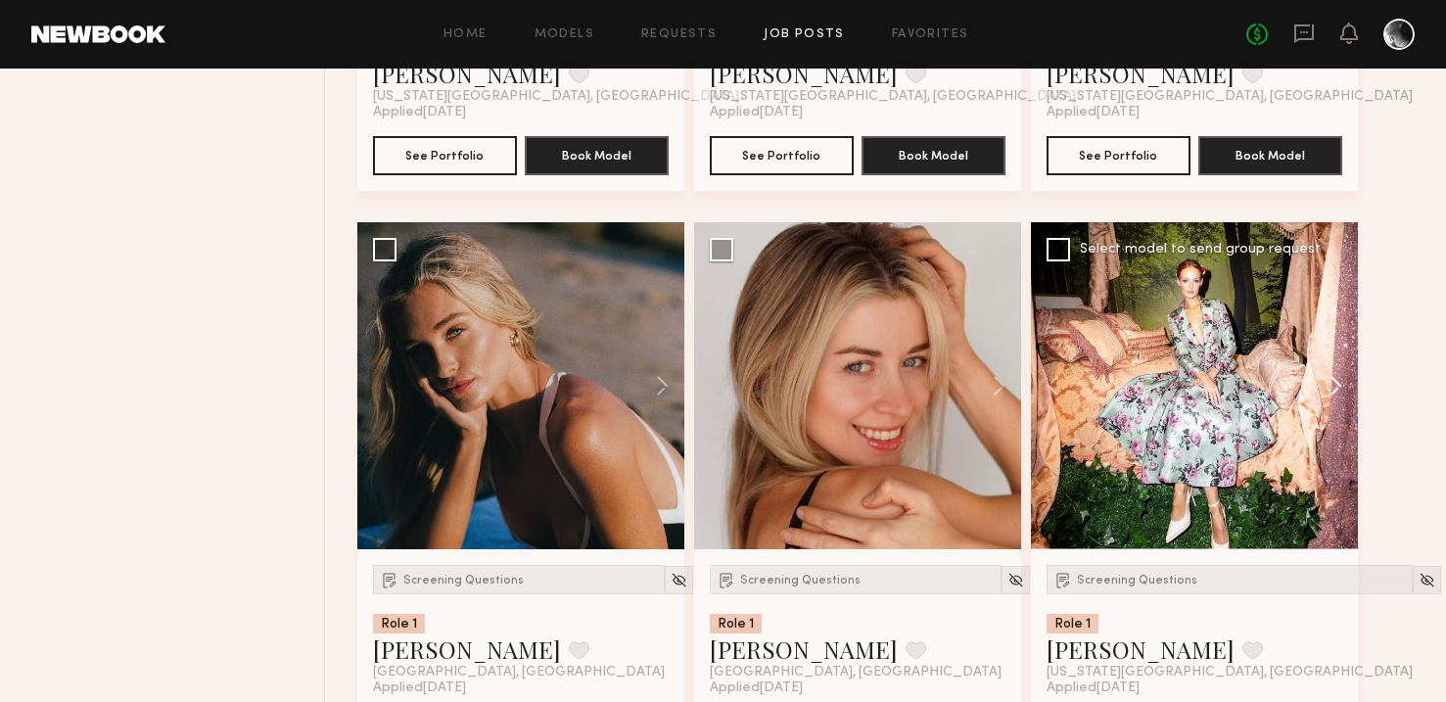
click at [1333, 384] on button at bounding box center [1327, 385] width 63 height 327
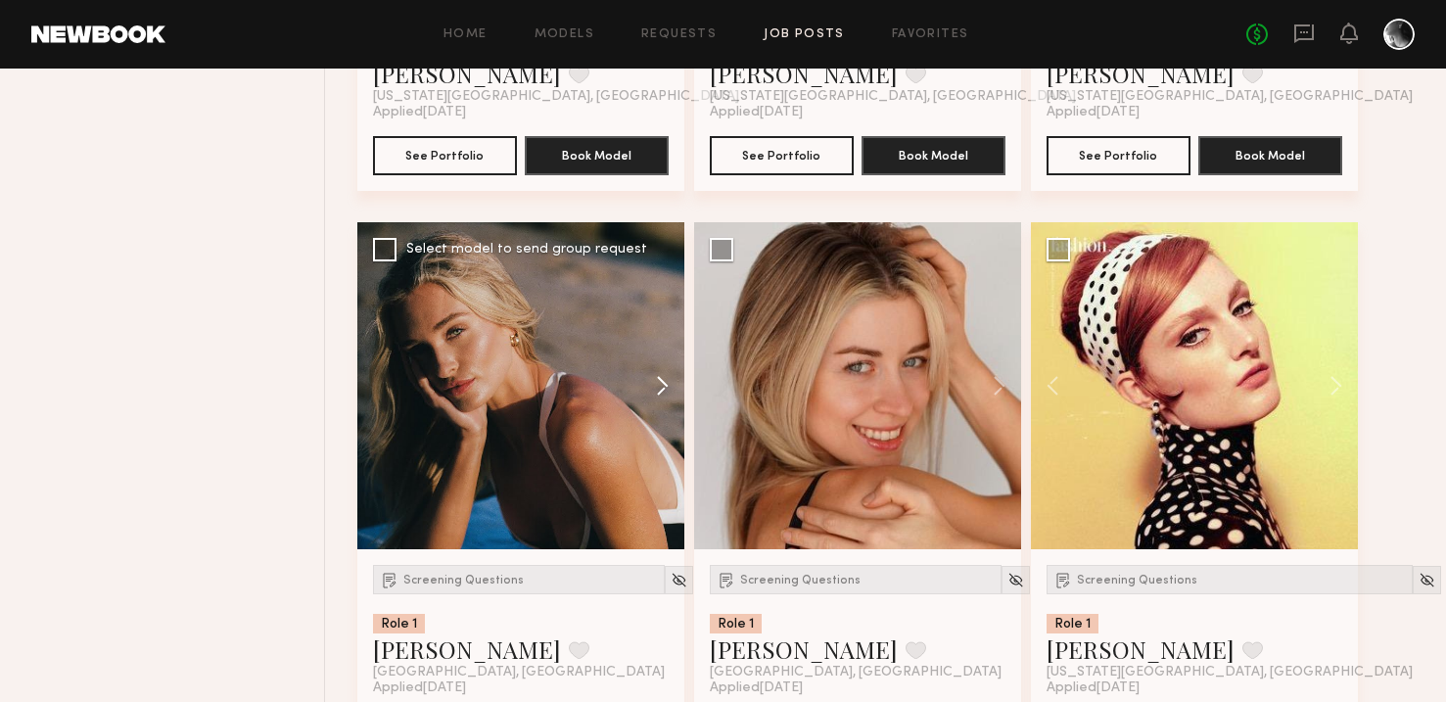
click at [670, 384] on button at bounding box center [653, 385] width 63 height 327
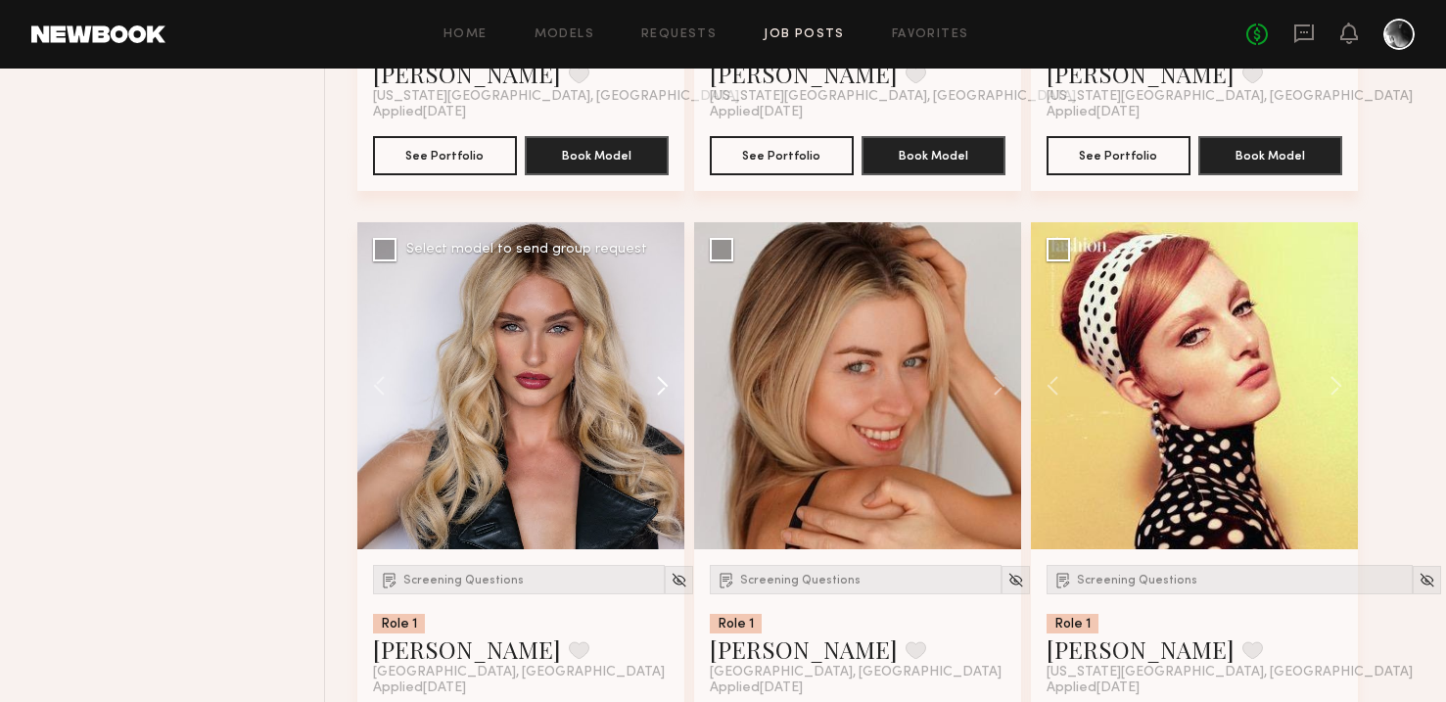
click at [670, 384] on button at bounding box center [653, 385] width 63 height 327
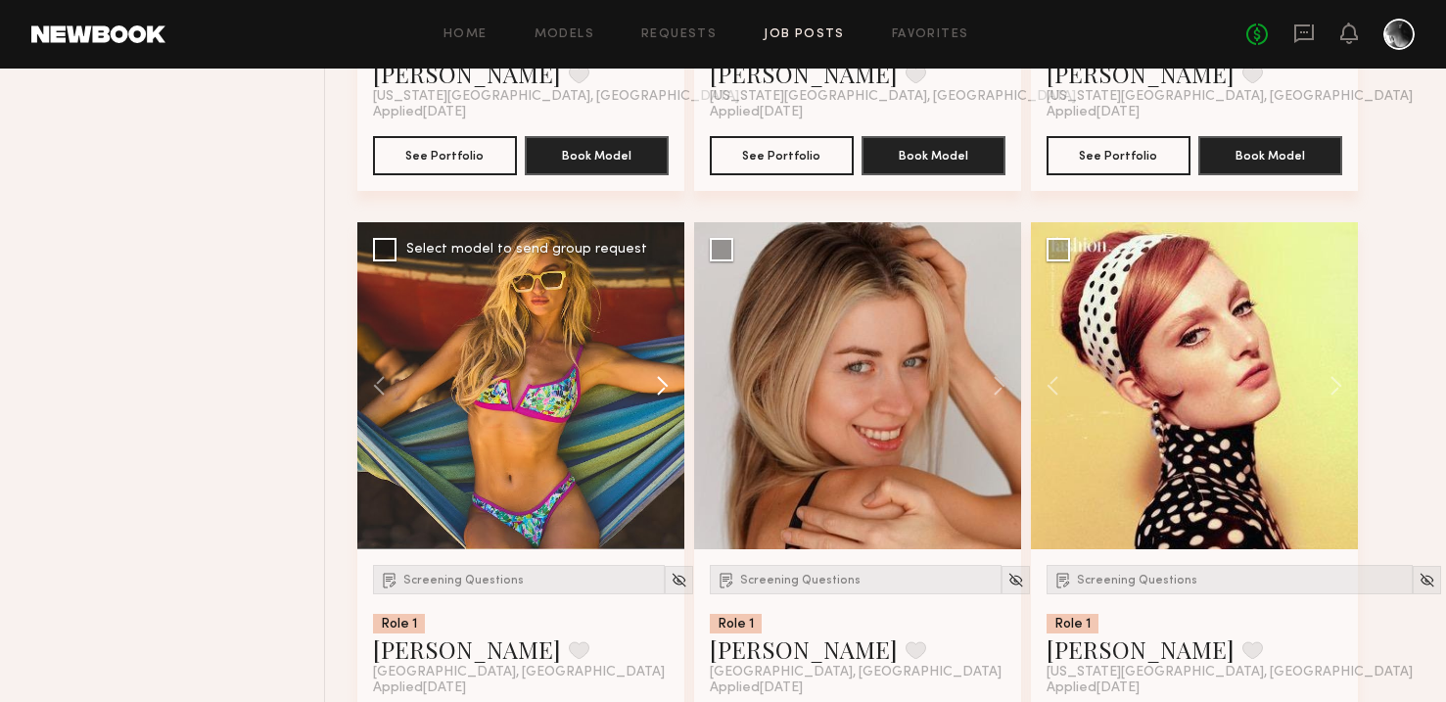
click at [670, 384] on button at bounding box center [653, 385] width 63 height 327
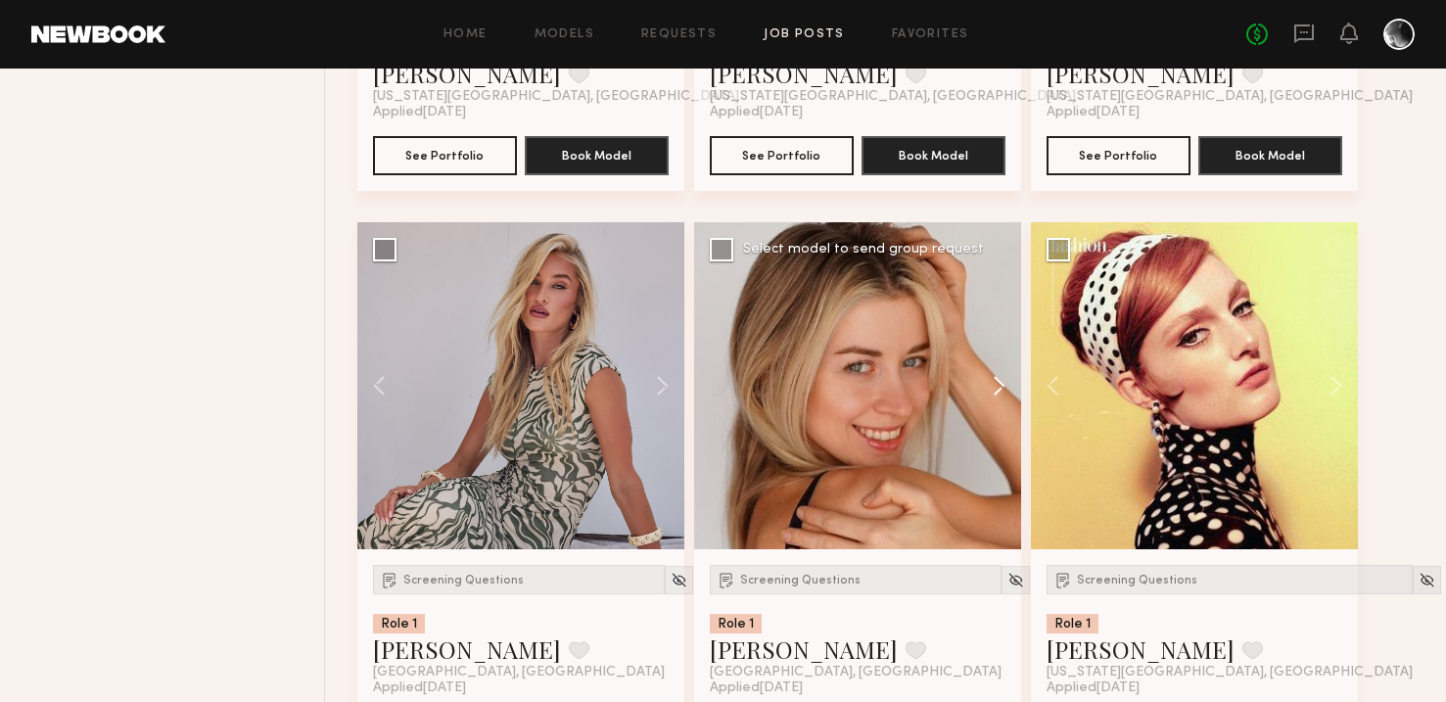
click at [1002, 378] on button at bounding box center [990, 385] width 63 height 327
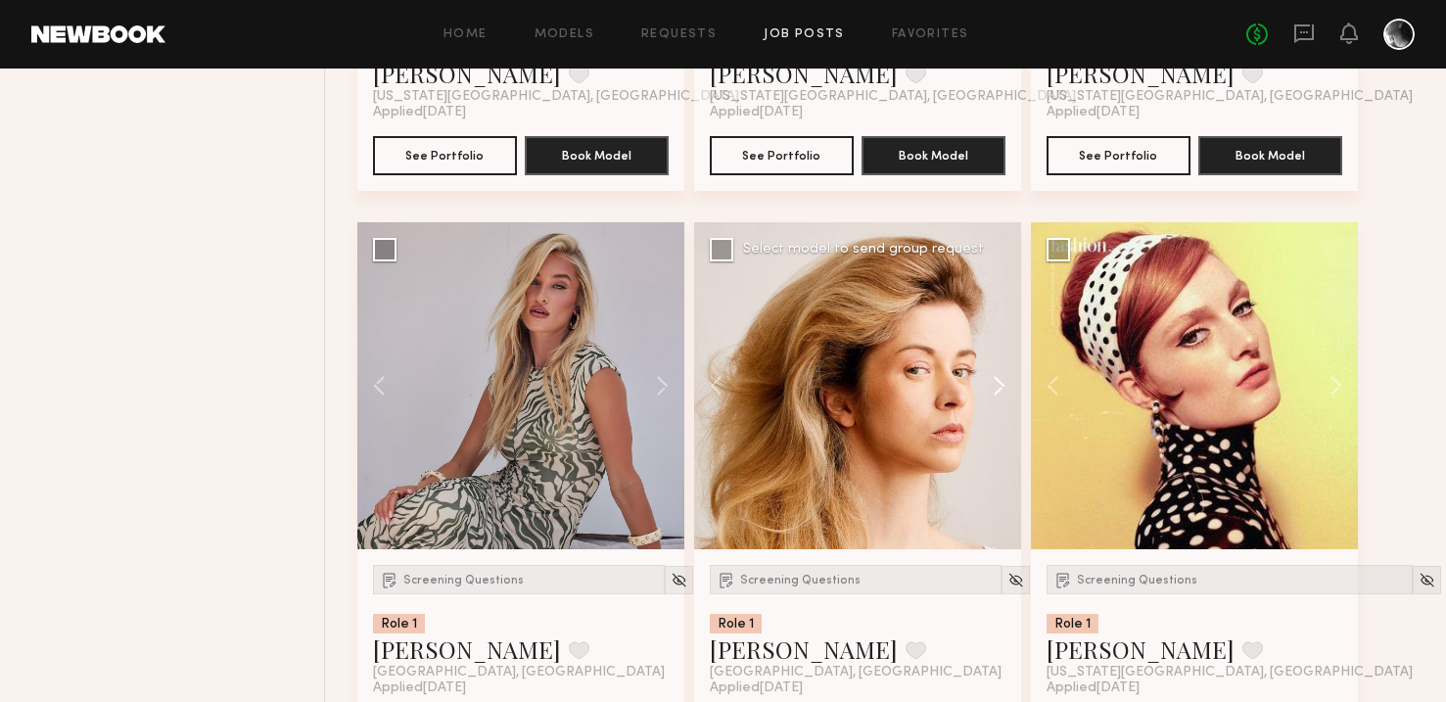
click at [1002, 378] on button at bounding box center [990, 385] width 63 height 327
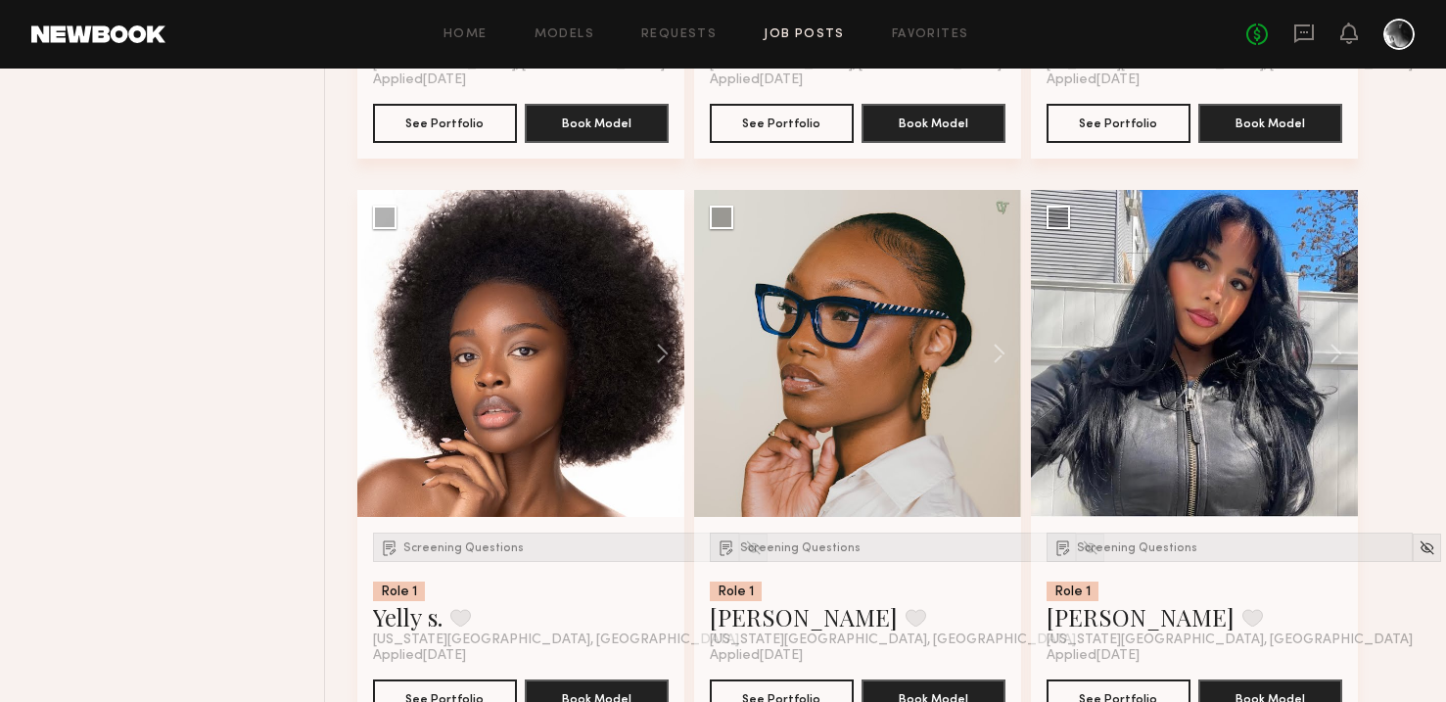
scroll to position [4733, 0]
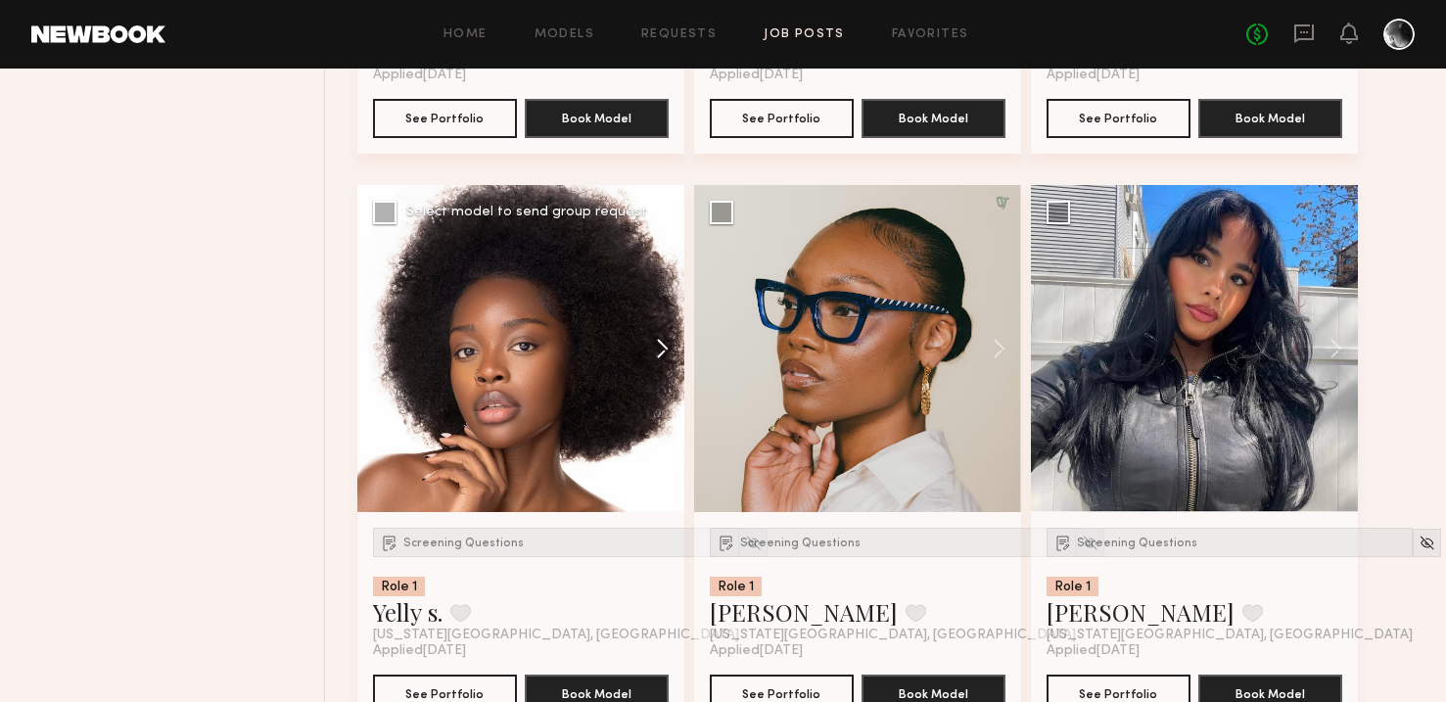
click at [659, 346] on button at bounding box center [653, 348] width 63 height 327
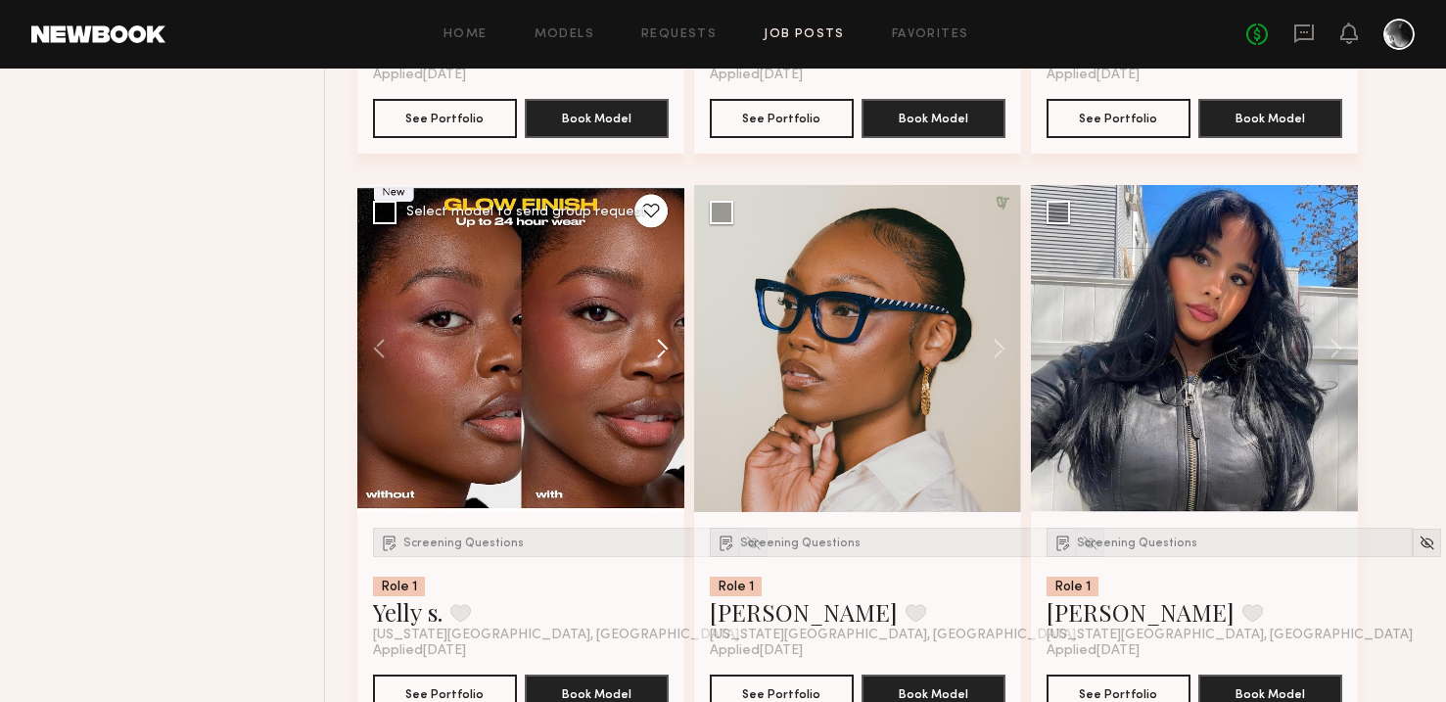
click at [659, 346] on button at bounding box center [653, 348] width 63 height 327
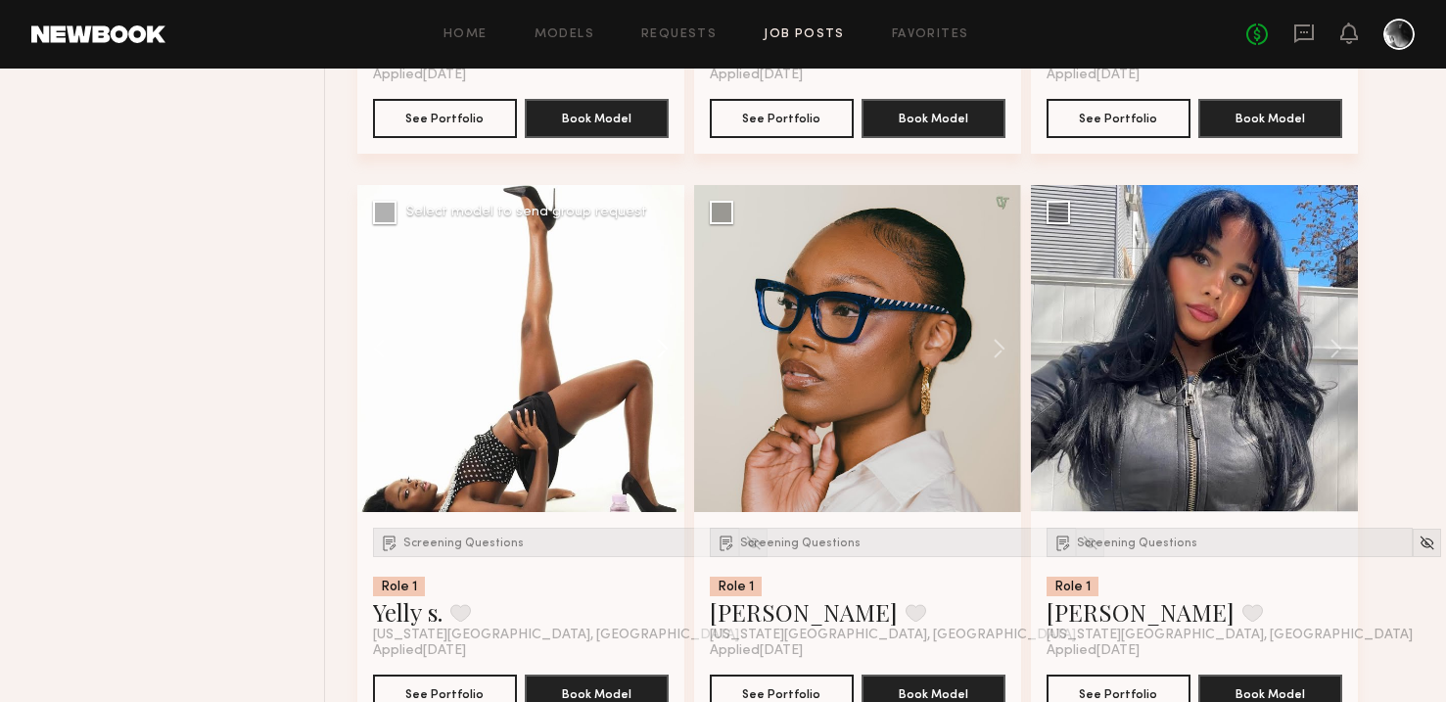
click at [659, 346] on button at bounding box center [653, 348] width 63 height 327
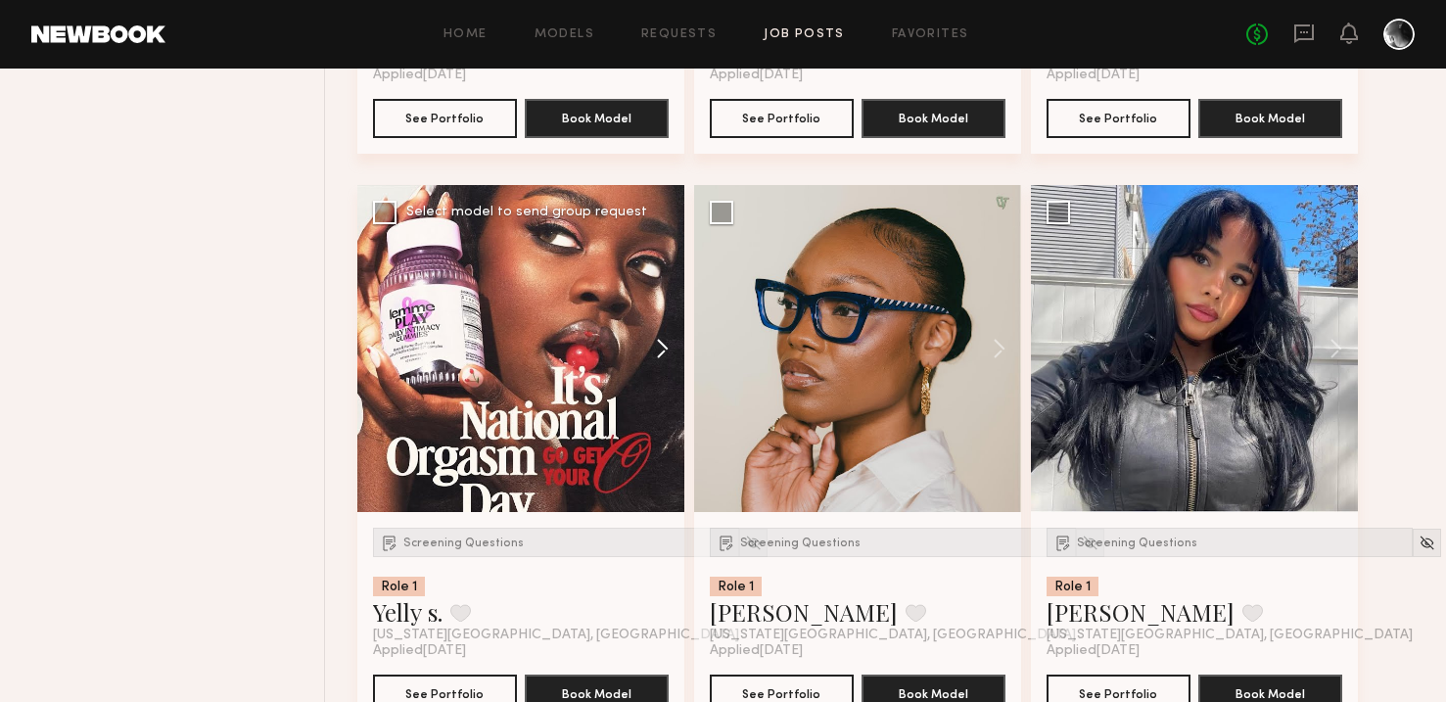
click at [659, 346] on button at bounding box center [653, 348] width 63 height 327
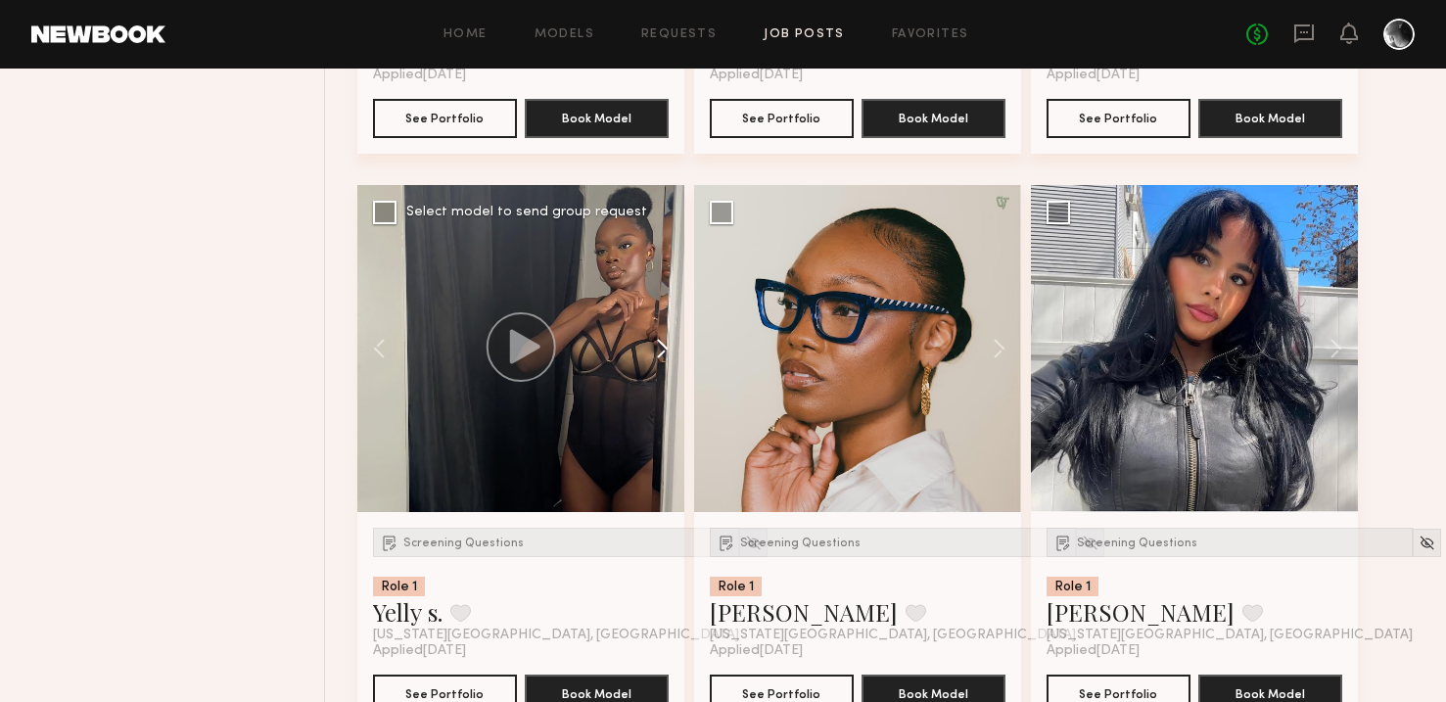
click at [659, 343] on button at bounding box center [653, 348] width 63 height 327
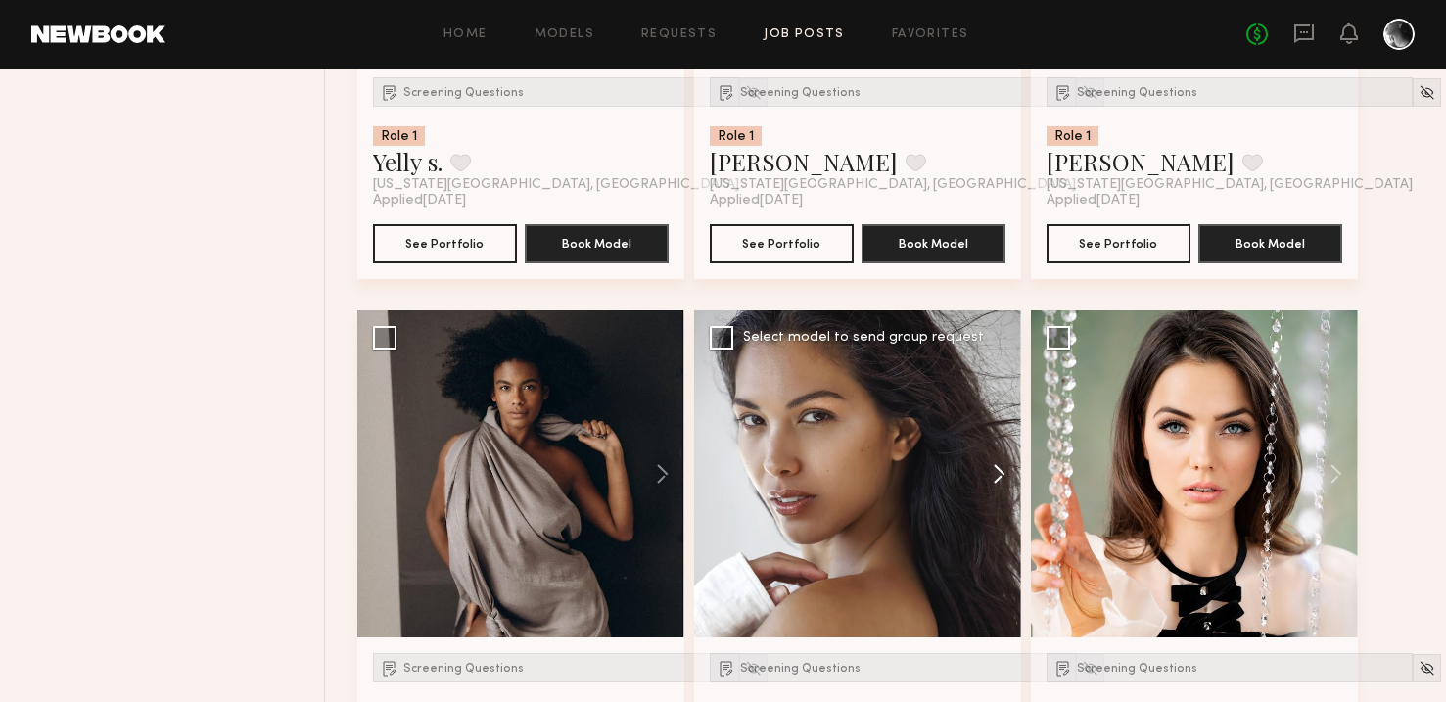
scroll to position [5213, 0]
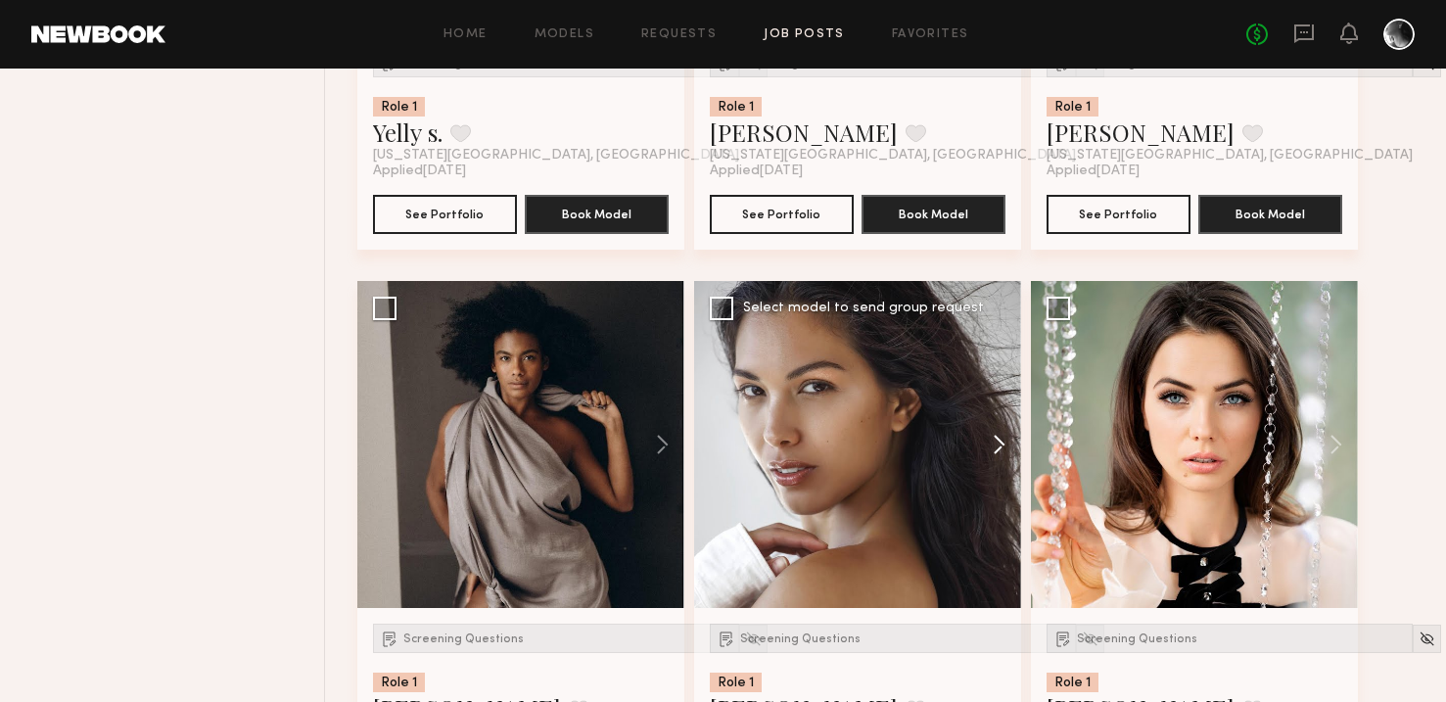
click at [1004, 448] on button at bounding box center [990, 444] width 63 height 327
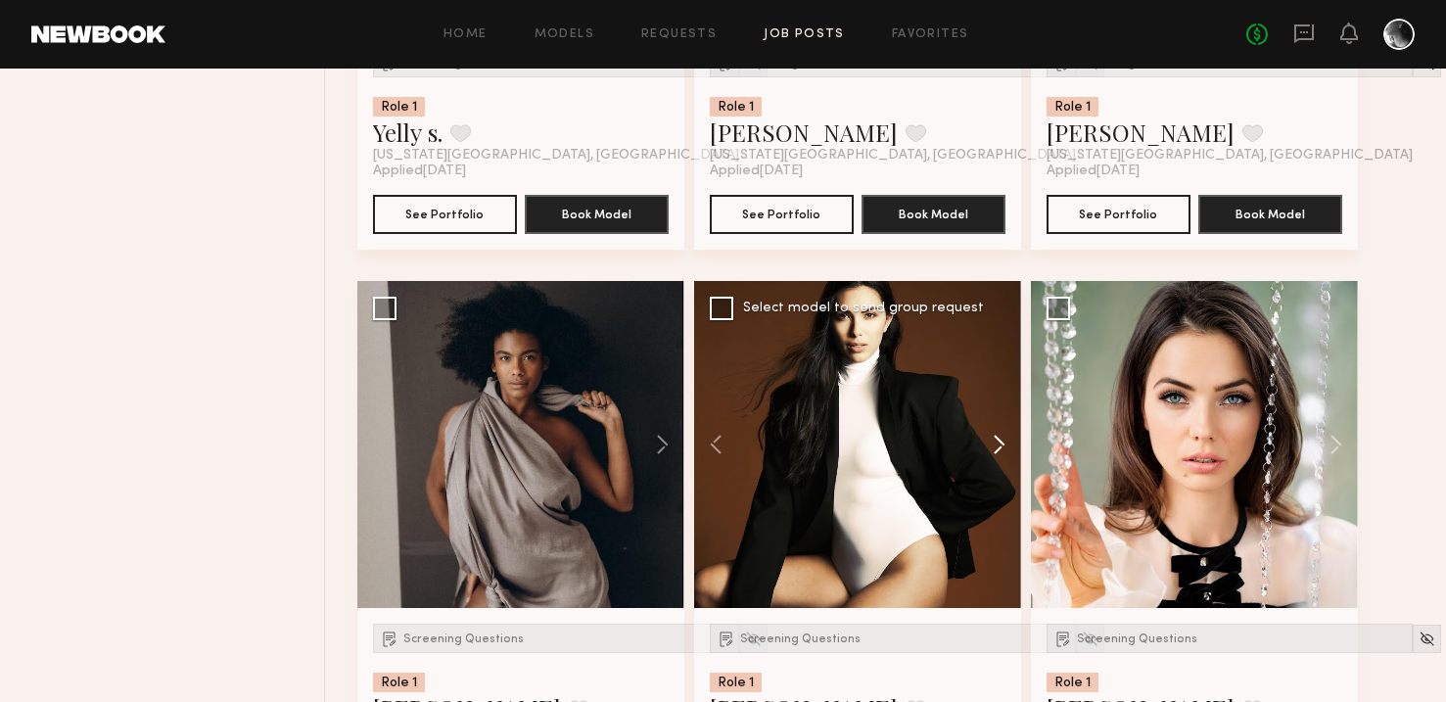
click at [1004, 448] on button at bounding box center [990, 444] width 63 height 327
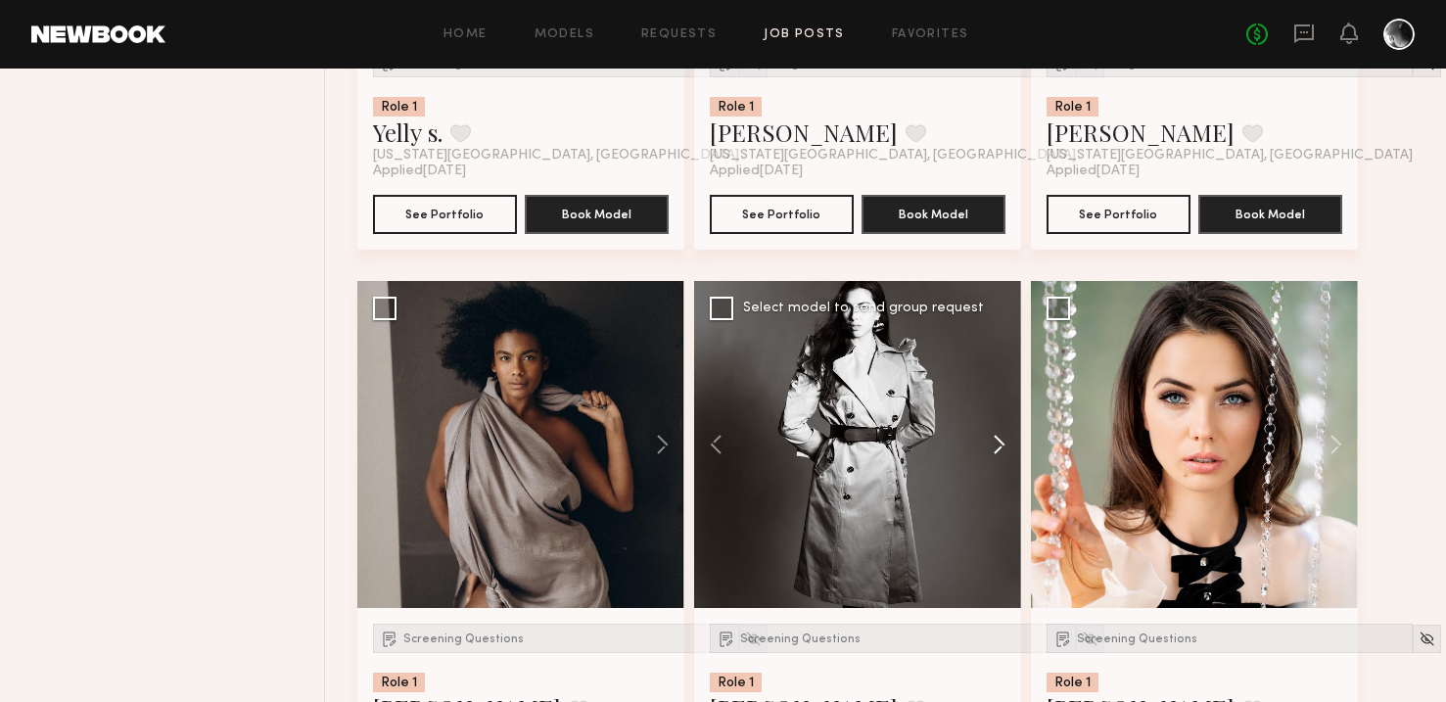
click at [1004, 448] on button at bounding box center [990, 444] width 63 height 327
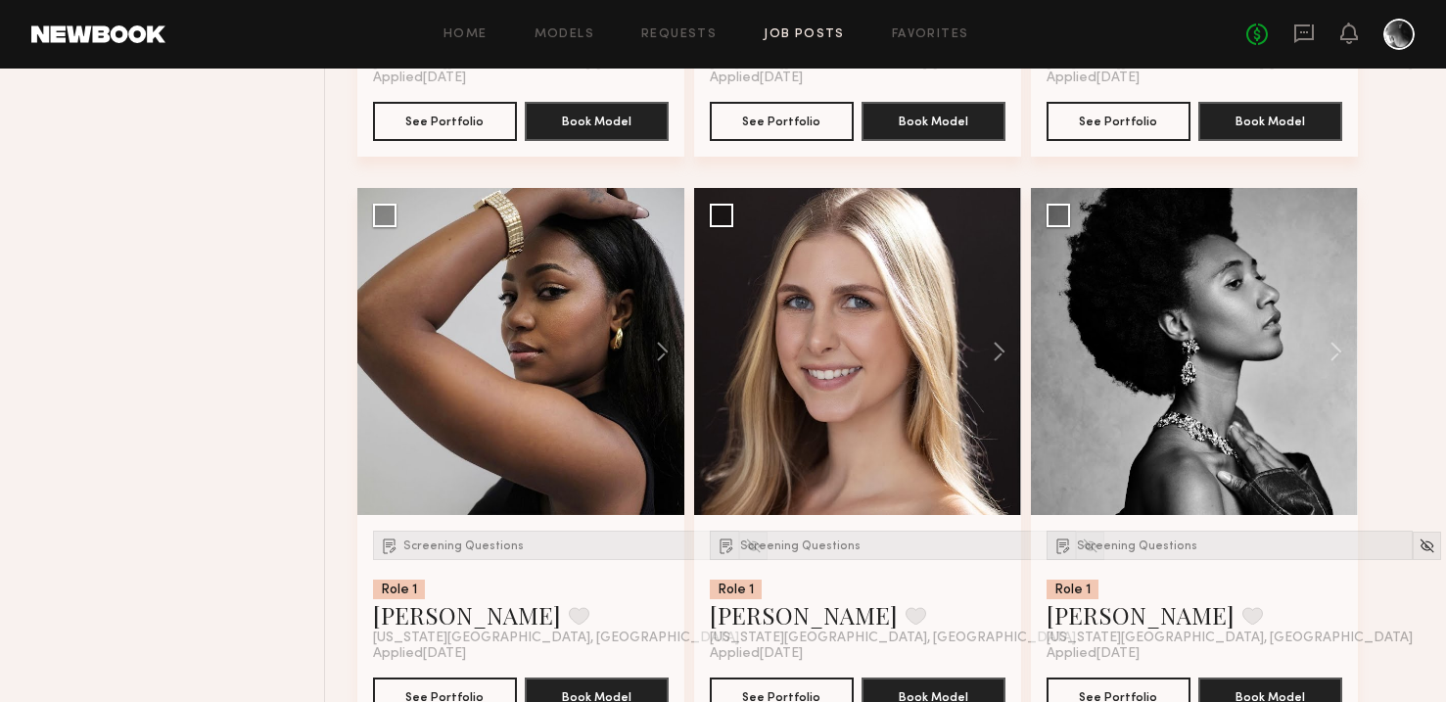
scroll to position [5884, 0]
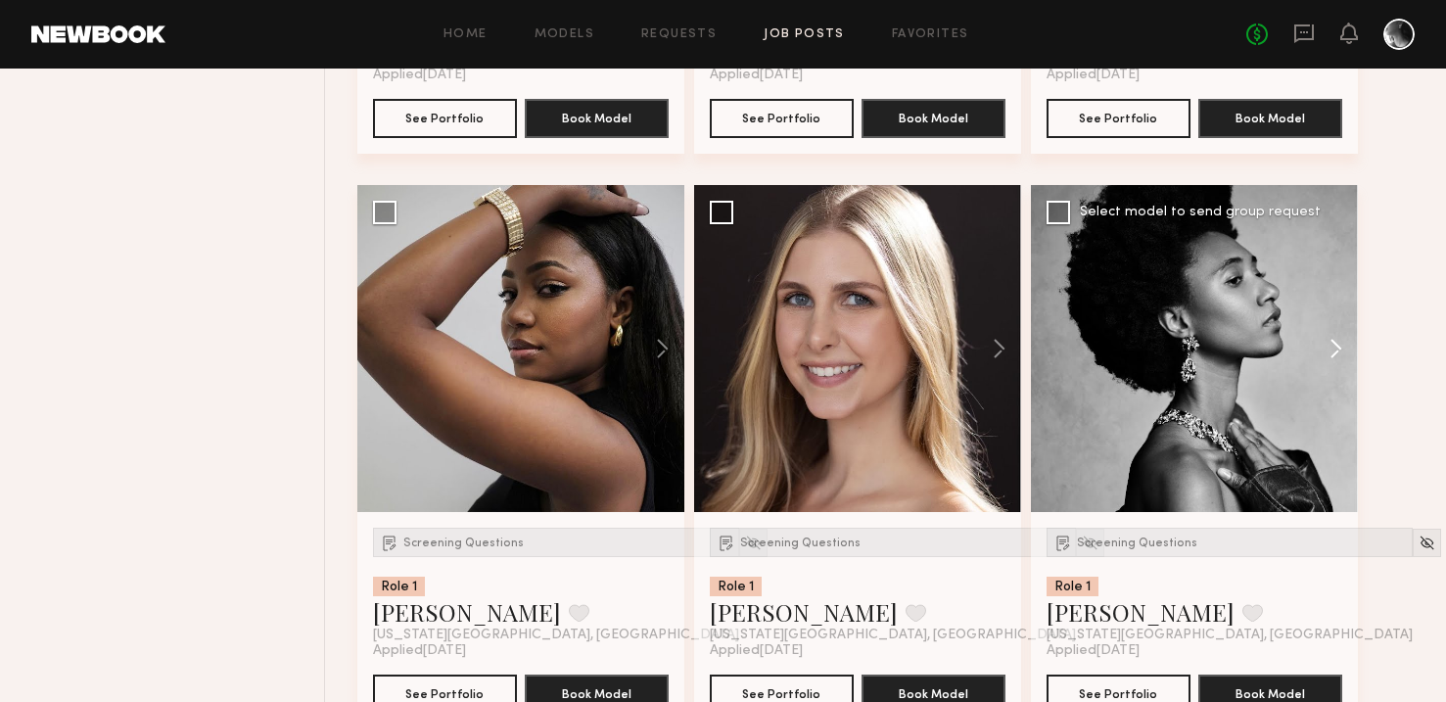
click at [1328, 342] on button at bounding box center [1327, 348] width 63 height 327
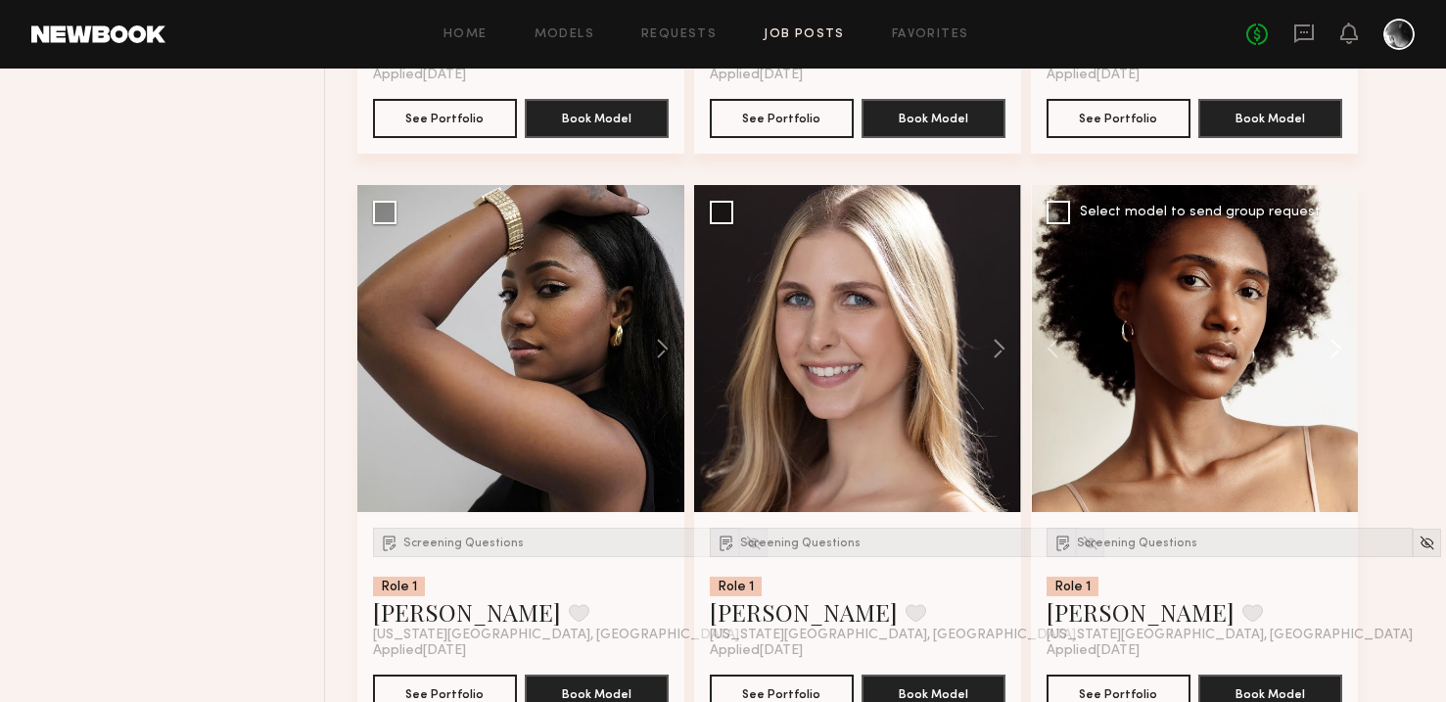
click at [1328, 342] on button at bounding box center [1327, 348] width 63 height 327
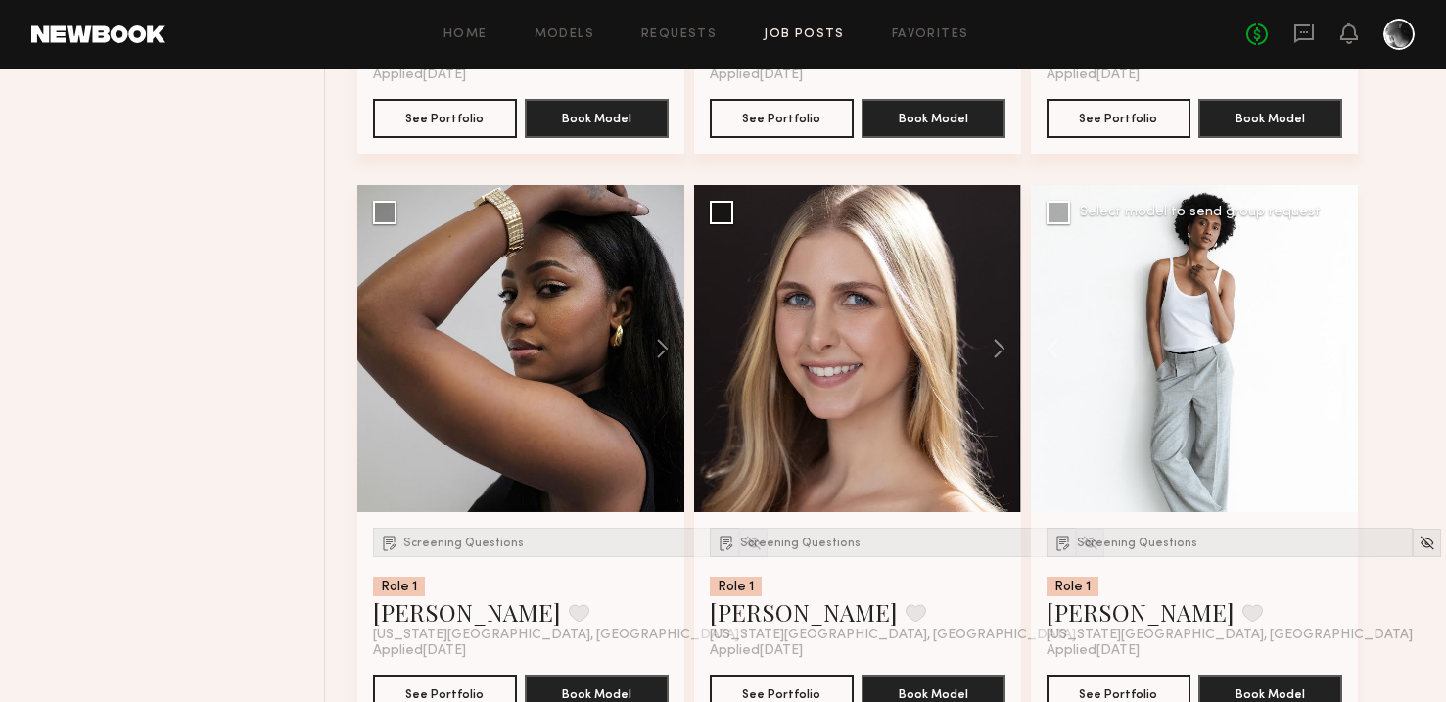
click at [1328, 342] on button at bounding box center [1327, 348] width 63 height 327
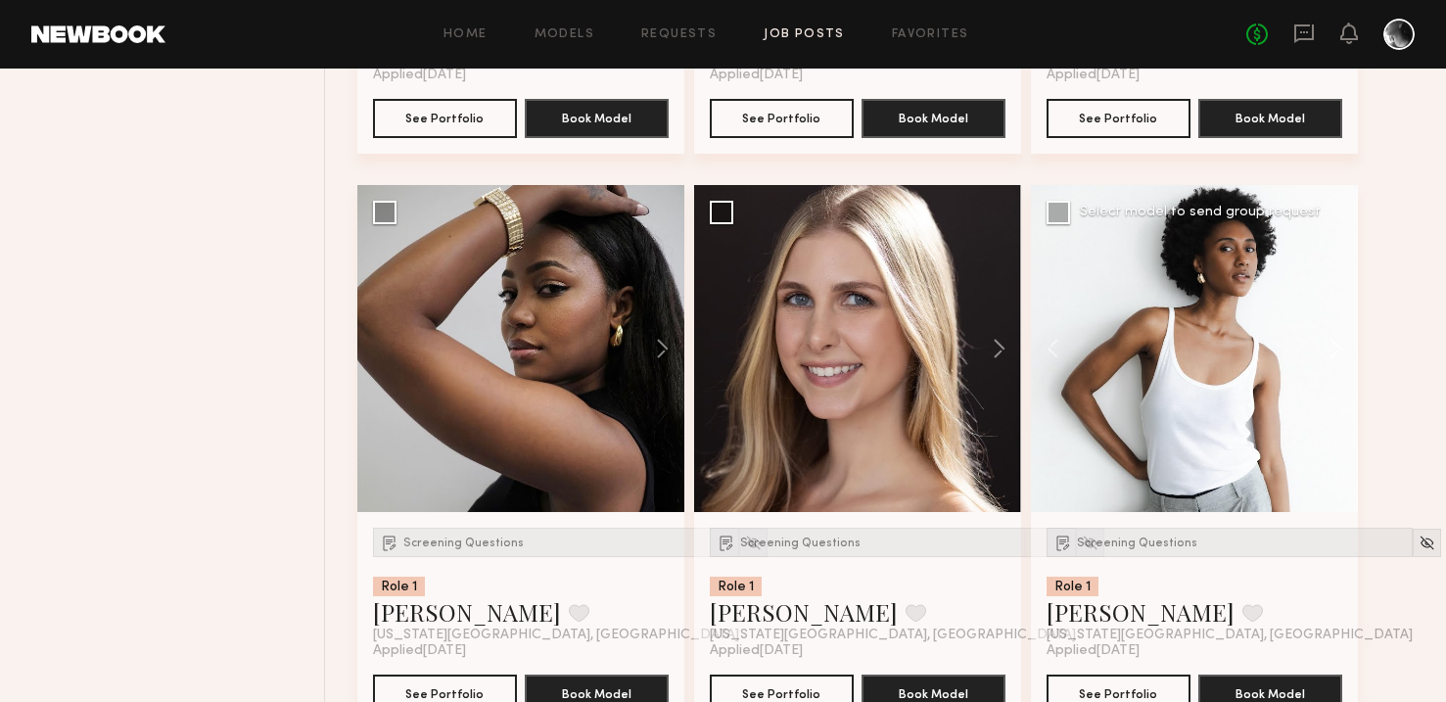
click at [1328, 342] on button at bounding box center [1327, 348] width 63 height 327
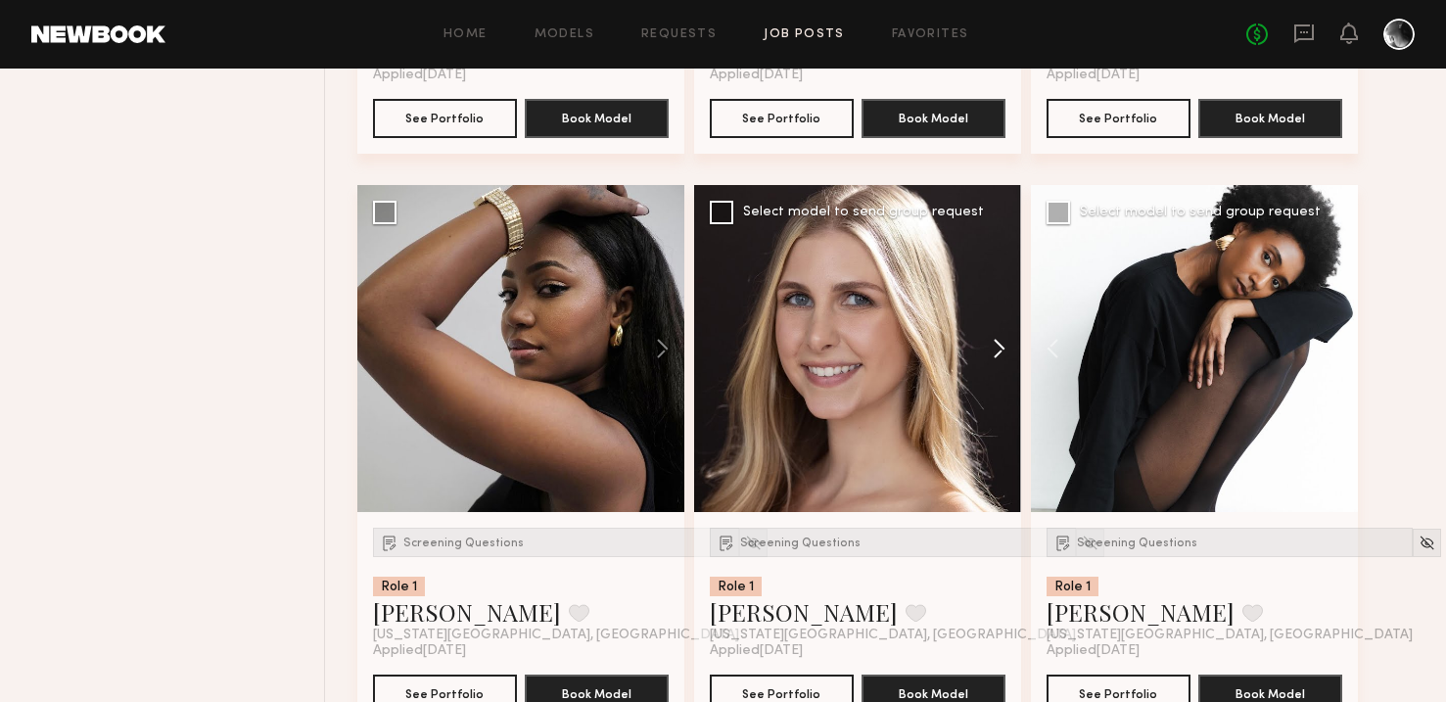
click at [1000, 354] on button at bounding box center [990, 348] width 63 height 327
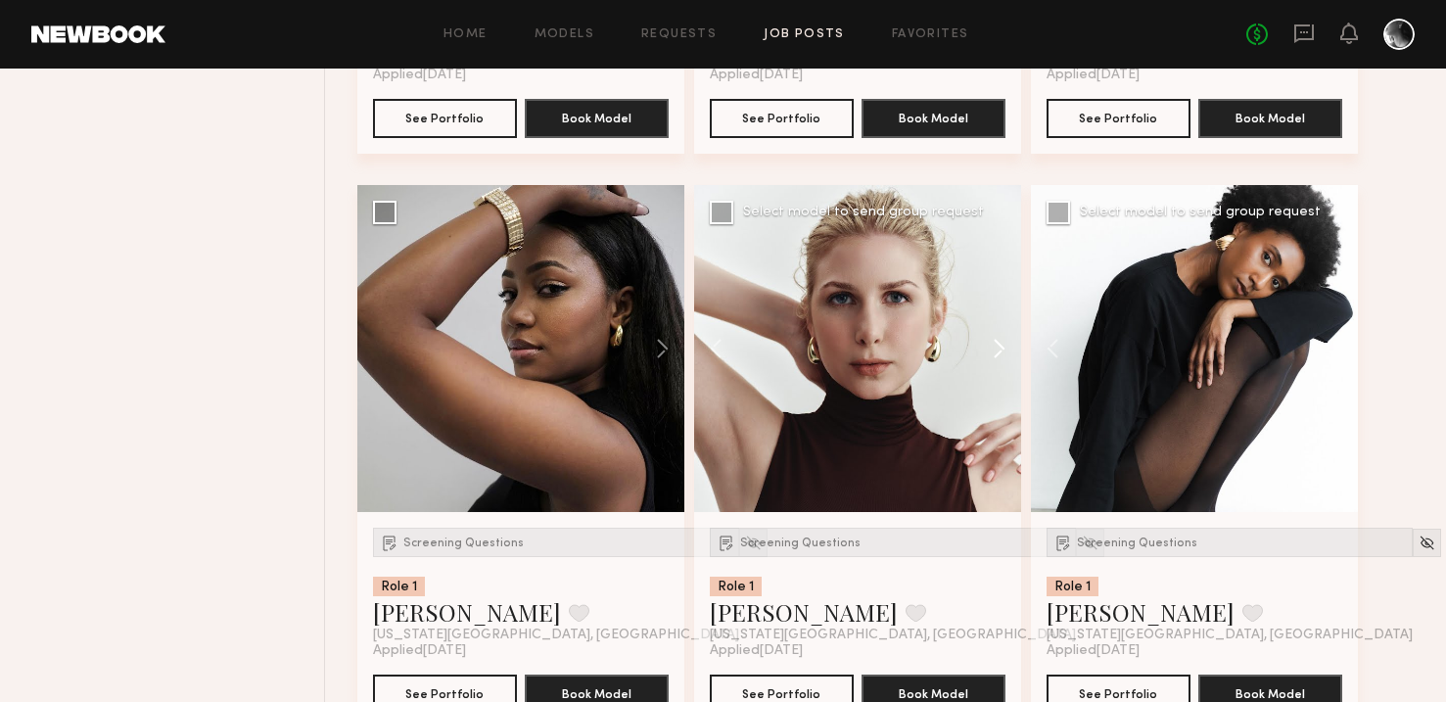
click at [1000, 354] on button at bounding box center [990, 348] width 63 height 327
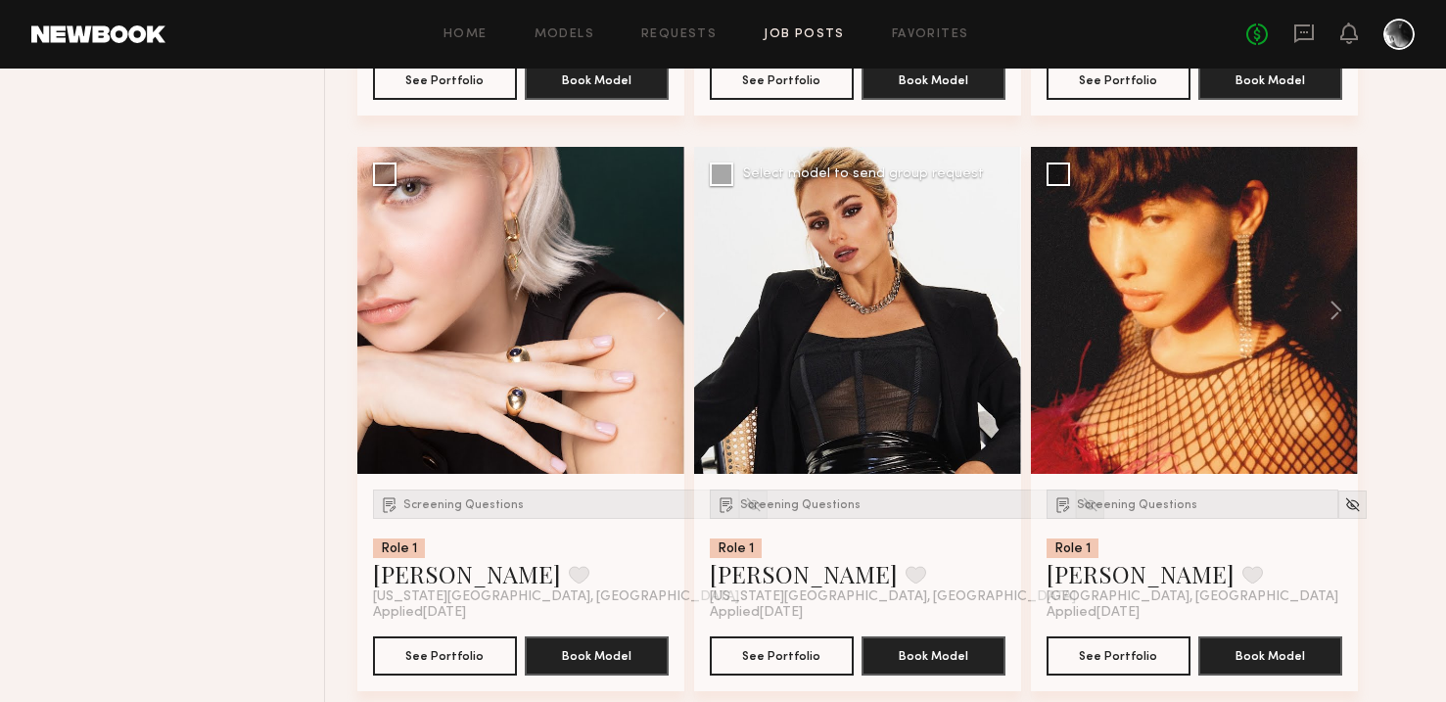
scroll to position [6510, 0]
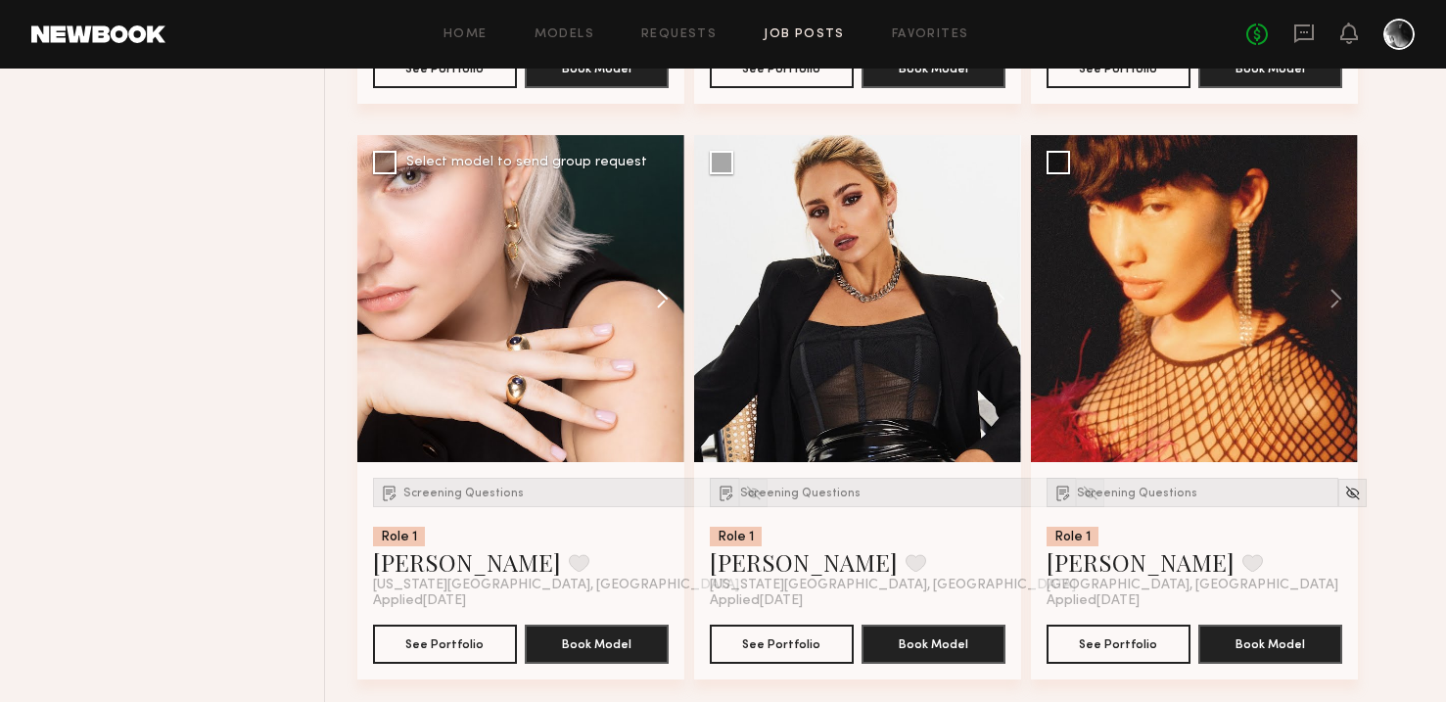
click at [666, 298] on button at bounding box center [653, 298] width 63 height 327
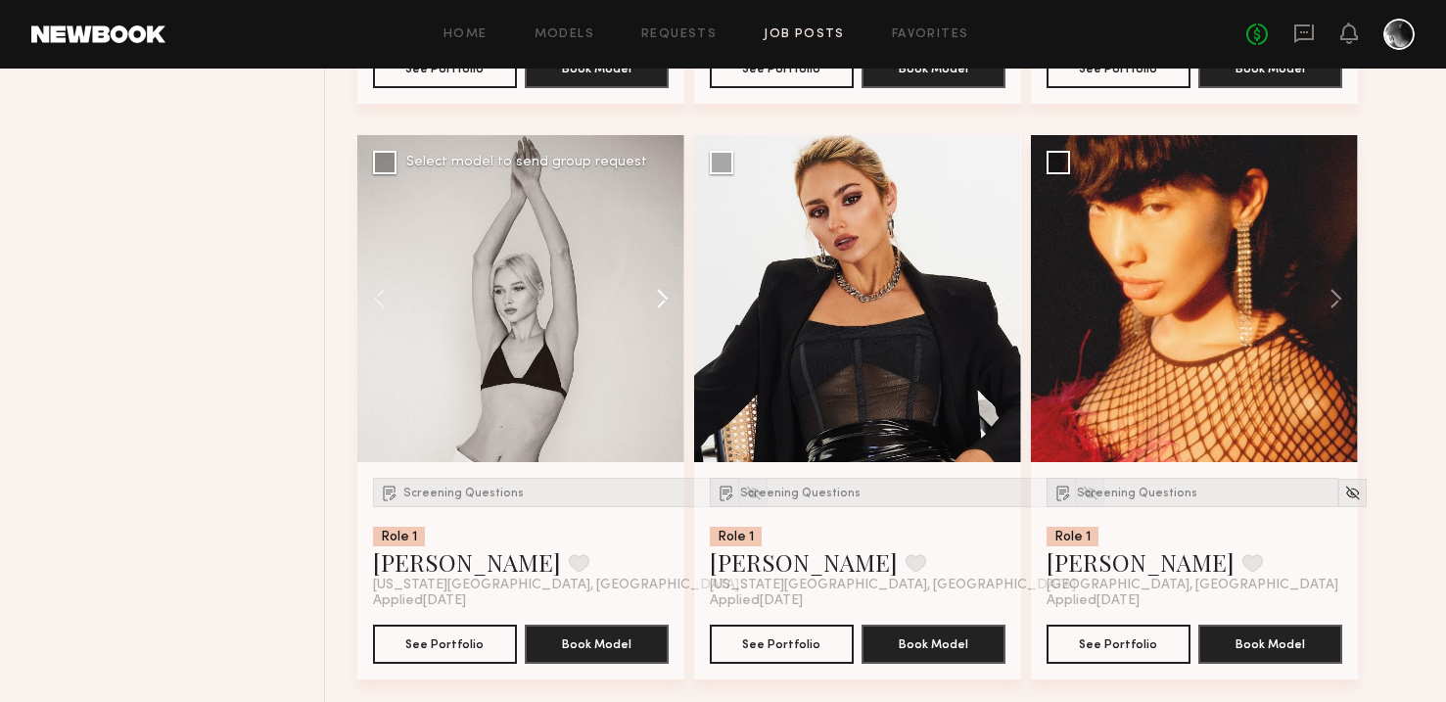
click at [666, 298] on button at bounding box center [653, 298] width 63 height 327
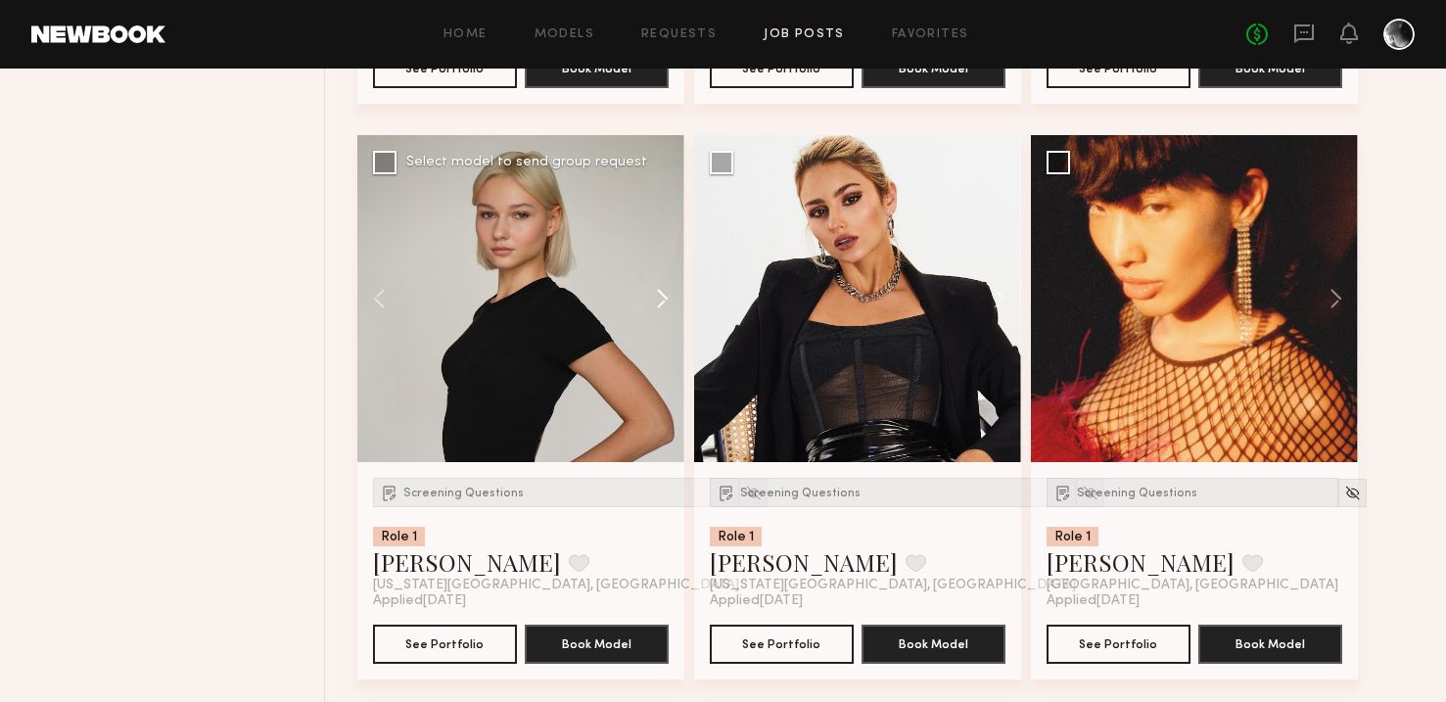
click at [666, 298] on button at bounding box center [653, 298] width 63 height 327
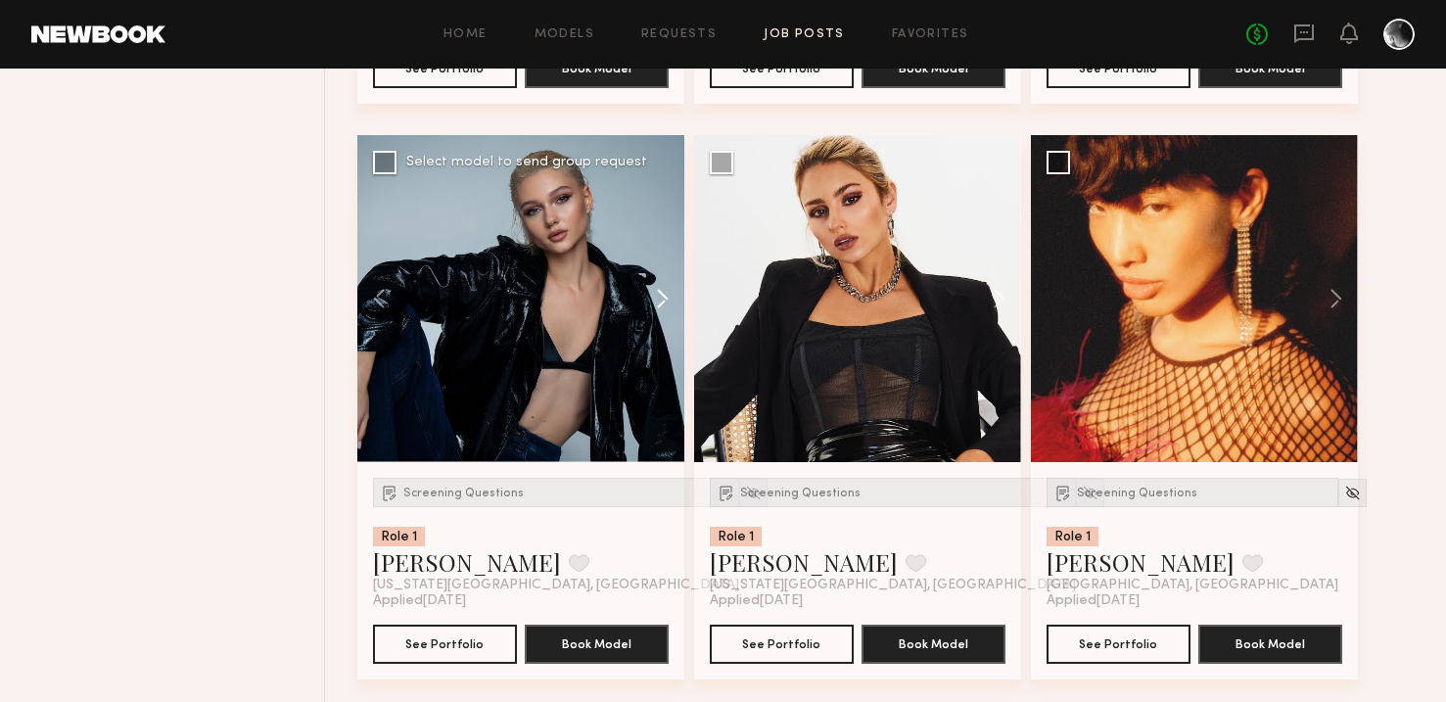
click at [666, 298] on button at bounding box center [653, 298] width 63 height 327
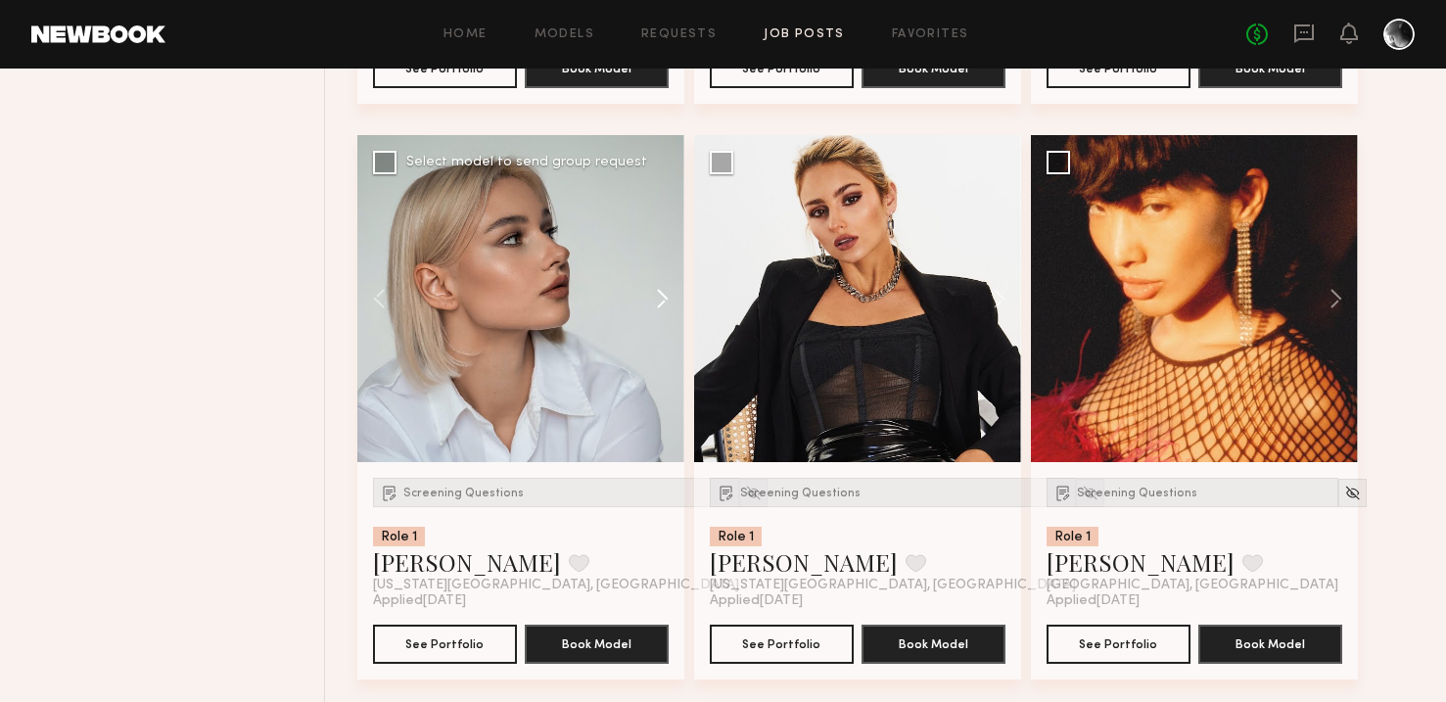
click at [666, 298] on button at bounding box center [653, 298] width 63 height 327
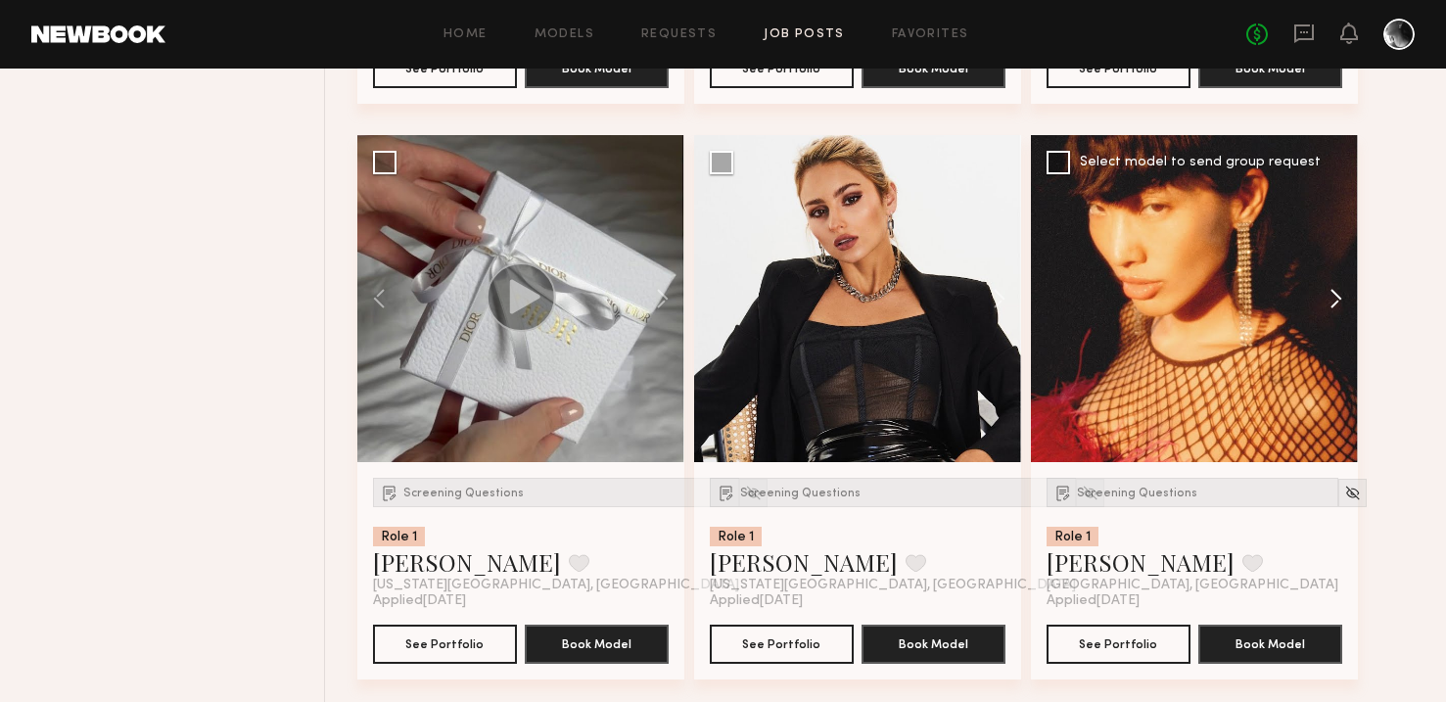
click at [1333, 295] on button at bounding box center [1327, 298] width 63 height 327
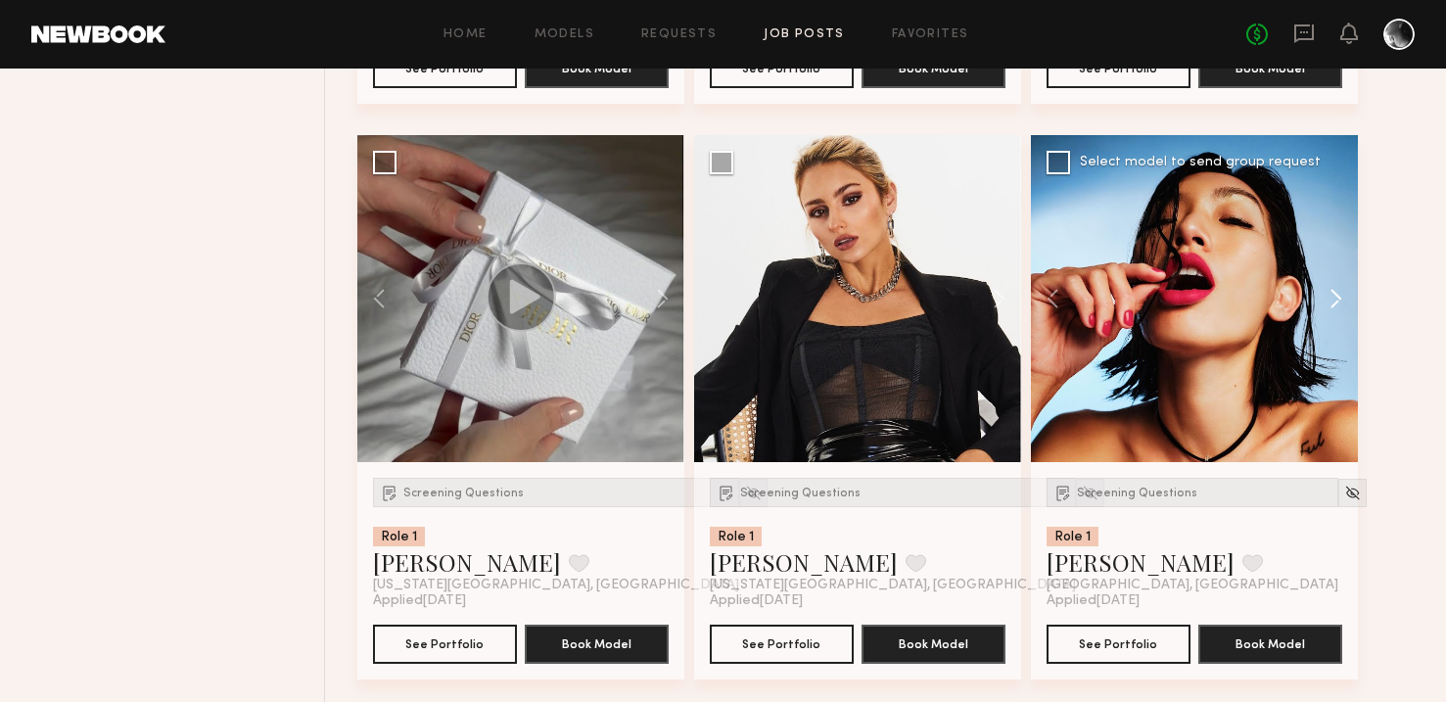
click at [1333, 295] on button at bounding box center [1327, 298] width 63 height 327
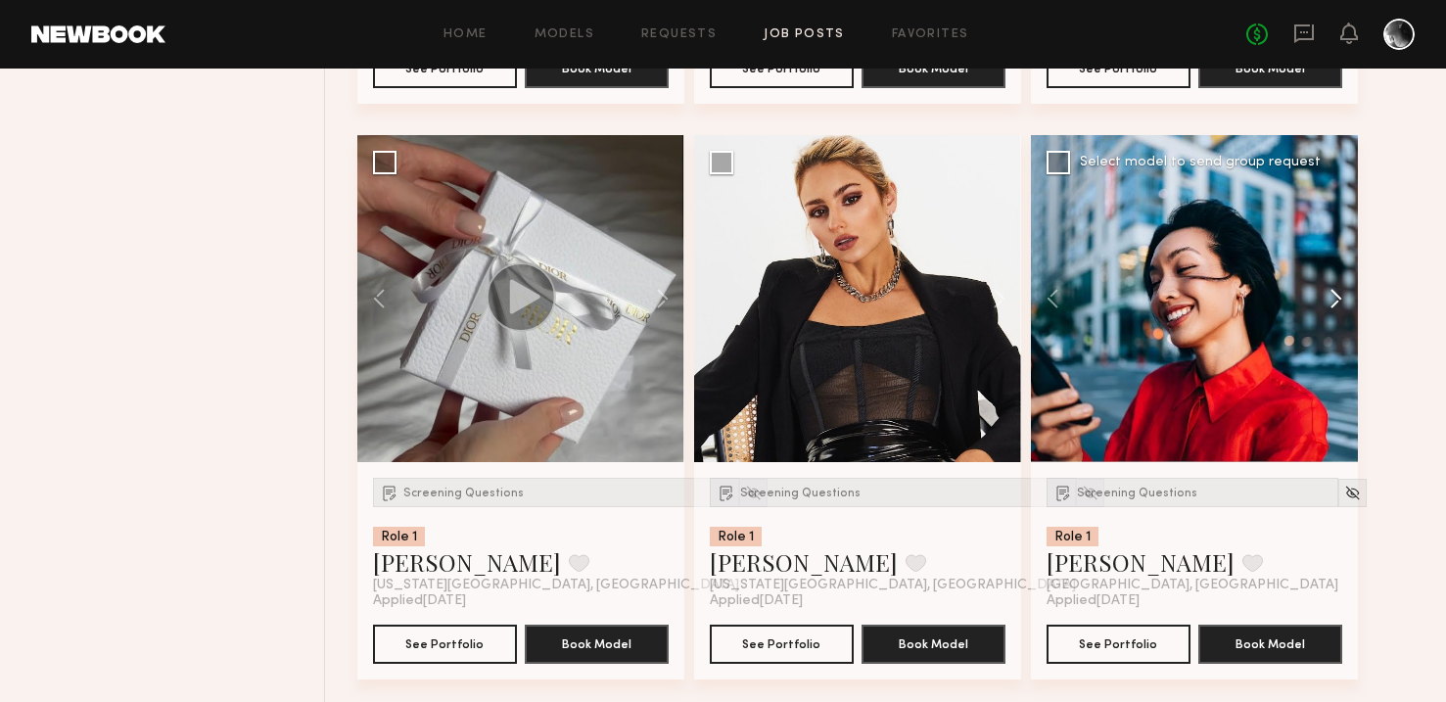
click at [1333, 295] on button at bounding box center [1327, 298] width 63 height 327
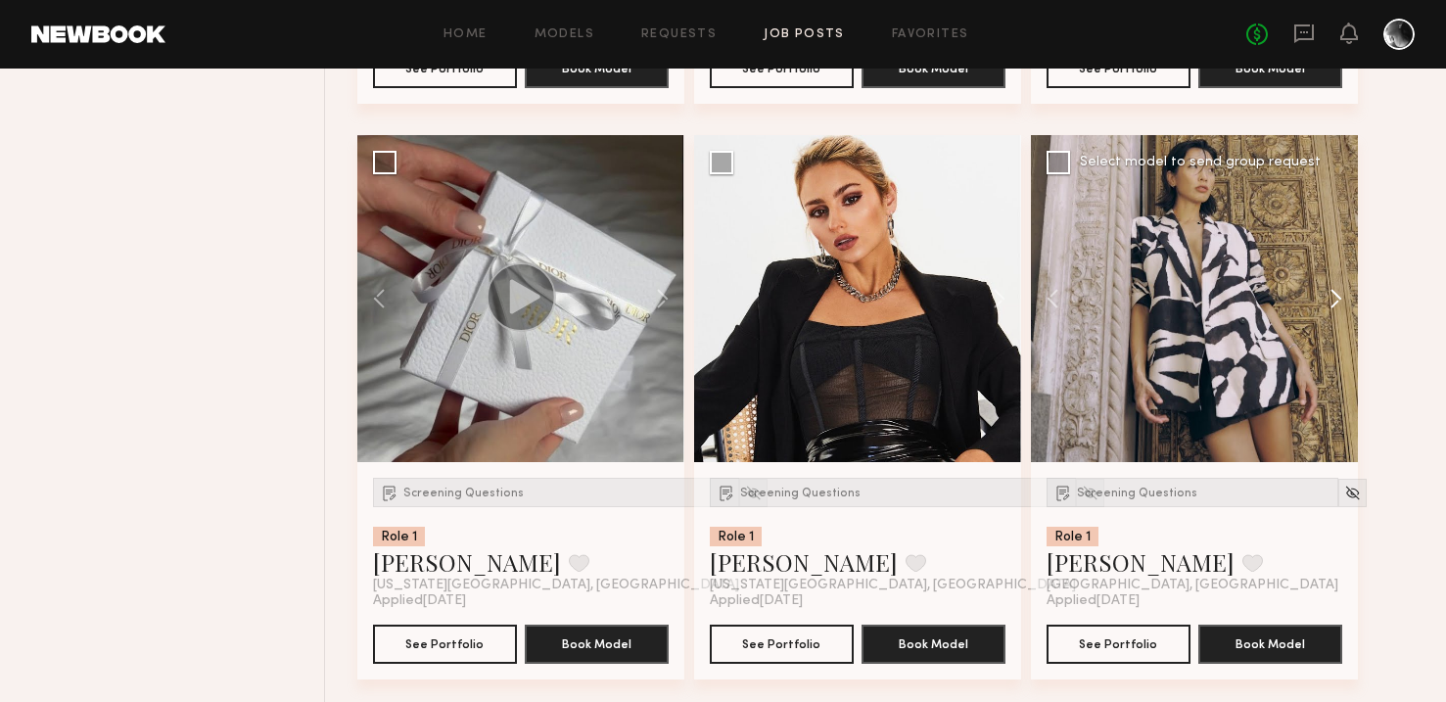
click at [1333, 295] on button at bounding box center [1327, 298] width 63 height 327
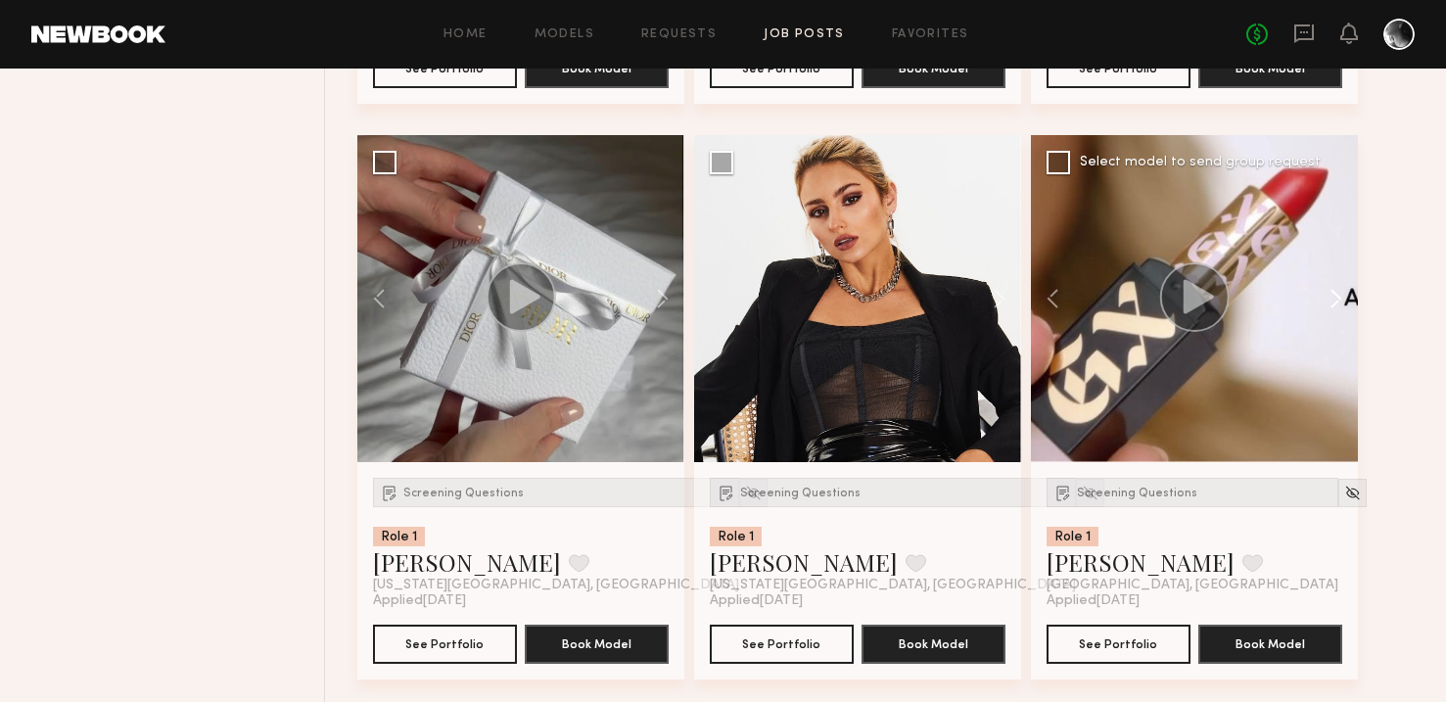
click at [1333, 295] on button at bounding box center [1327, 298] width 63 height 327
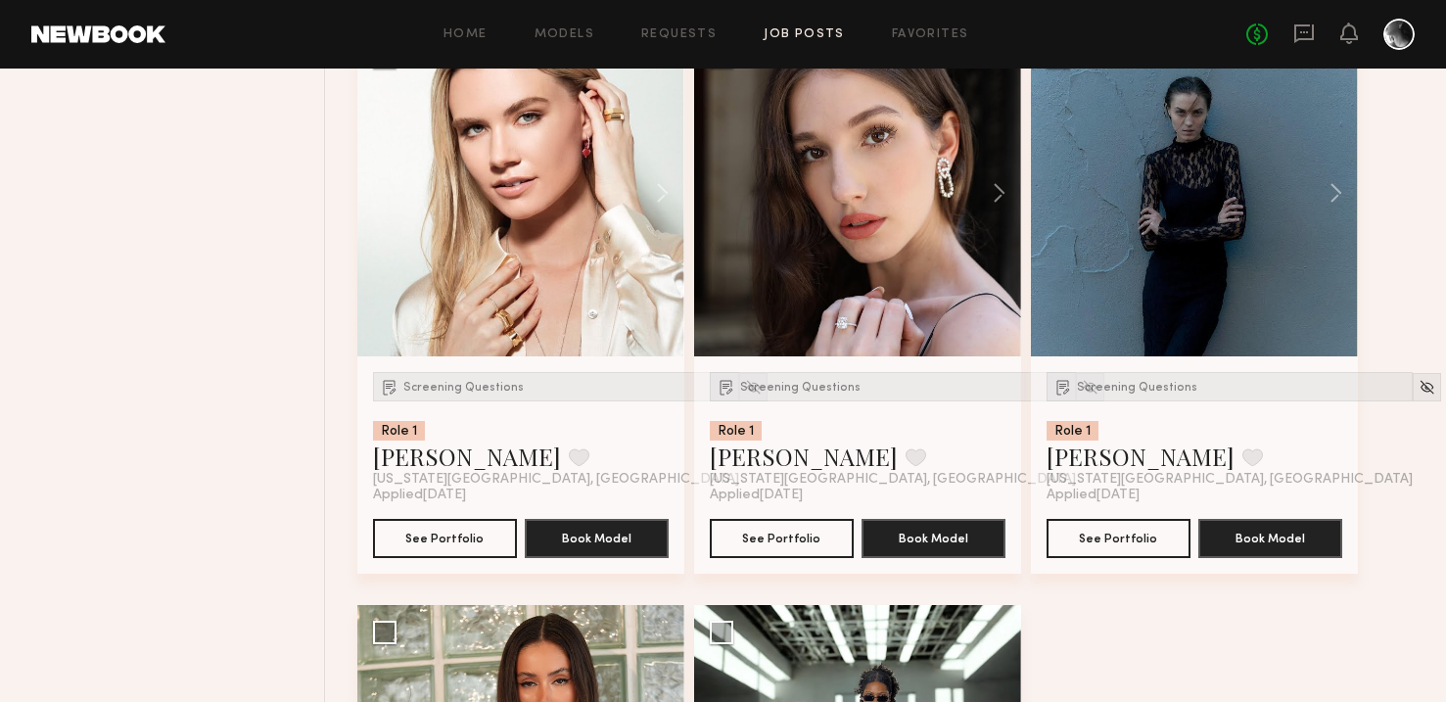
scroll to position [8341, 0]
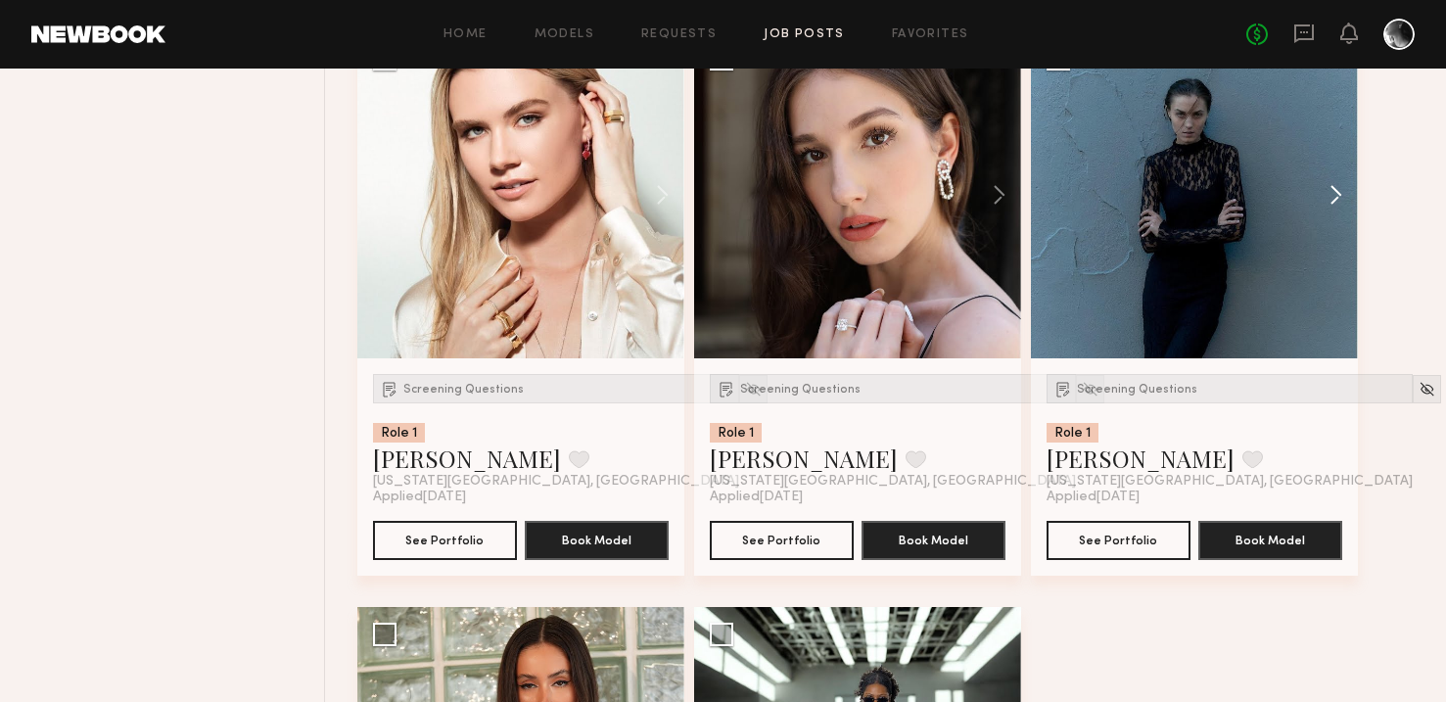
click at [1332, 198] on button at bounding box center [1327, 194] width 63 height 327
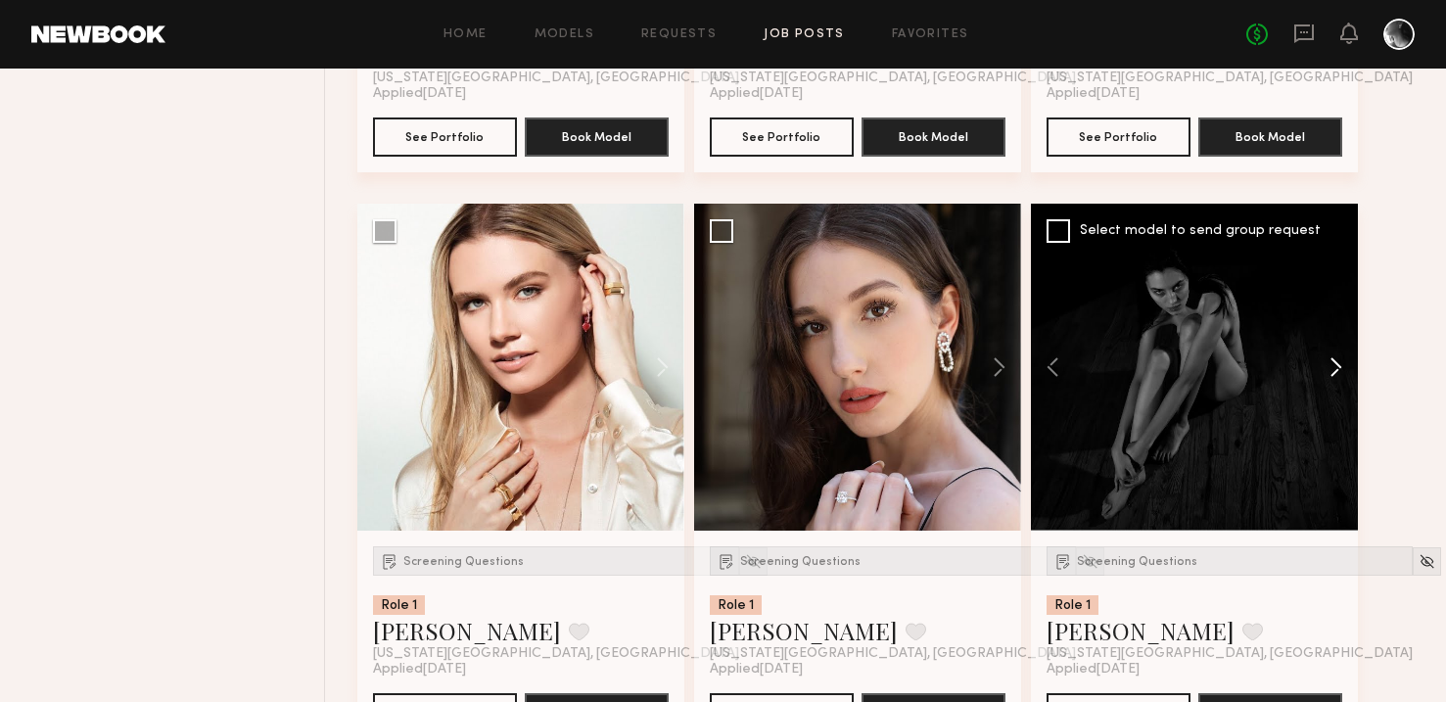
scroll to position [8160, 0]
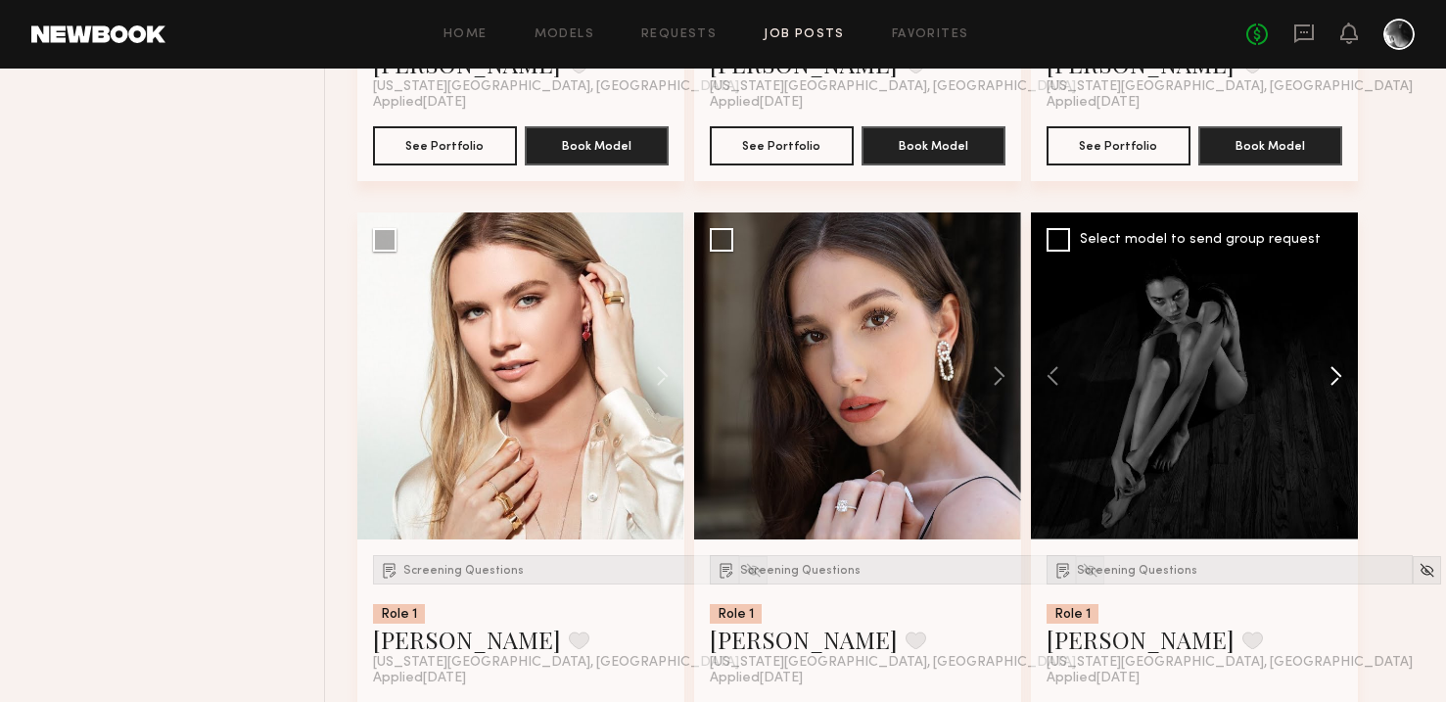
click at [1328, 378] on button at bounding box center [1327, 375] width 63 height 327
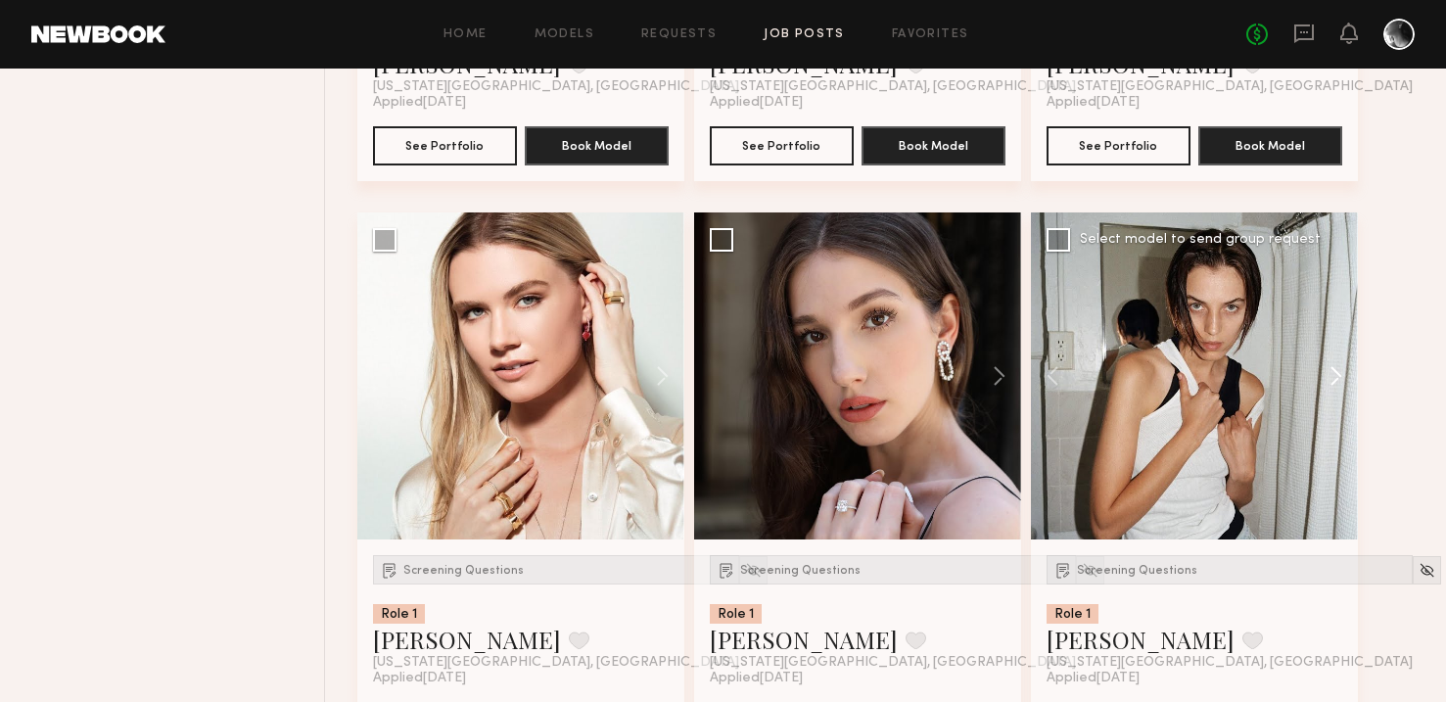
click at [1328, 378] on button at bounding box center [1327, 375] width 63 height 327
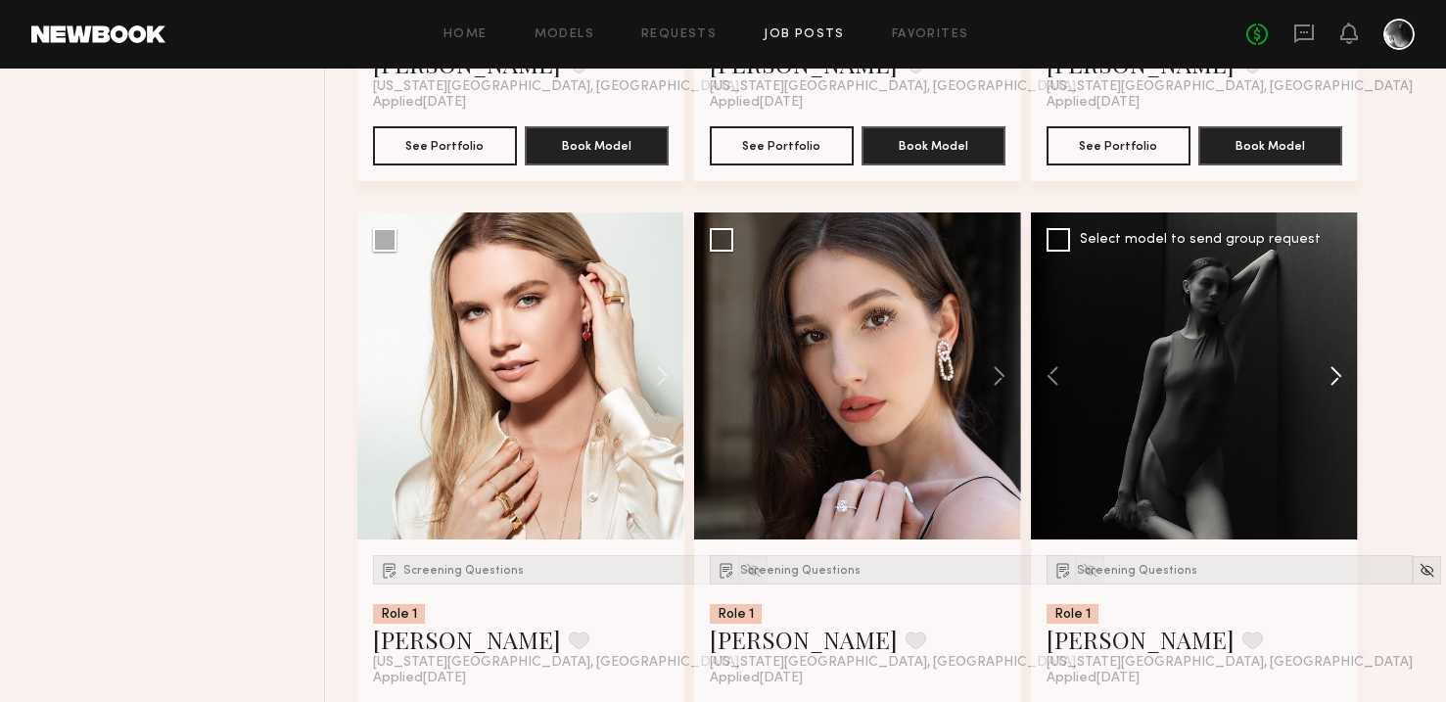
click at [1328, 378] on button at bounding box center [1327, 375] width 63 height 327
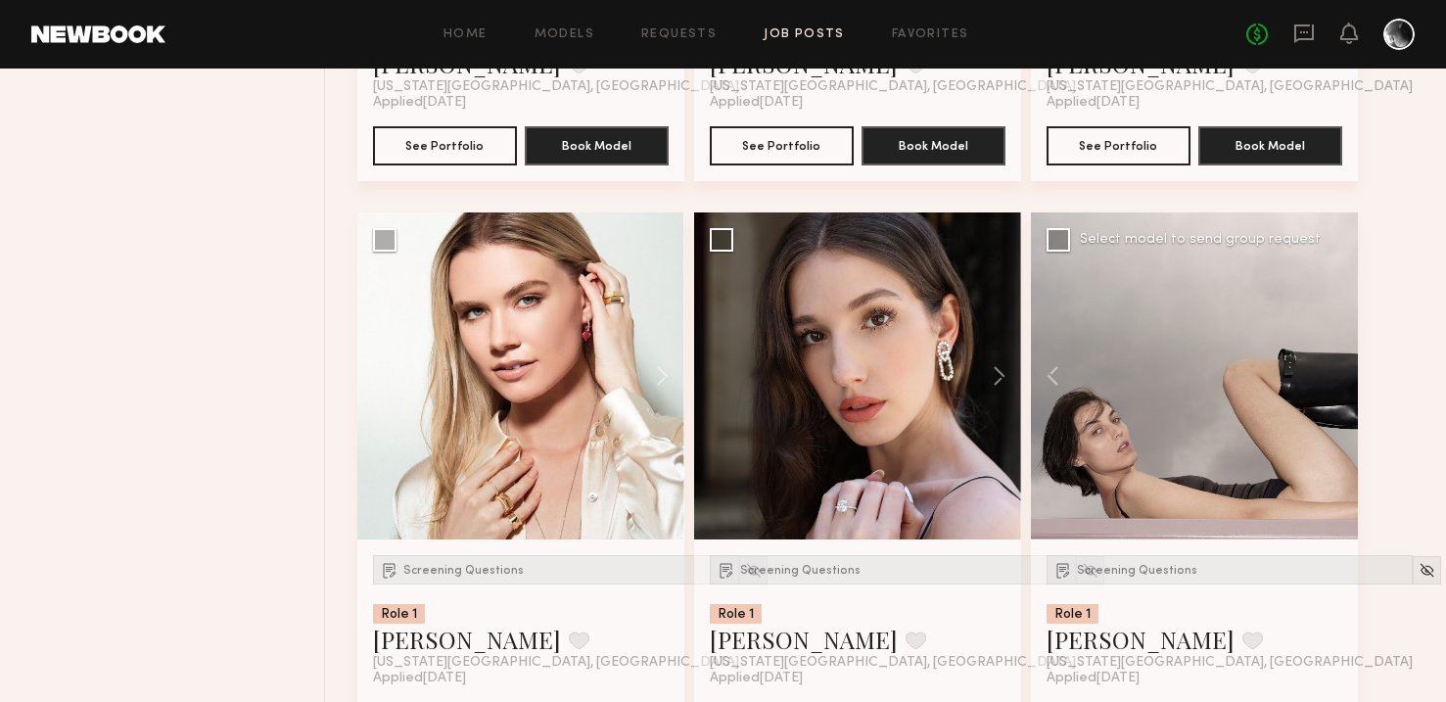
click at [1328, 378] on div at bounding box center [1194, 375] width 327 height 327
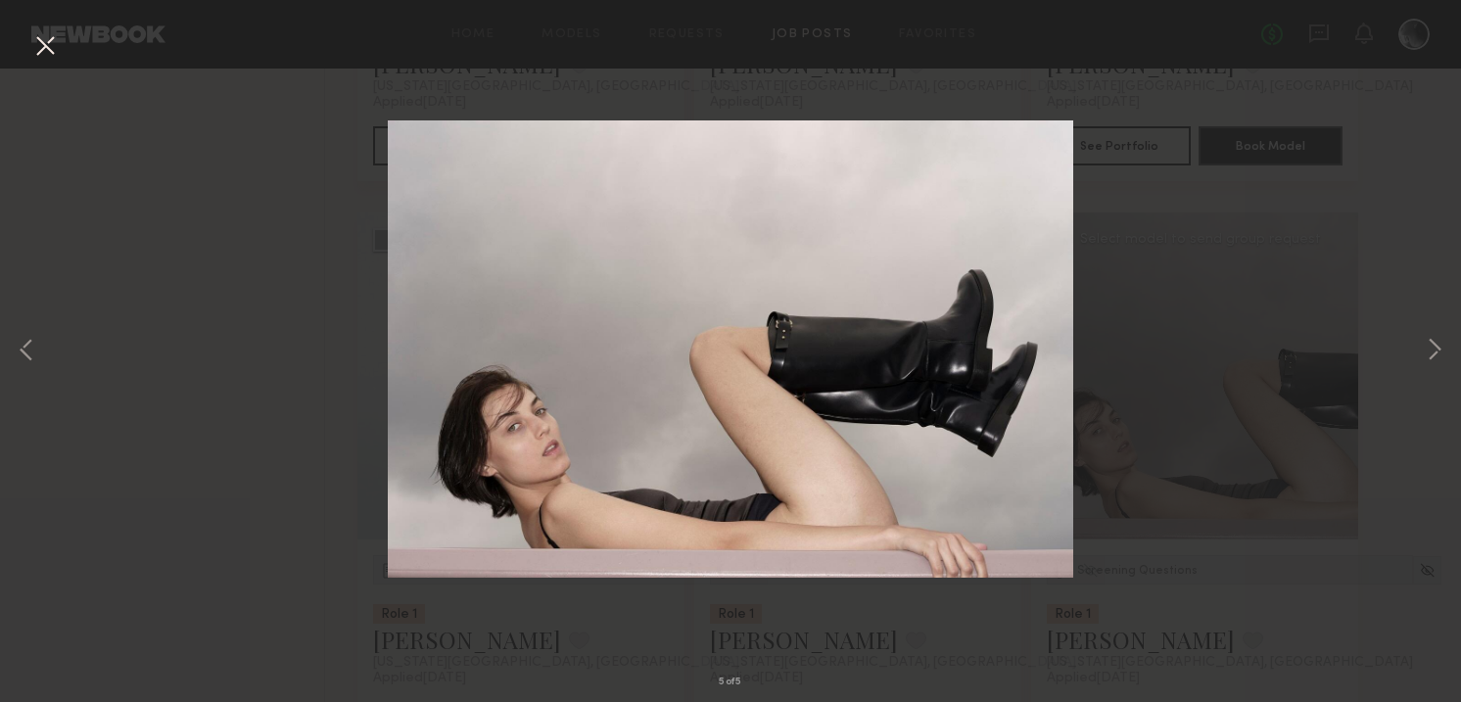
click at [45, 58] on button at bounding box center [44, 46] width 31 height 35
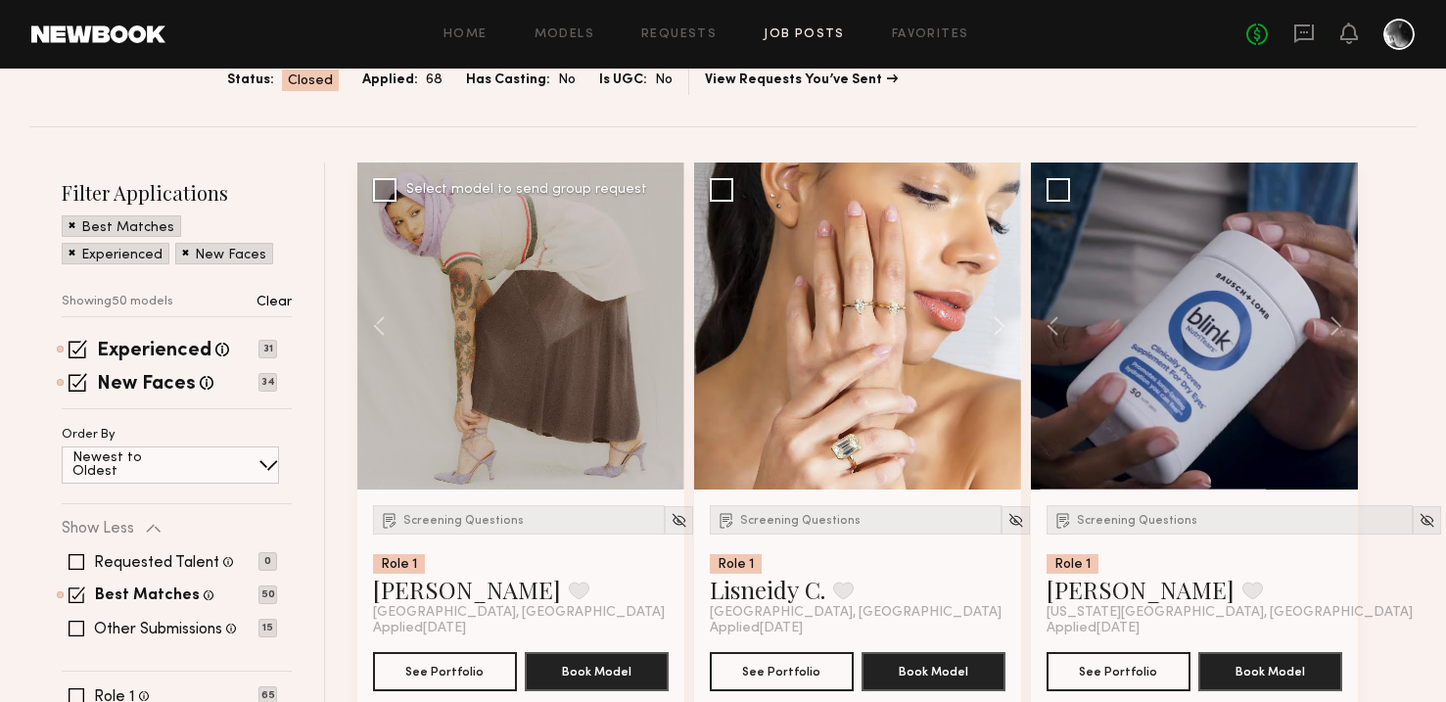
scroll to position [0, 0]
